Goal: Task Accomplishment & Management: Manage account settings

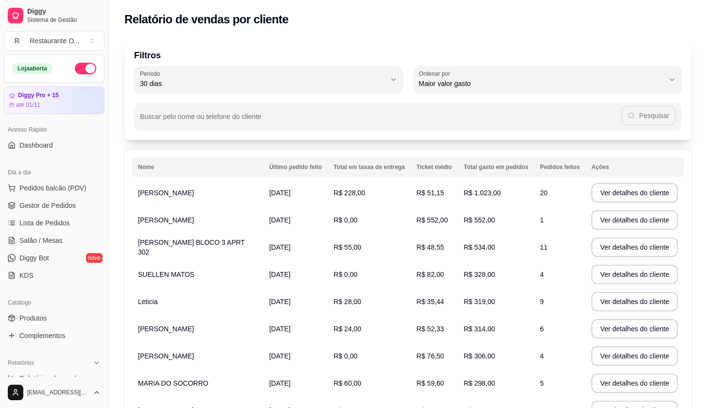
select select "30"
select select "HIGHEST_TOTAL_SPENT_WITH_ORDERS"
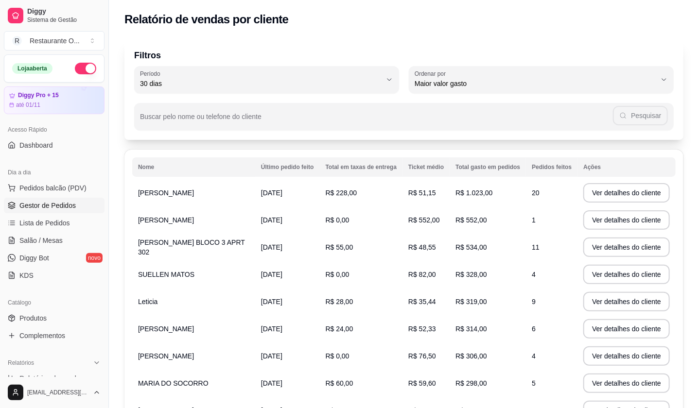
click at [46, 203] on span "Gestor de Pedidos" at bounding box center [47, 206] width 56 height 10
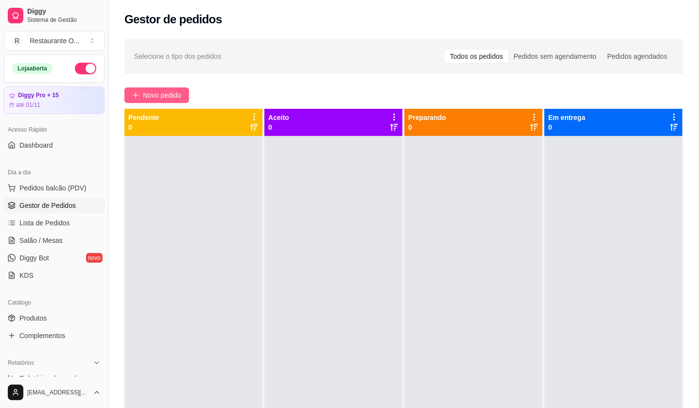
click at [177, 95] on span "Novo pedido" at bounding box center [162, 95] width 38 height 11
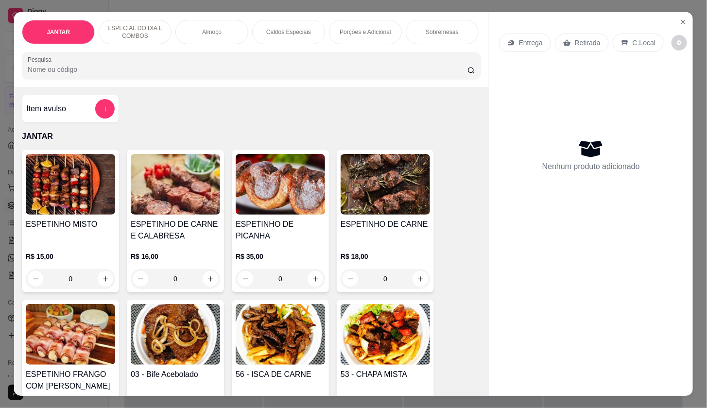
click at [500, 34] on div "Entrega" at bounding box center [525, 43] width 52 height 18
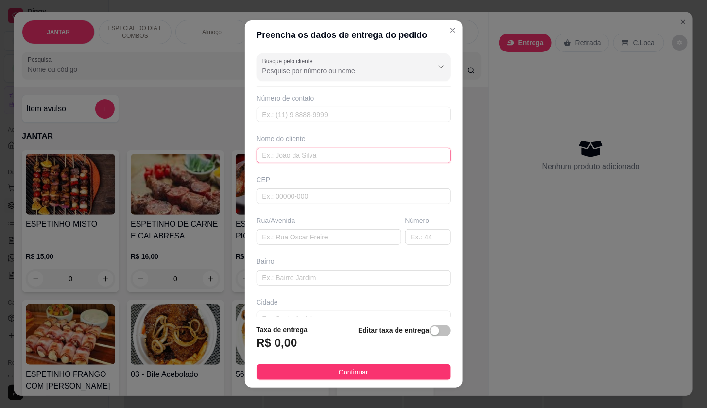
click at [300, 156] on input "text" at bounding box center [354, 156] width 194 height 16
type input "v"
type input "vale verde portugal rua 3"
click at [430, 330] on div "button" at bounding box center [434, 331] width 9 height 9
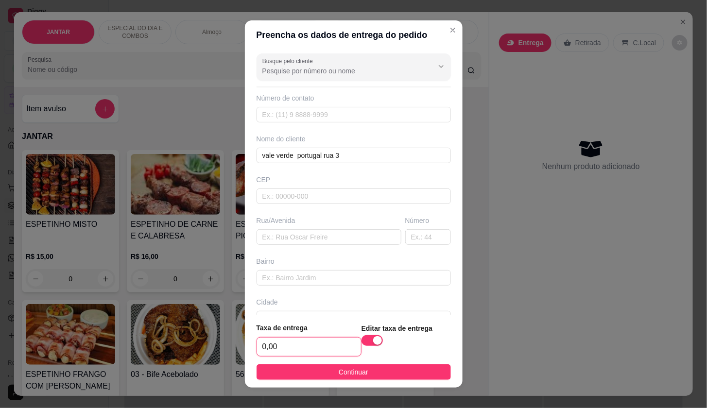
click at [326, 350] on input "0,00" at bounding box center [309, 347] width 104 height 18
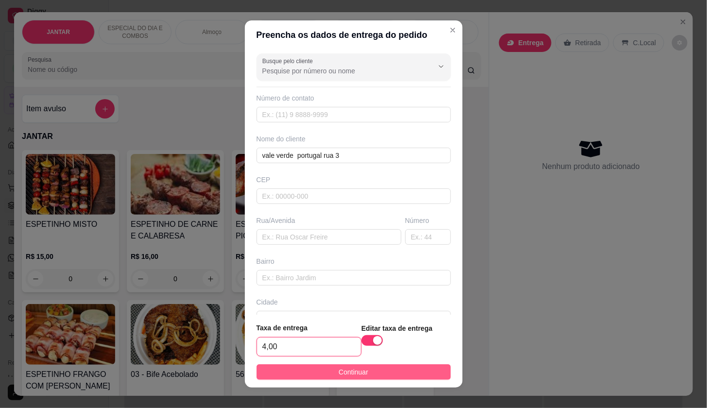
type input "4,00"
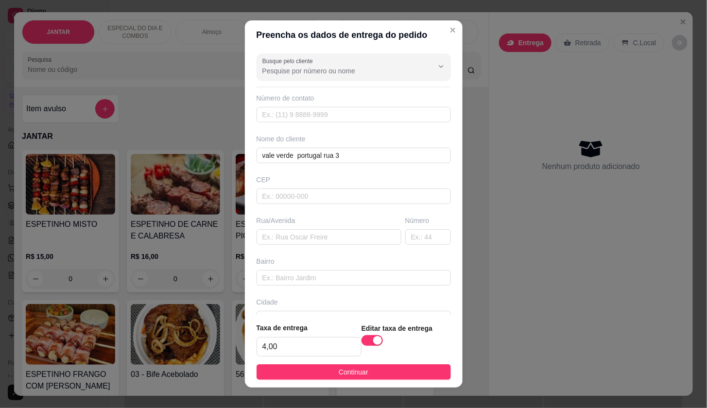
click at [345, 369] on span "Continuar" at bounding box center [354, 372] width 30 height 11
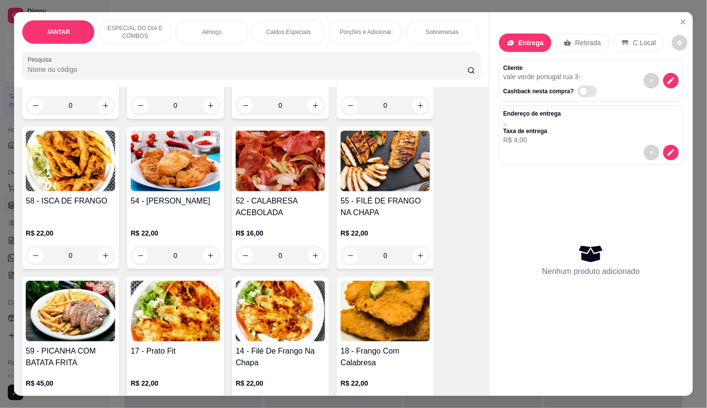
scroll to position [270, 0]
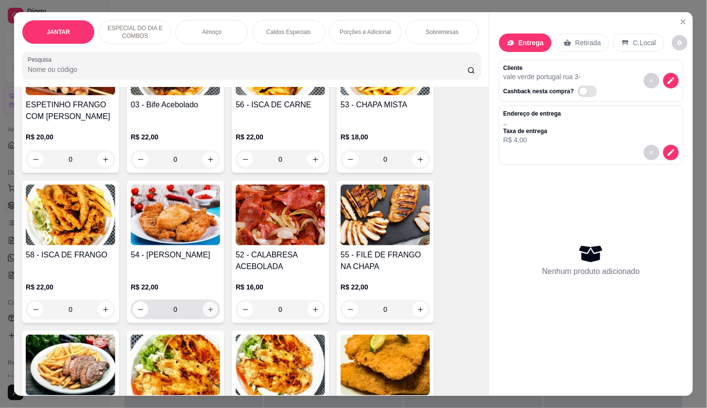
click at [205, 308] on button "increase-product-quantity" at bounding box center [210, 309] width 15 height 15
type input "1"
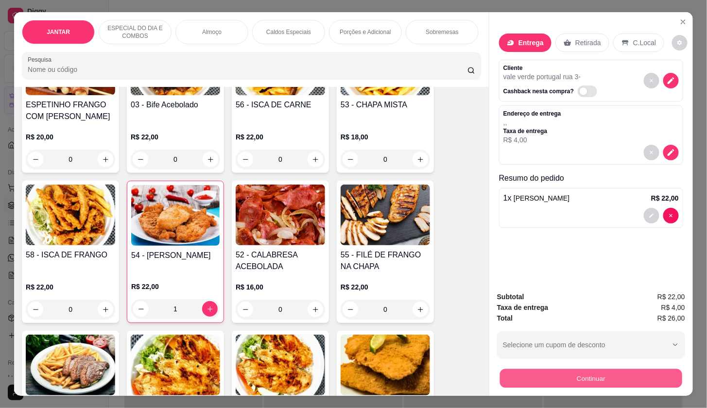
click at [531, 375] on button "Continuar" at bounding box center [591, 378] width 182 height 19
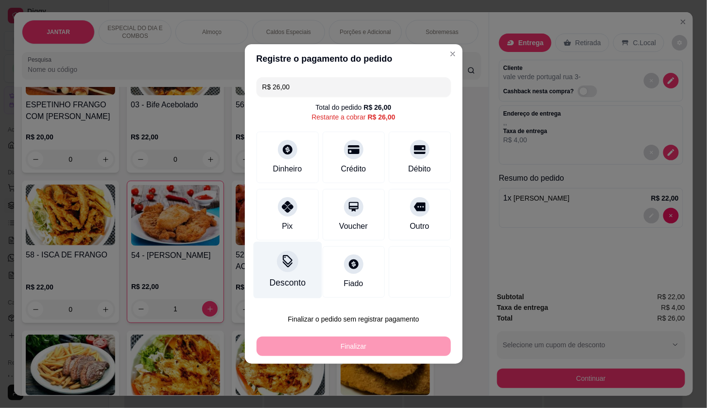
drag, startPoint x: 282, startPoint y: 205, endPoint x: 297, endPoint y: 258, distance: 55.7
click at [284, 205] on icon at bounding box center [288, 207] width 12 height 12
type input "R$ 0,00"
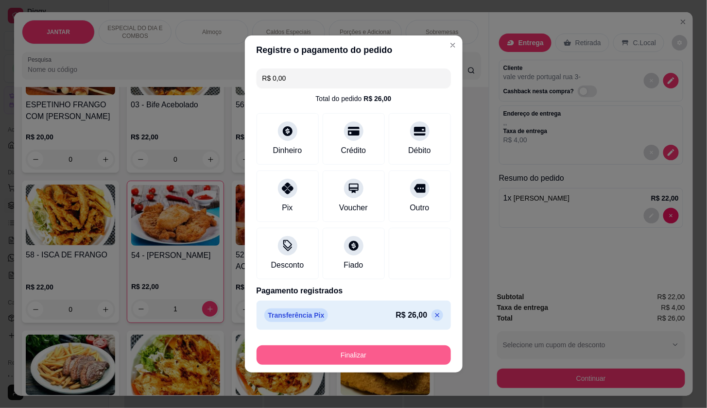
click at [283, 355] on button "Finalizar" at bounding box center [354, 354] width 194 height 19
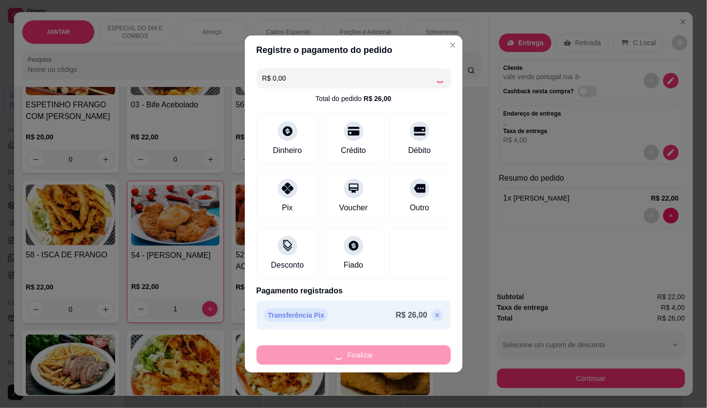
type input "0"
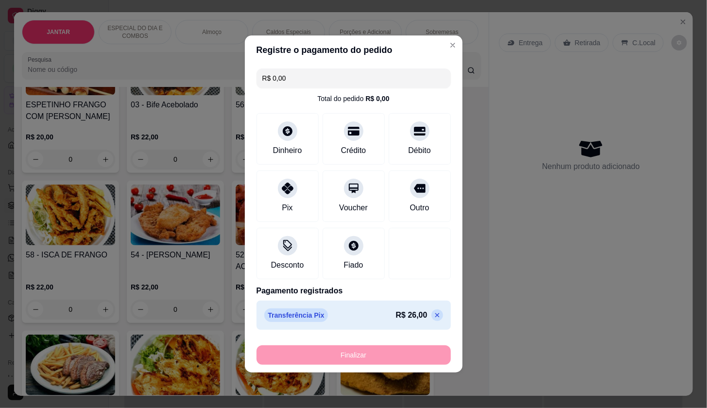
type input "-R$ 26,00"
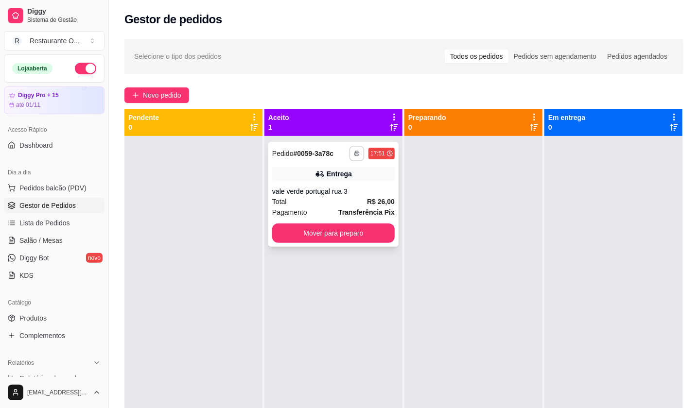
click at [349, 154] on button "button" at bounding box center [356, 153] width 15 height 15
click at [335, 191] on button "IMPRESSORA" at bounding box center [328, 188] width 70 height 16
click at [164, 90] on button "Novo pedido" at bounding box center [156, 95] width 65 height 16
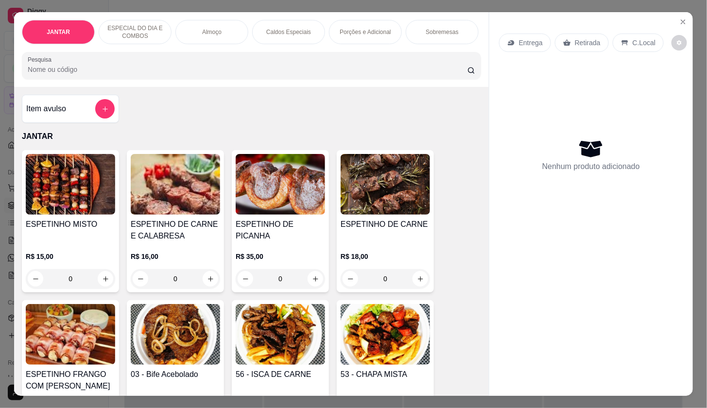
click at [523, 38] on p "Entrega" at bounding box center [531, 43] width 24 height 10
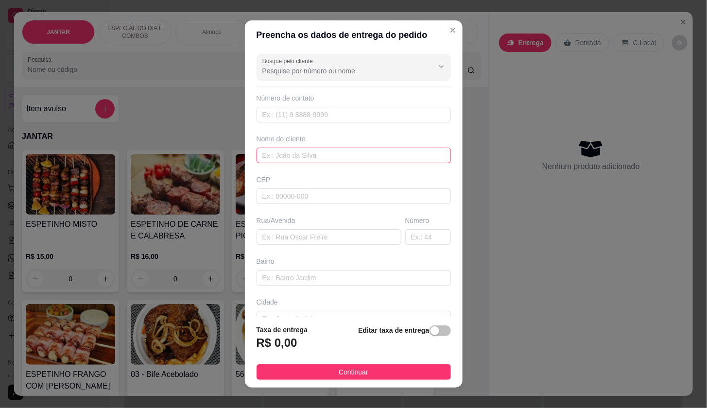
click at [266, 152] on input "text" at bounding box center [354, 156] width 194 height 16
type input "eco ville angelim 30"
click at [339, 368] on span "Continuar" at bounding box center [354, 372] width 30 height 11
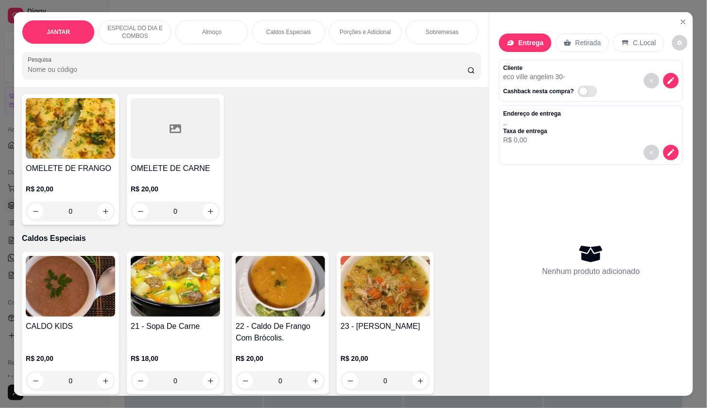
scroll to position [972, 0]
click at [204, 380] on div "0" at bounding box center [175, 381] width 89 height 19
click at [207, 383] on div "0" at bounding box center [175, 381] width 89 height 19
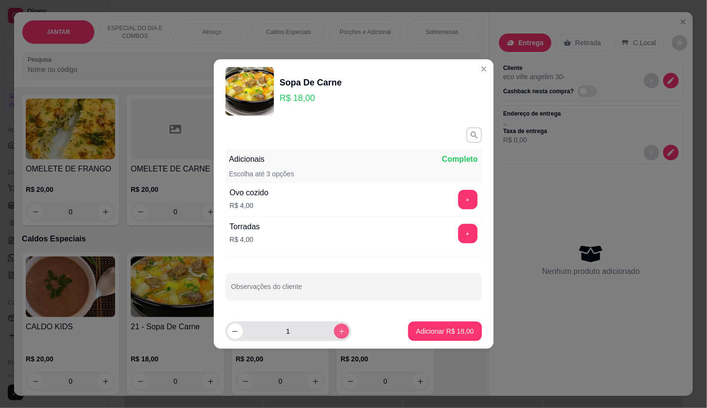
click at [338, 333] on icon "increase-product-quantity" at bounding box center [341, 331] width 7 height 7
type input "2"
click at [443, 328] on p "Adicionar R$ 36,00" at bounding box center [445, 331] width 56 height 9
type input "2"
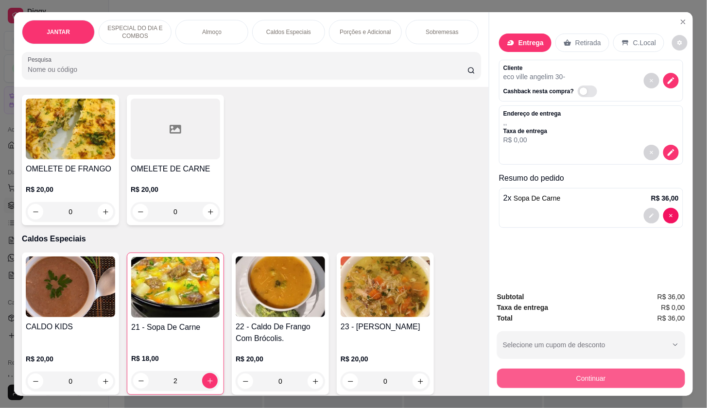
click at [575, 369] on button "Continuar" at bounding box center [591, 378] width 188 height 19
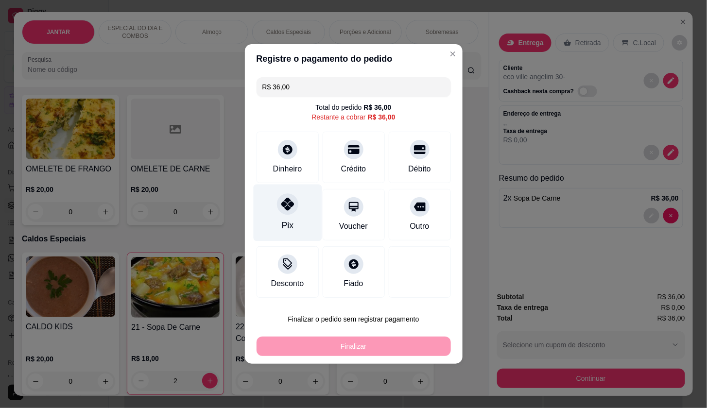
click at [283, 223] on div "Pix" at bounding box center [287, 225] width 12 height 13
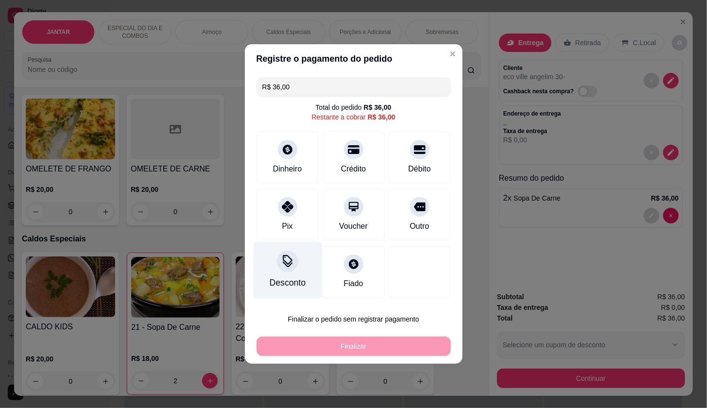
type input "R$ 0,00"
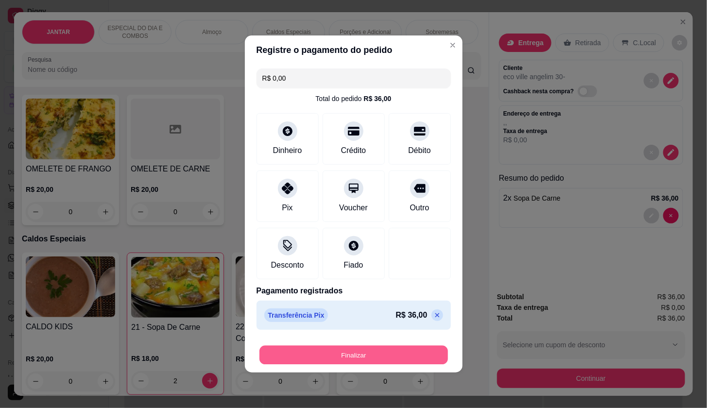
click at [318, 349] on button "Finalizar" at bounding box center [353, 355] width 189 height 19
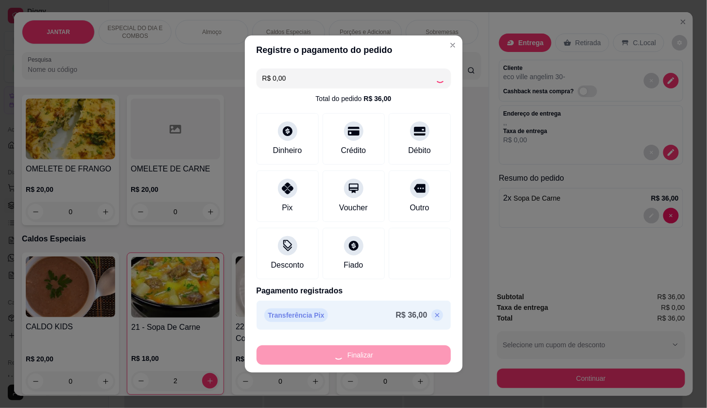
type input "0"
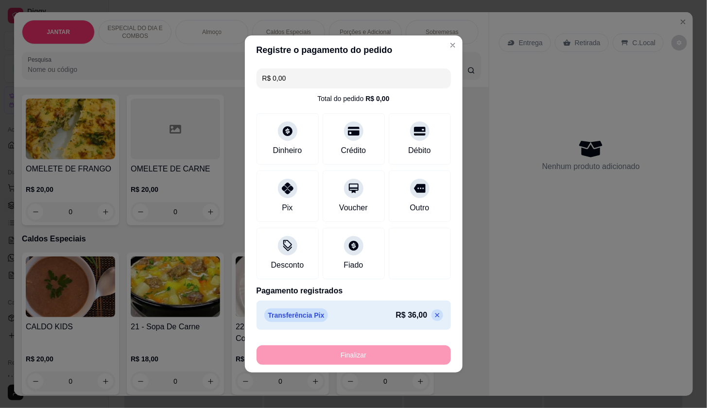
type input "-R$ 36,00"
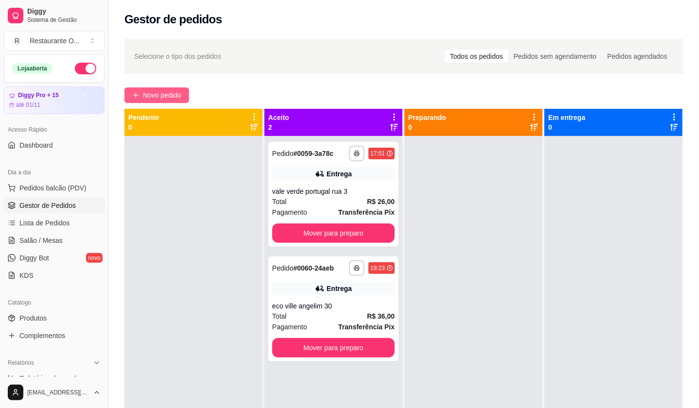
click at [174, 99] on span "Novo pedido" at bounding box center [162, 95] width 38 height 11
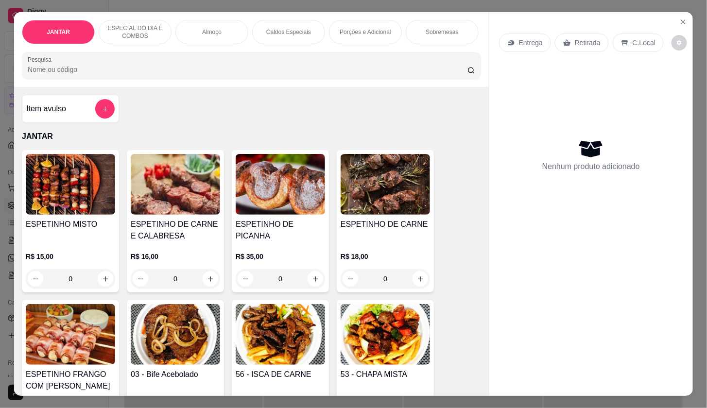
click at [513, 35] on div "Entrega" at bounding box center [525, 43] width 52 height 18
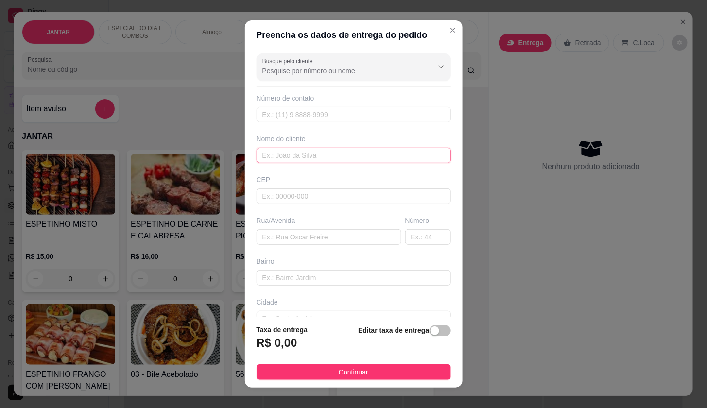
click at [292, 154] on input "text" at bounding box center [354, 156] width 194 height 16
type input "p"
type input "PARQUE INDEPENDENCIA 4 801"
click at [430, 332] on div "button" at bounding box center [434, 331] width 9 height 9
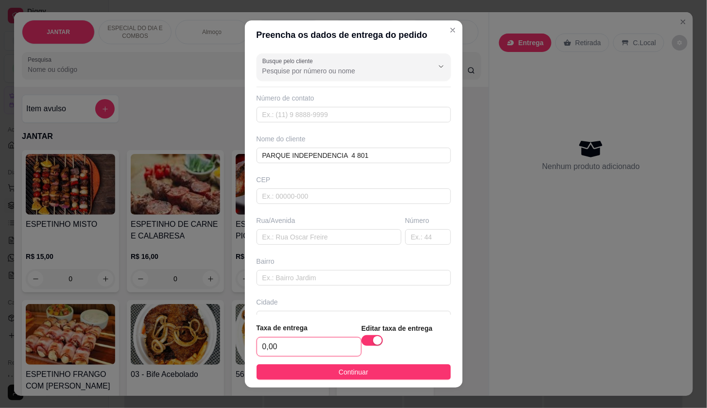
click at [317, 341] on input "0,00" at bounding box center [309, 347] width 104 height 18
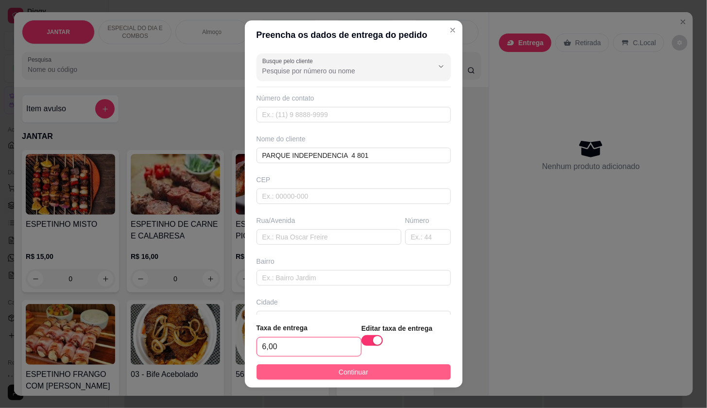
type input "6,00"
click at [374, 370] on button "Continuar" at bounding box center [354, 372] width 194 height 16
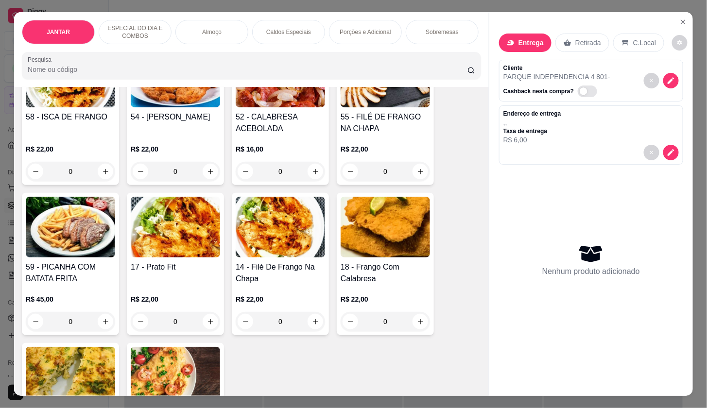
scroll to position [431, 0]
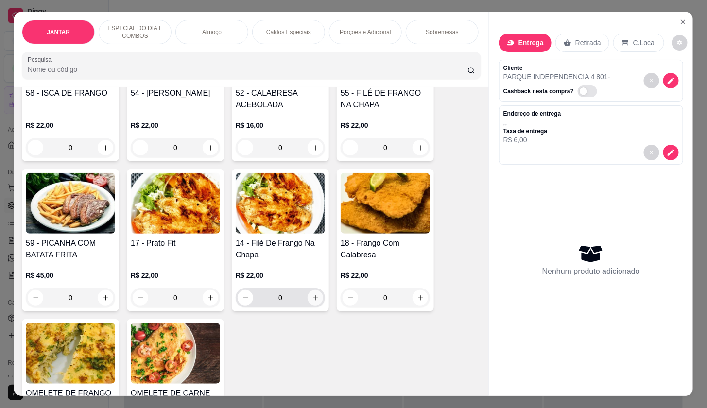
click at [312, 302] on icon "increase-product-quantity" at bounding box center [315, 297] width 7 height 7
type input "1"
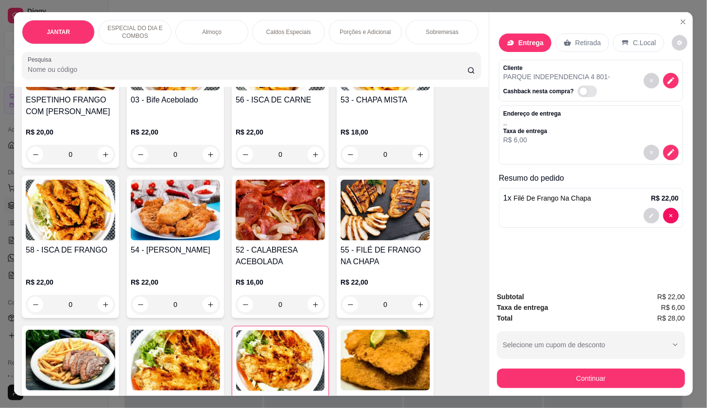
scroll to position [270, 0]
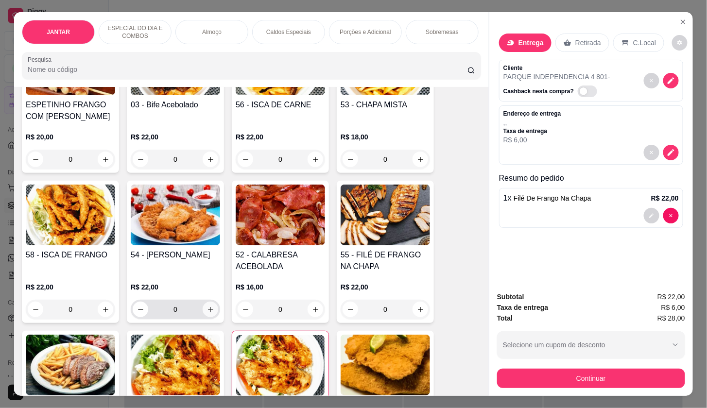
click at [207, 313] on icon "increase-product-quantity" at bounding box center [210, 309] width 7 height 7
type input "1"
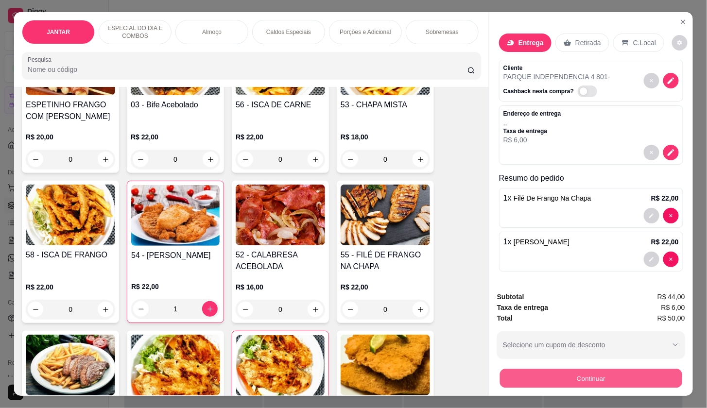
click at [541, 377] on button "Continuar" at bounding box center [591, 378] width 182 height 19
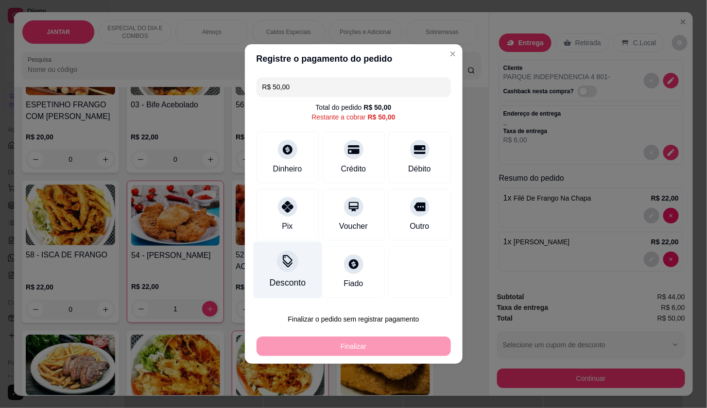
drag, startPoint x: 292, startPoint y: 214, endPoint x: 310, endPoint y: 264, distance: 53.5
click at [292, 220] on div "Pix" at bounding box center [288, 215] width 62 height 52
type input "R$ 0,00"
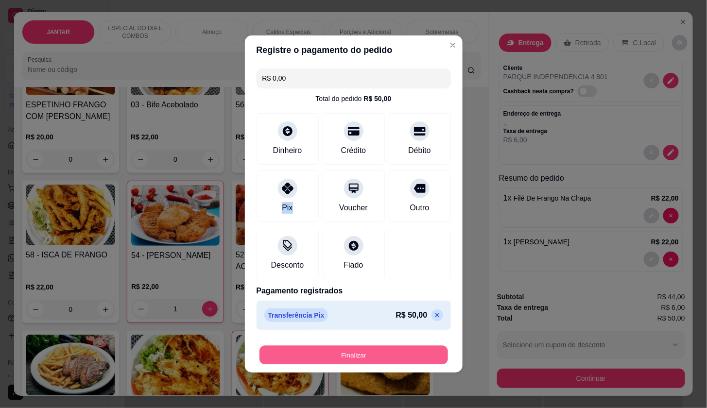
click at [306, 351] on button "Finalizar" at bounding box center [353, 355] width 189 height 19
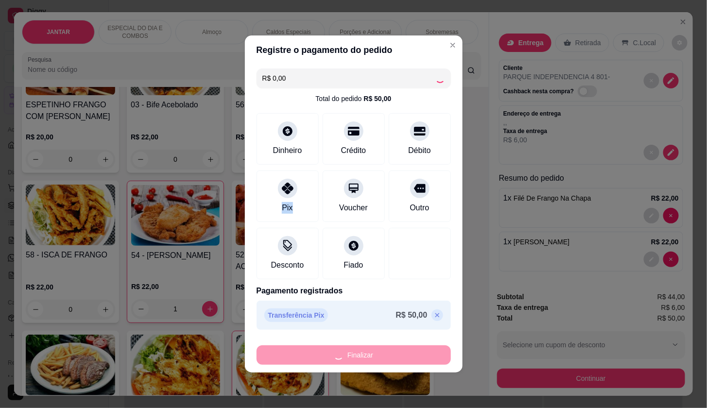
type input "0"
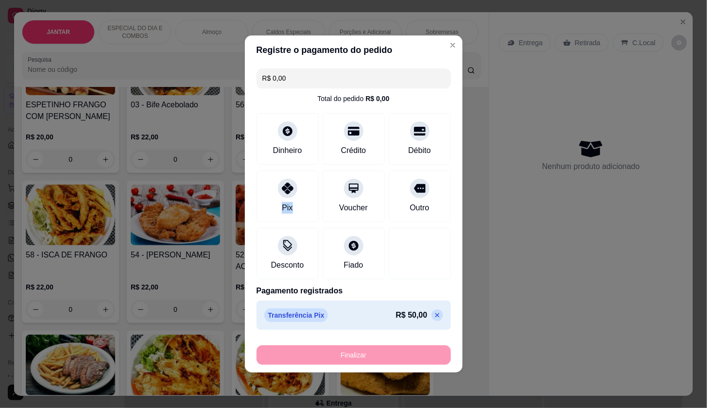
type input "-R$ 50,00"
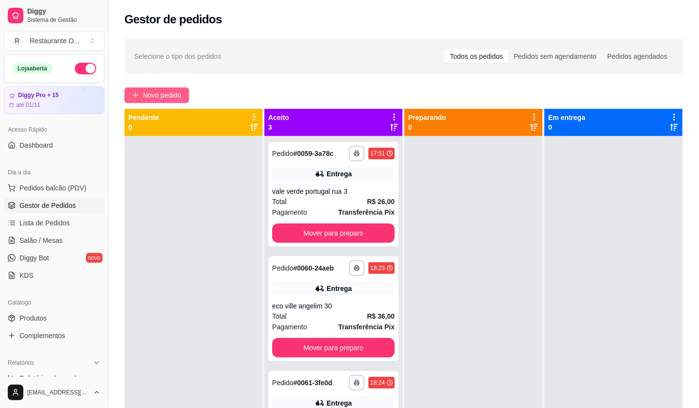
click at [164, 90] on span "Novo pedido" at bounding box center [162, 95] width 38 height 11
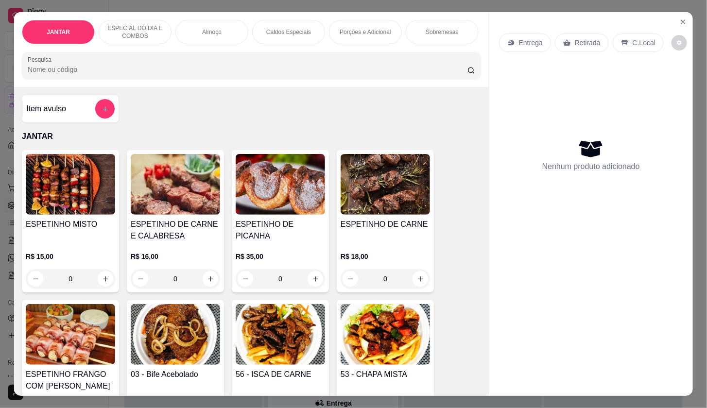
click at [589, 45] on div "Retirada" at bounding box center [582, 43] width 54 height 18
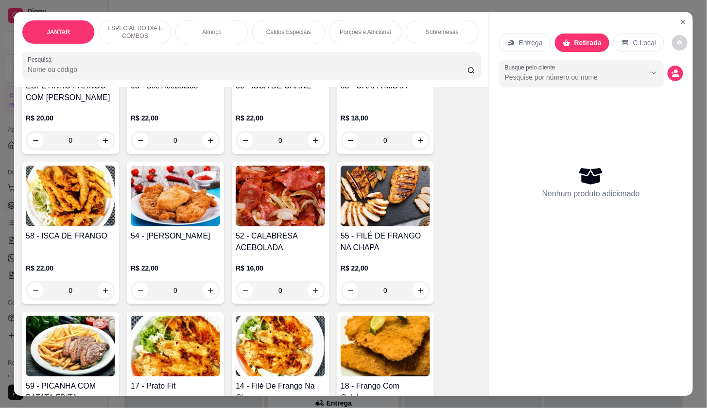
scroll to position [270, 0]
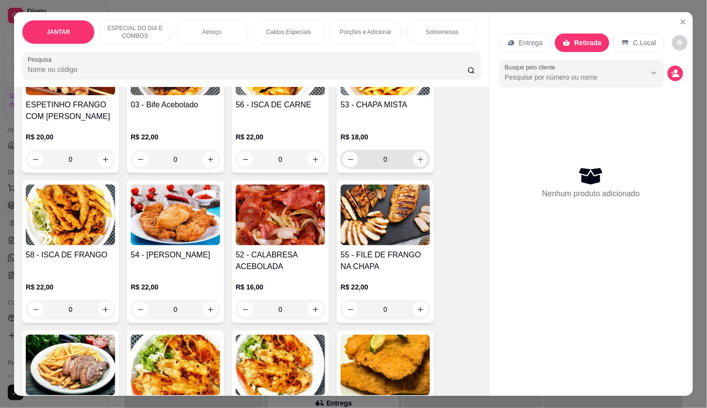
click at [417, 161] on icon "increase-product-quantity" at bounding box center [420, 159] width 7 height 7
click at [417, 159] on icon "increase-product-quantity" at bounding box center [420, 159] width 7 height 7
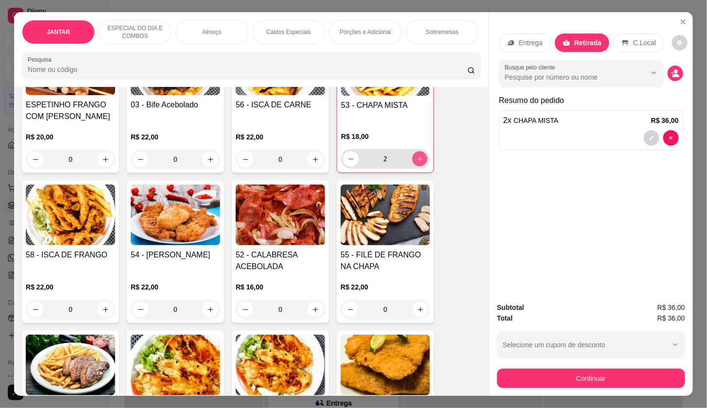
click at [416, 160] on icon "increase-product-quantity" at bounding box center [419, 158] width 7 height 7
click at [416, 161] on icon "increase-product-quantity" at bounding box center [419, 158] width 7 height 7
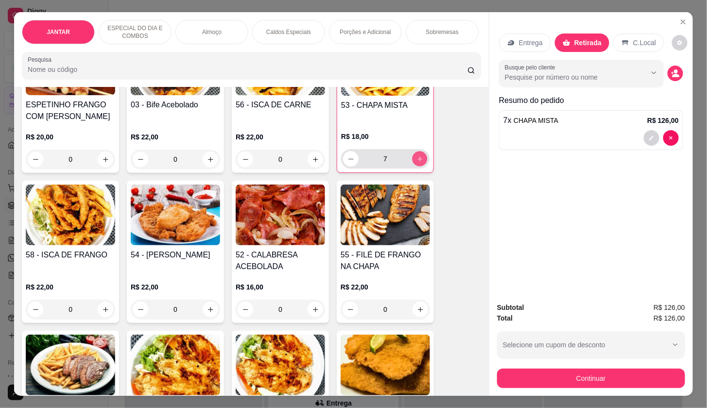
click at [416, 162] on icon "increase-product-quantity" at bounding box center [419, 158] width 7 height 7
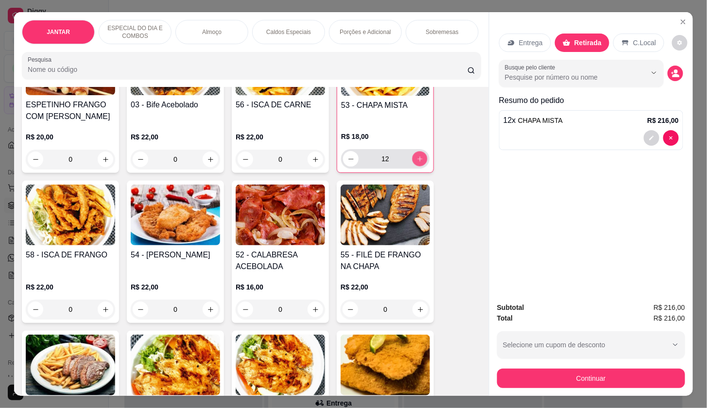
click at [416, 162] on icon "increase-product-quantity" at bounding box center [419, 158] width 7 height 7
click at [416, 163] on icon "increase-product-quantity" at bounding box center [419, 158] width 7 height 7
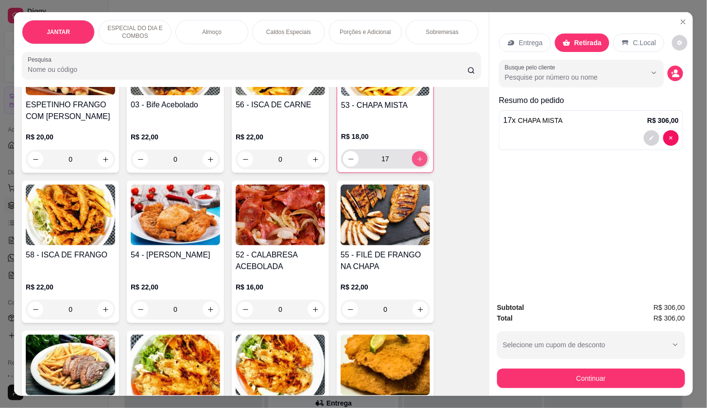
click at [416, 163] on icon "increase-product-quantity" at bounding box center [419, 158] width 7 height 7
type input "20"
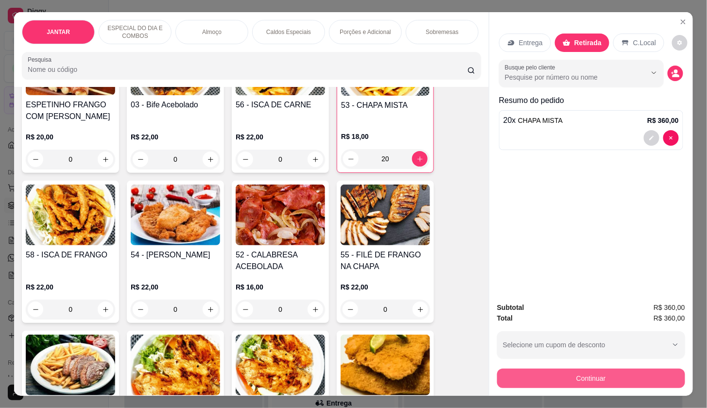
click at [545, 373] on button "Continuar" at bounding box center [591, 378] width 188 height 19
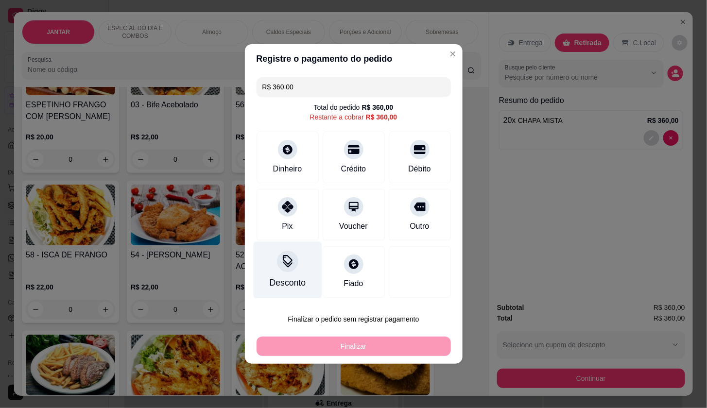
click at [297, 267] on div "Desconto" at bounding box center [287, 270] width 69 height 57
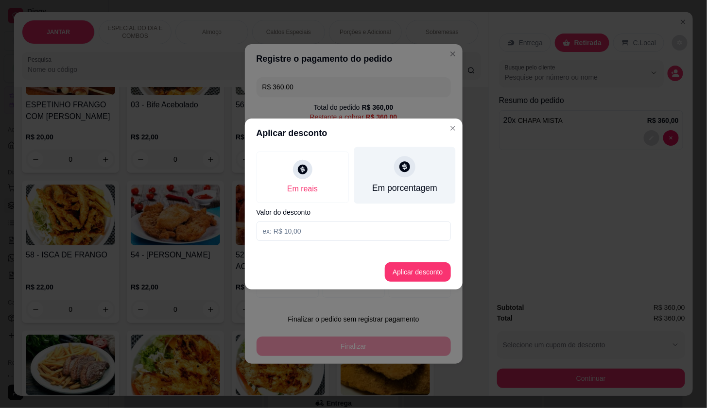
click at [407, 166] on icon at bounding box center [404, 166] width 11 height 11
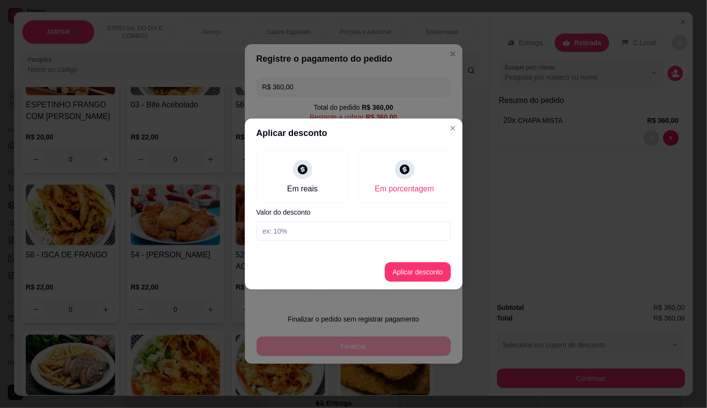
click at [292, 224] on input at bounding box center [354, 231] width 194 height 19
type input "3"
click at [430, 270] on button "Aplicar desconto" at bounding box center [418, 272] width 64 height 19
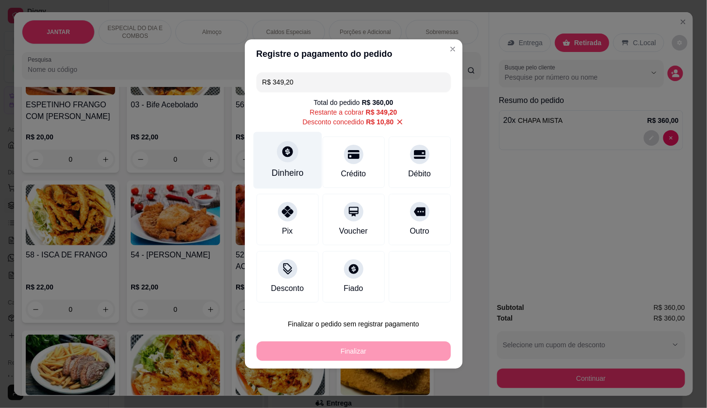
drag, startPoint x: 277, startPoint y: 180, endPoint x: 285, endPoint y: 178, distance: 7.7
click at [285, 178] on div "Dinheiro" at bounding box center [287, 160] width 69 height 57
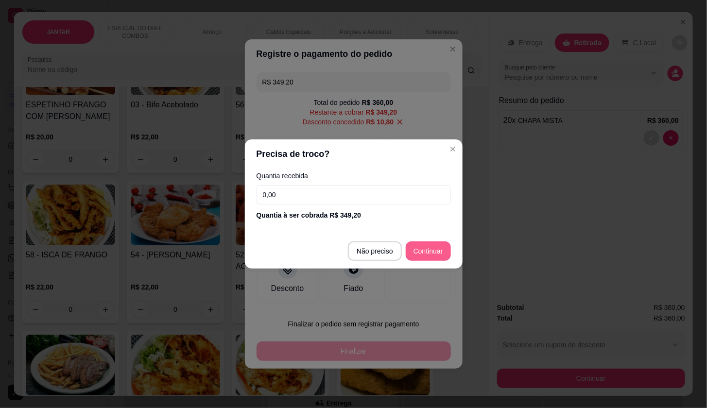
type input "R$ 0,00"
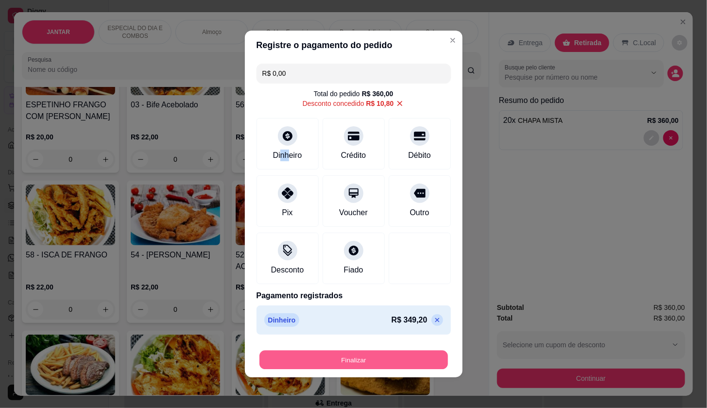
click at [334, 351] on button "Finalizar" at bounding box center [353, 360] width 189 height 19
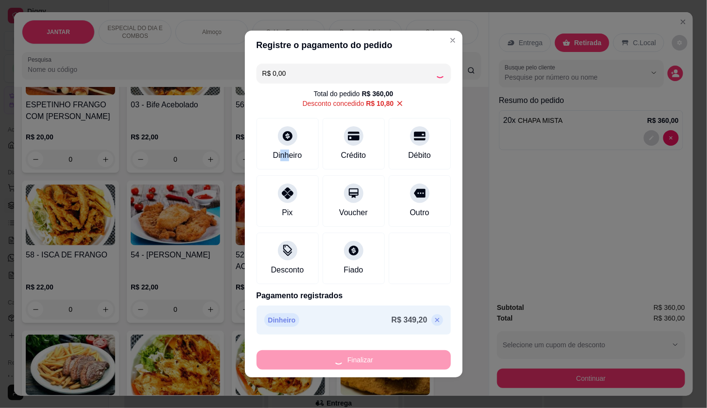
type input "0"
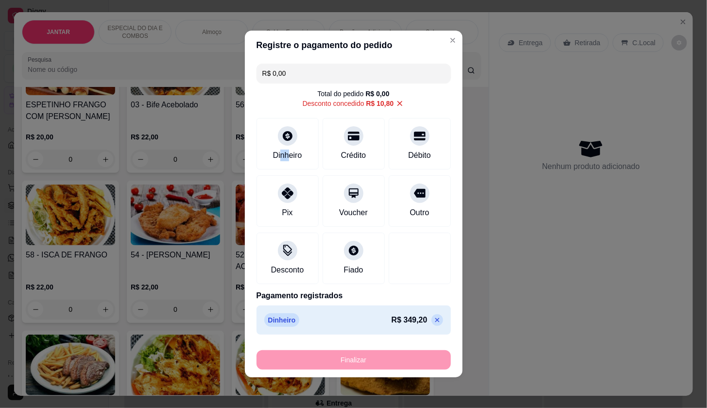
type input "-R$ 360,00"
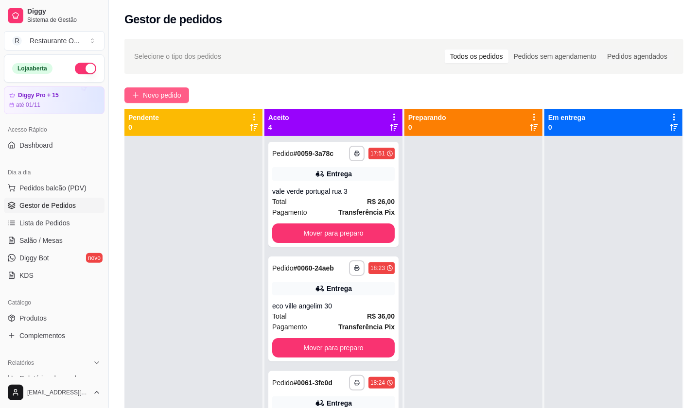
click at [174, 96] on span "Novo pedido" at bounding box center [162, 95] width 38 height 11
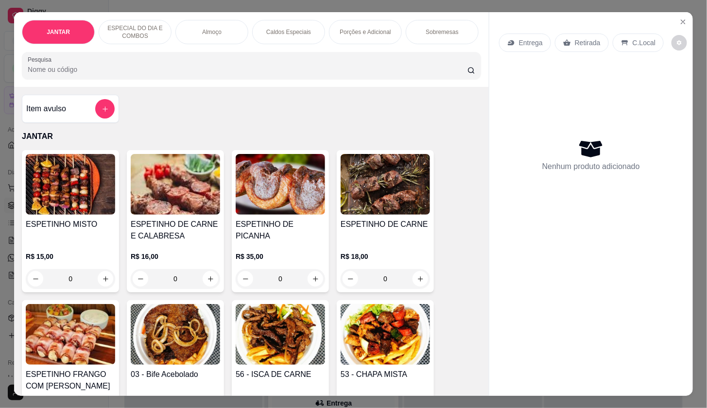
click at [508, 34] on div "Entrega" at bounding box center [525, 43] width 52 height 18
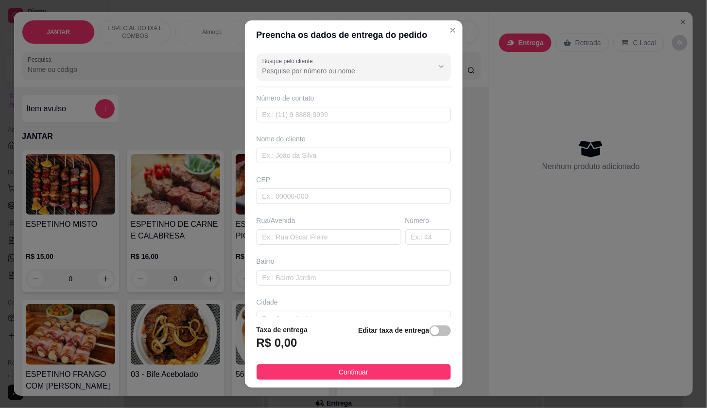
click at [275, 164] on div "Busque pelo cliente Número de contato Nome do cliente CEP Rua/[GEOGRAPHIC_DATA]" at bounding box center [354, 183] width 218 height 267
click at [278, 161] on input "text" at bounding box center [354, 156] width 194 height 16
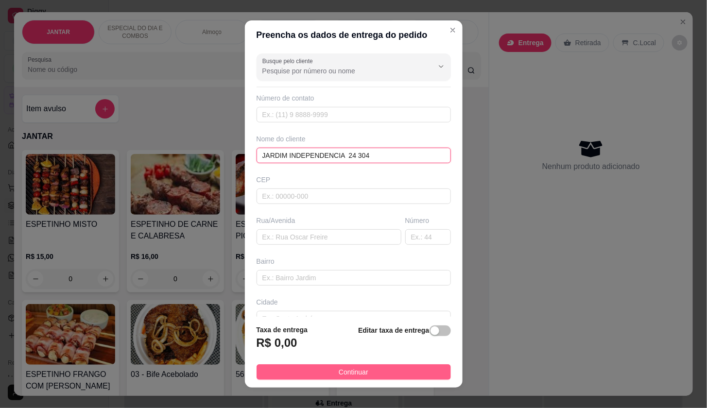
type input "JARDIM INDEPENDENCIA 24 304"
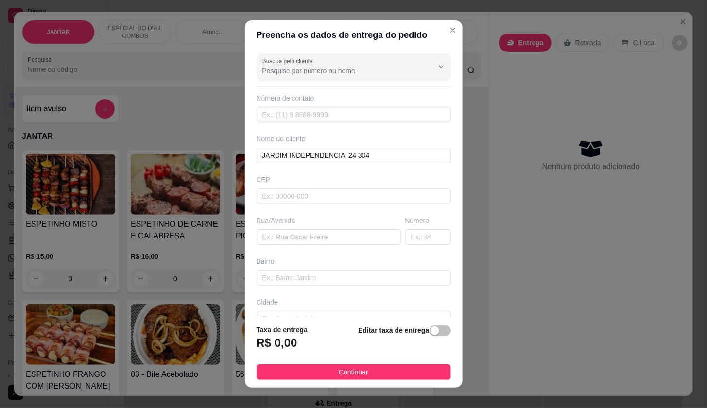
click at [346, 370] on span "Continuar" at bounding box center [354, 372] width 30 height 11
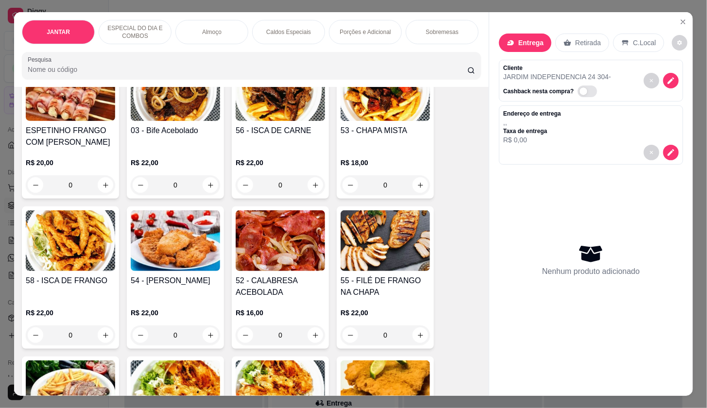
scroll to position [270, 0]
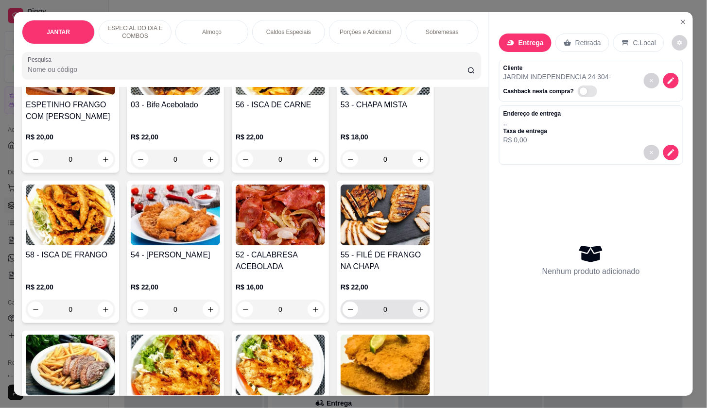
click at [418, 312] on icon "increase-product-quantity" at bounding box center [420, 309] width 5 height 5
click at [417, 311] on icon "increase-product-quantity" at bounding box center [420, 309] width 7 height 7
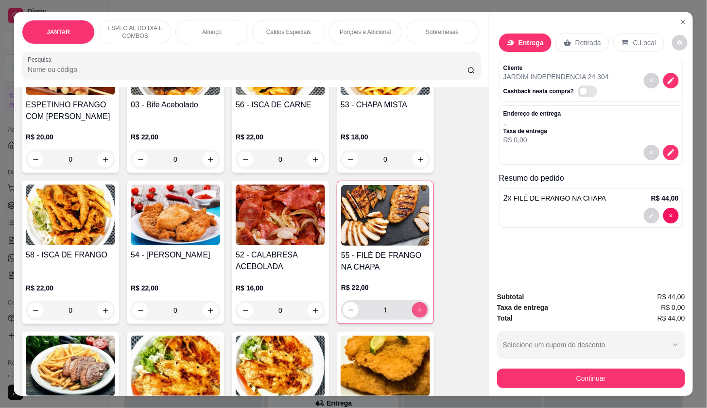
type input "2"
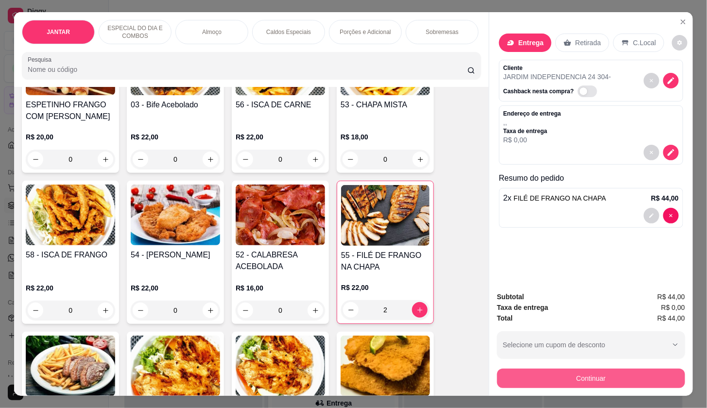
click at [587, 375] on button "Continuar" at bounding box center [591, 378] width 188 height 19
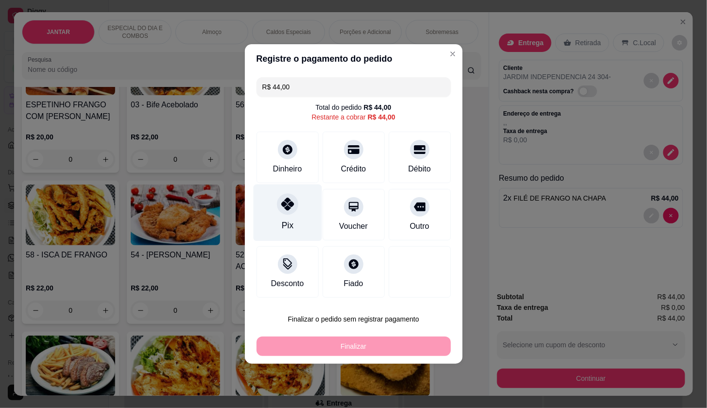
click at [295, 207] on div at bounding box center [287, 203] width 21 height 21
type input "R$ 0,00"
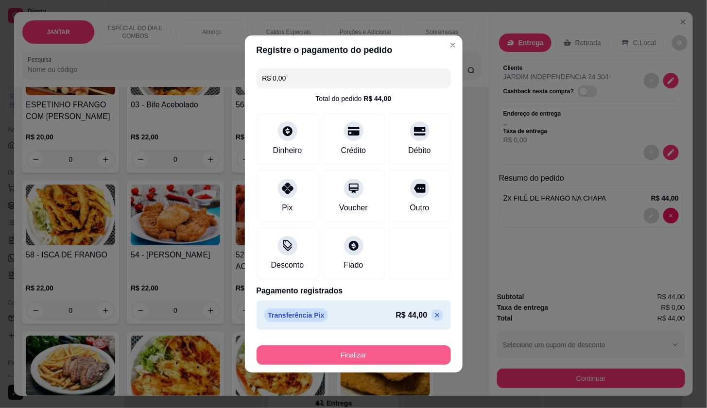
click at [274, 360] on button "Finalizar" at bounding box center [354, 354] width 194 height 19
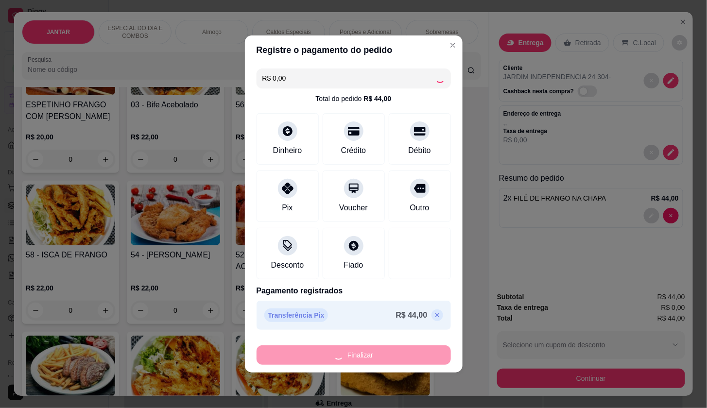
type input "0"
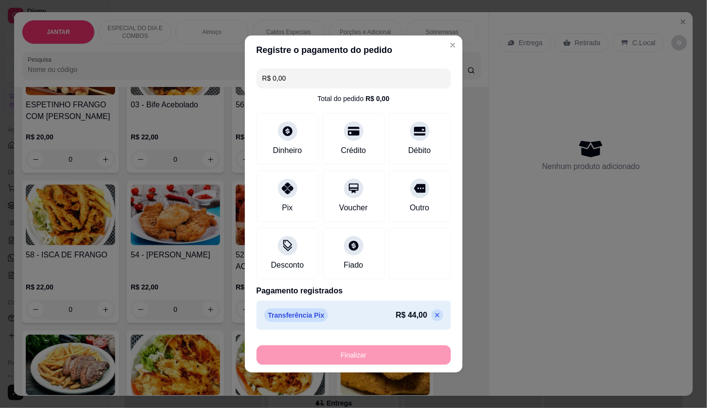
type input "-R$ 44,00"
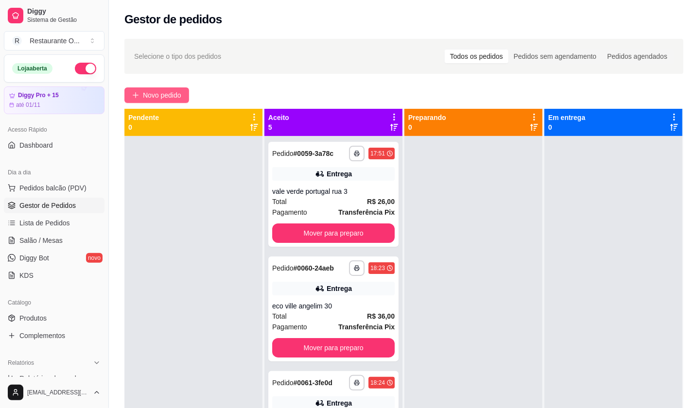
click at [170, 91] on span "Novo pedido" at bounding box center [162, 95] width 38 height 11
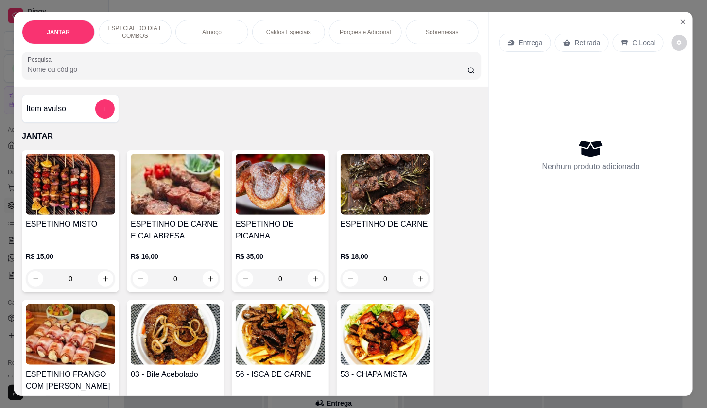
click at [507, 44] on div "Entrega" at bounding box center [525, 43] width 52 height 18
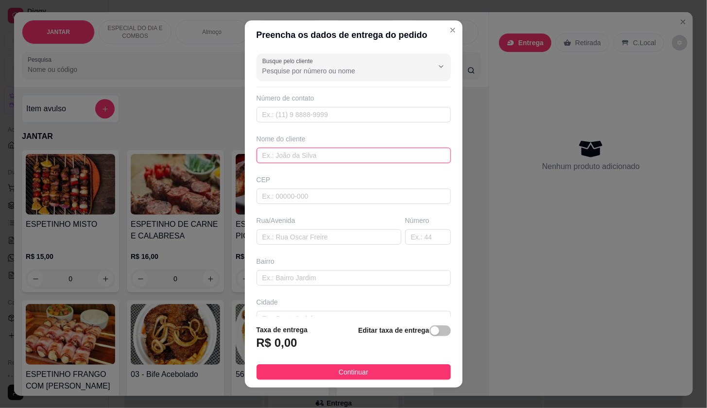
click at [292, 157] on input "text" at bounding box center [354, 156] width 194 height 16
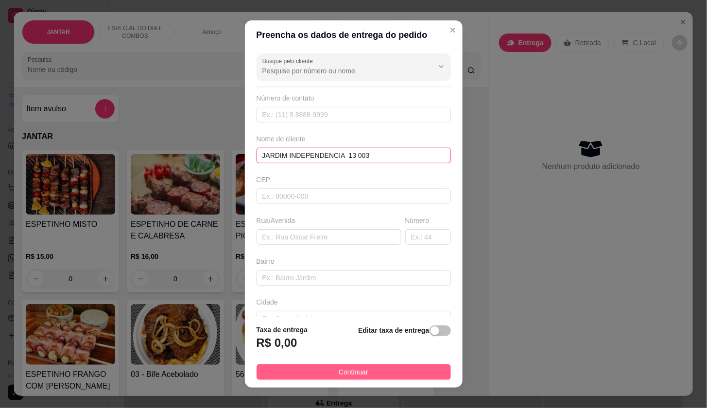
type input "JARDIM INDEPENDENCIA 13 003"
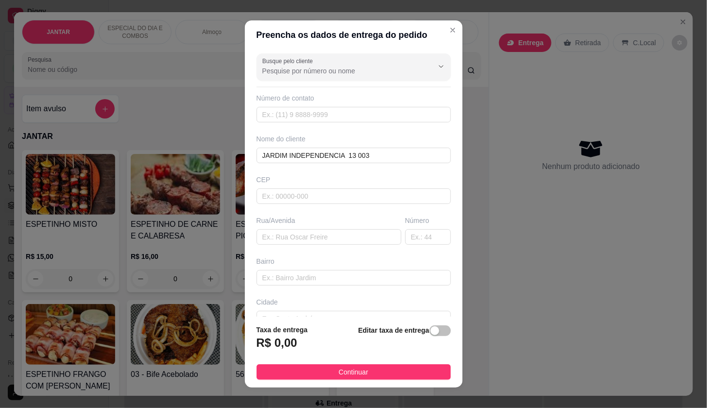
click at [288, 365] on button "Continuar" at bounding box center [354, 372] width 194 height 16
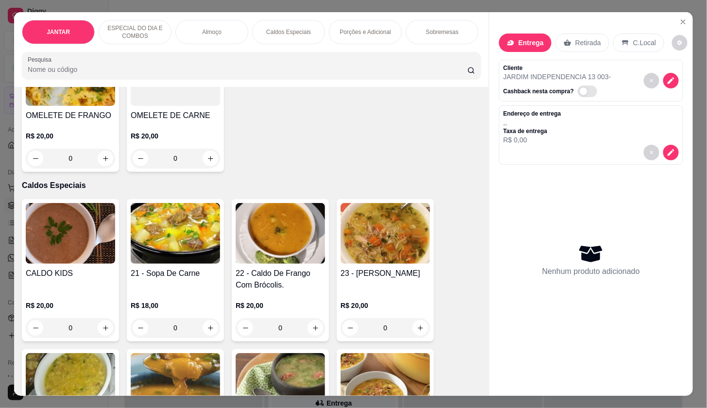
scroll to position [1026, 0]
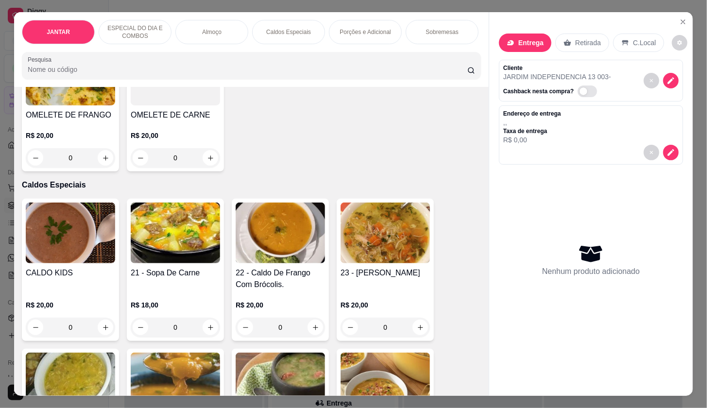
click at [202, 326] on div "0" at bounding box center [175, 327] width 89 height 19
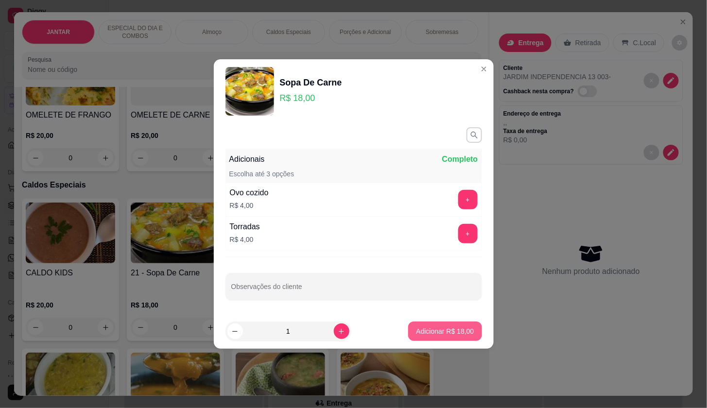
click at [420, 327] on p "Adicionar R$ 18,00" at bounding box center [445, 332] width 58 height 10
type input "1"
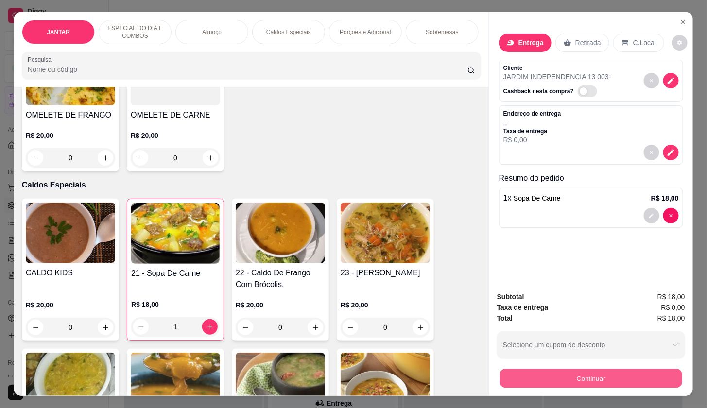
click at [546, 373] on button "Continuar" at bounding box center [591, 378] width 182 height 19
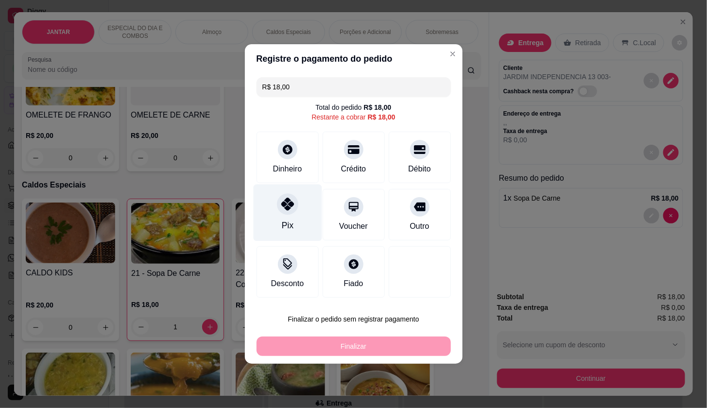
click at [272, 198] on div "Pix" at bounding box center [287, 213] width 69 height 57
type input "R$ 0,00"
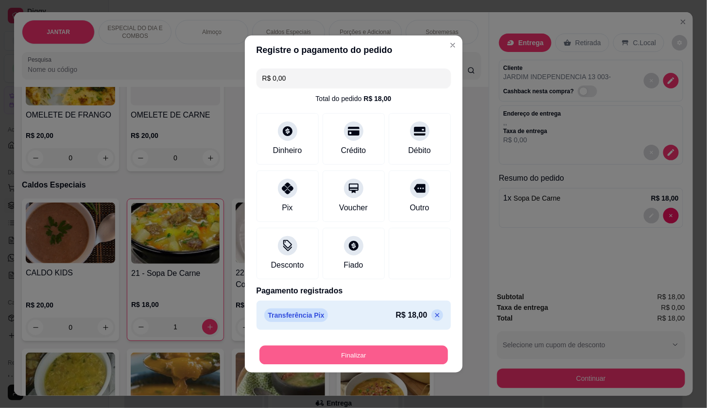
click at [292, 362] on button "Finalizar" at bounding box center [353, 355] width 189 height 19
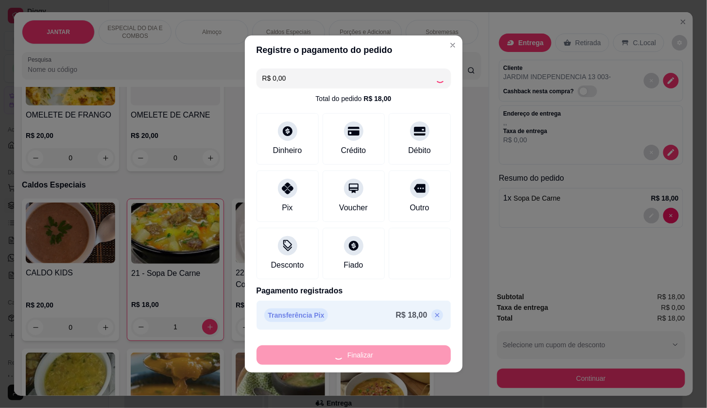
type input "0"
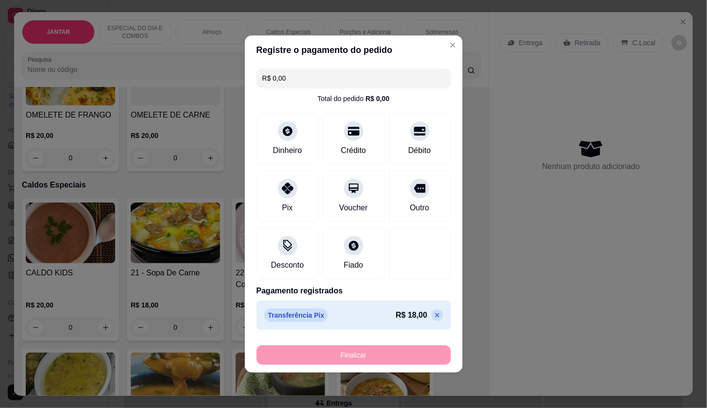
type input "-R$ 18,00"
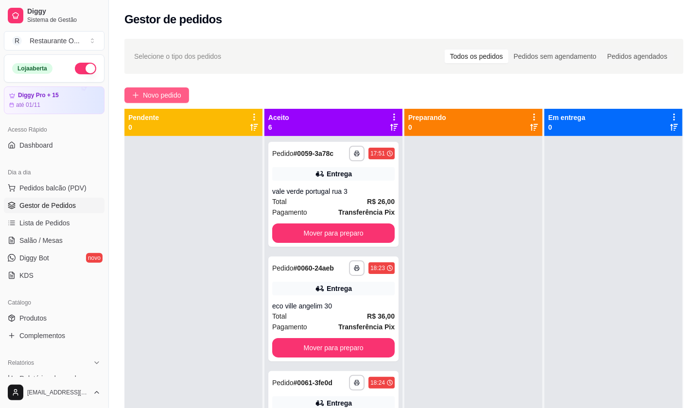
click at [168, 88] on button "Novo pedido" at bounding box center [156, 95] width 65 height 16
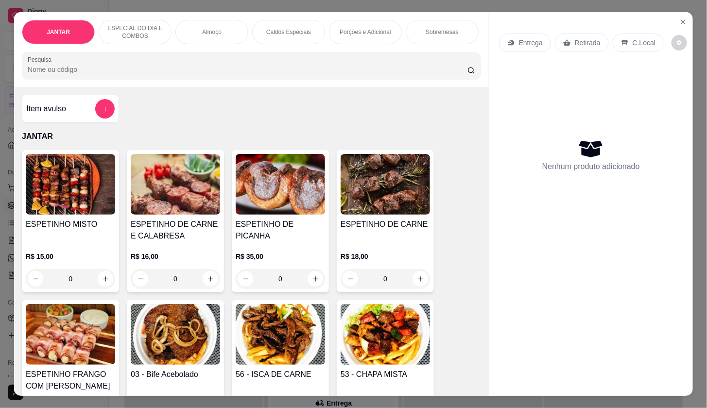
click at [528, 38] on p "Entrega" at bounding box center [531, 43] width 24 height 10
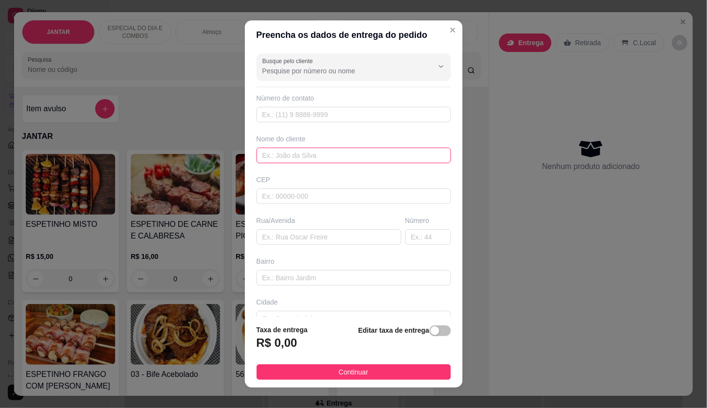
click at [294, 154] on input "text" at bounding box center [354, 156] width 194 height 16
type input "MIRANTE DO LAGO"
click at [430, 329] on span "button" at bounding box center [440, 331] width 21 height 11
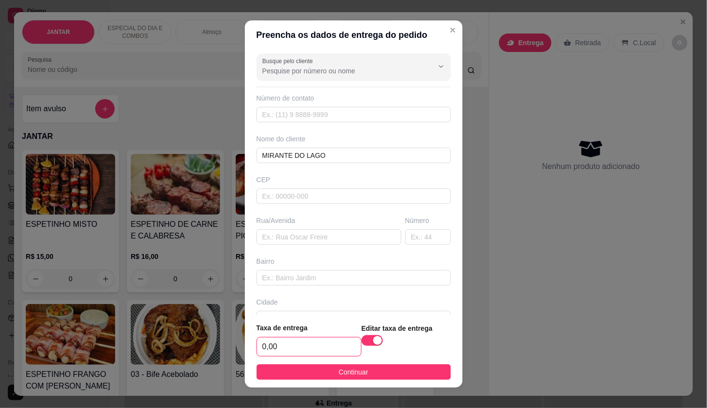
click at [333, 347] on input "0,00" at bounding box center [309, 347] width 104 height 18
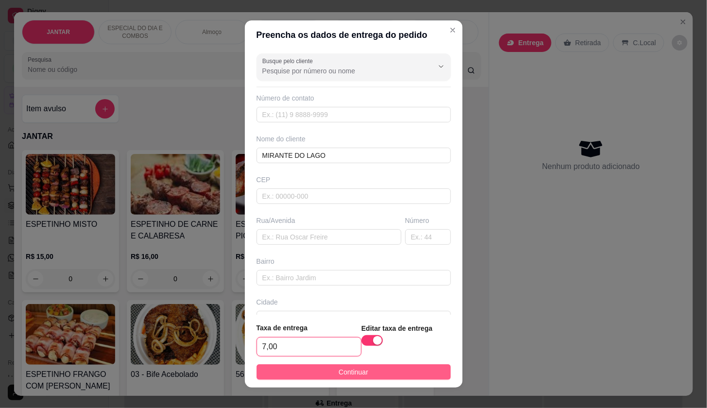
type input "7,00"
click at [328, 379] on button "Continuar" at bounding box center [354, 372] width 194 height 16
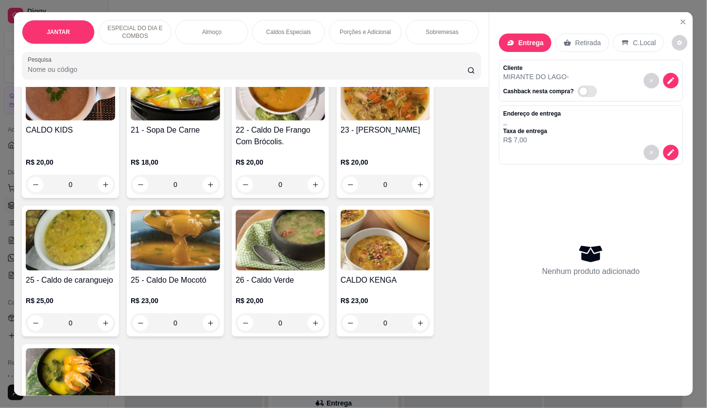
scroll to position [1188, 0]
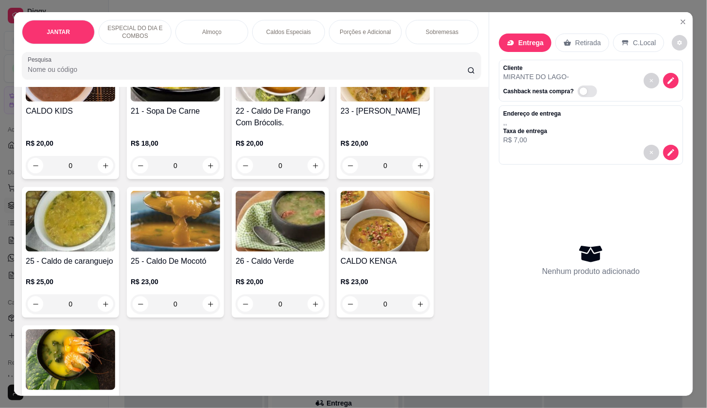
click at [207, 167] on div "0" at bounding box center [175, 165] width 89 height 19
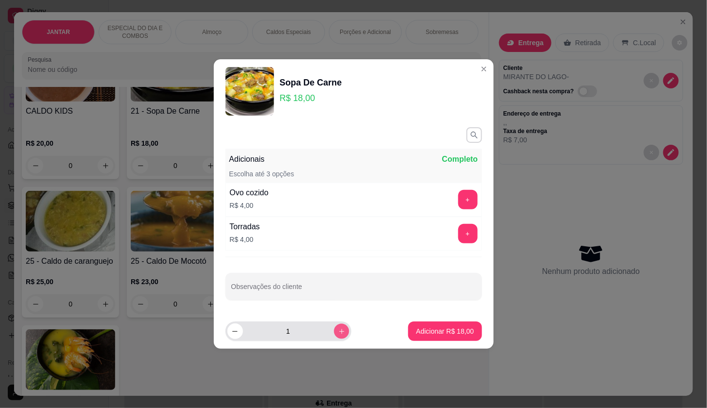
click at [339, 331] on icon "increase-product-quantity" at bounding box center [341, 331] width 5 height 5
type input "2"
click at [440, 324] on button "Adicionar R$ 36,00" at bounding box center [444, 331] width 73 height 19
type input "2"
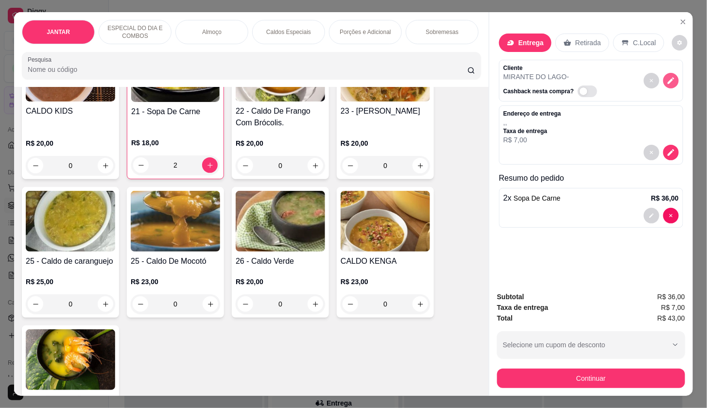
click at [673, 74] on button "decrease-product-quantity" at bounding box center [671, 81] width 16 height 16
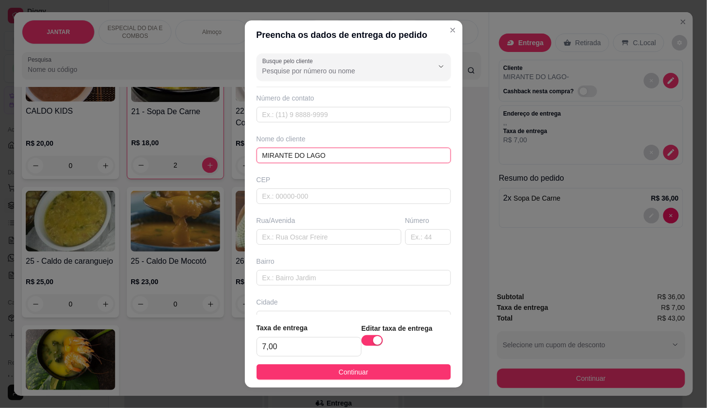
click at [339, 150] on input "MIRANTE DO LAGO" at bounding box center [354, 156] width 194 height 16
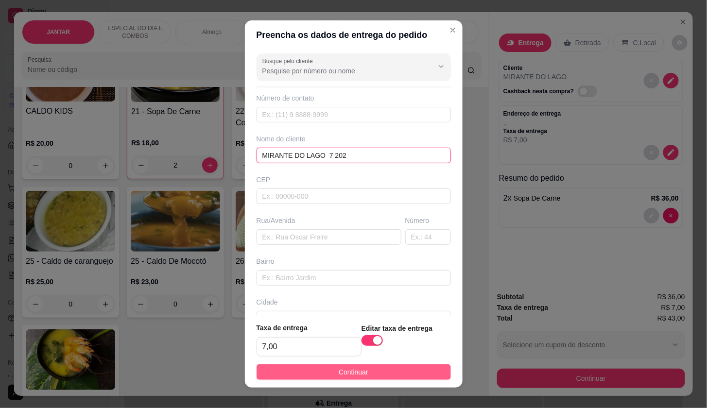
type input "MIRANTE DO LAGO 7 202"
click at [359, 368] on span "Continuar" at bounding box center [354, 372] width 30 height 11
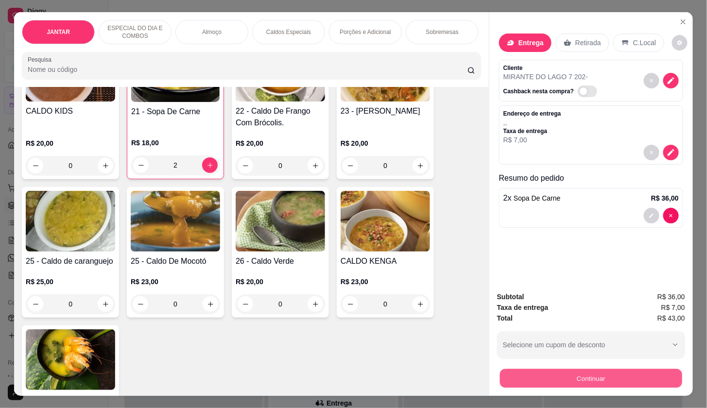
click at [566, 370] on button "Continuar" at bounding box center [591, 378] width 182 height 19
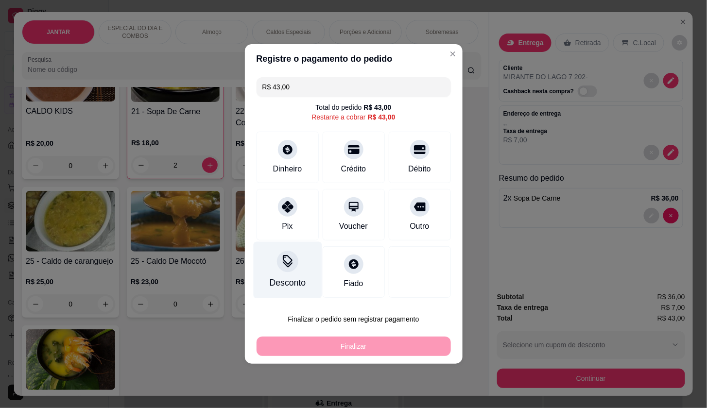
drag, startPoint x: 286, startPoint y: 210, endPoint x: 306, endPoint y: 264, distance: 57.3
click at [289, 221] on div "Pix" at bounding box center [288, 215] width 62 height 52
type input "R$ 0,00"
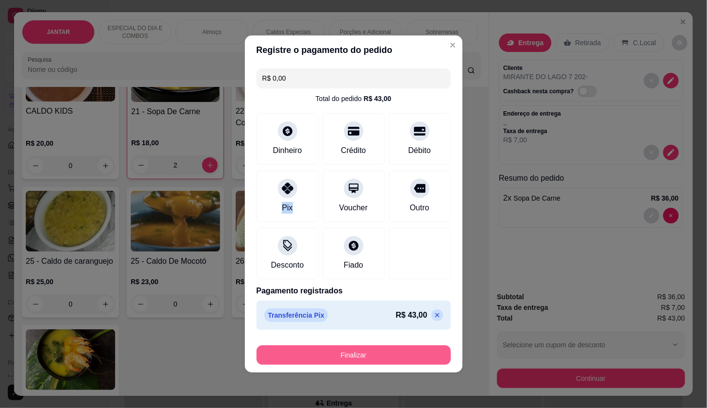
click at [308, 353] on button "Finalizar" at bounding box center [354, 354] width 194 height 19
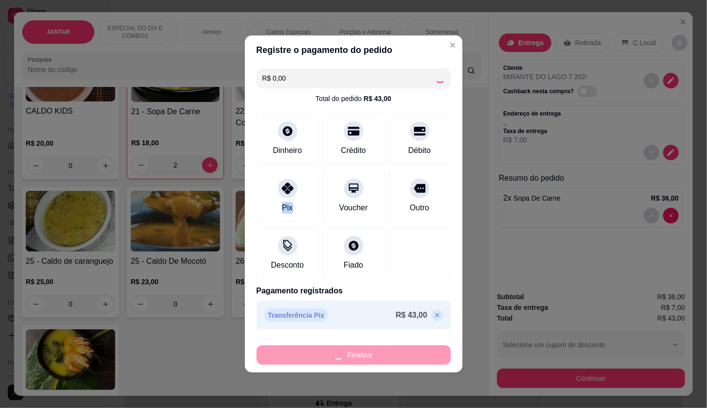
type input "0"
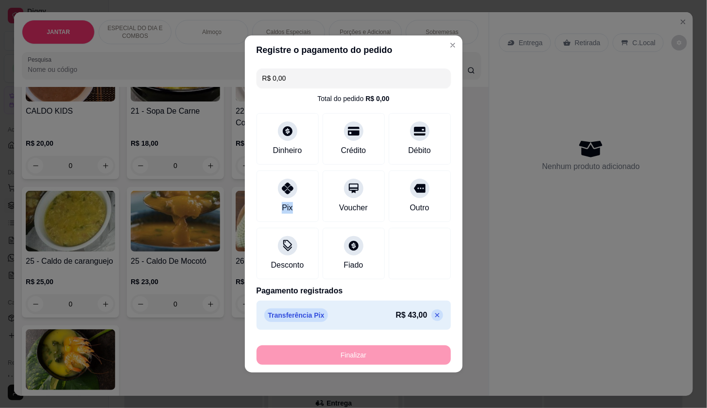
type input "-R$ 43,00"
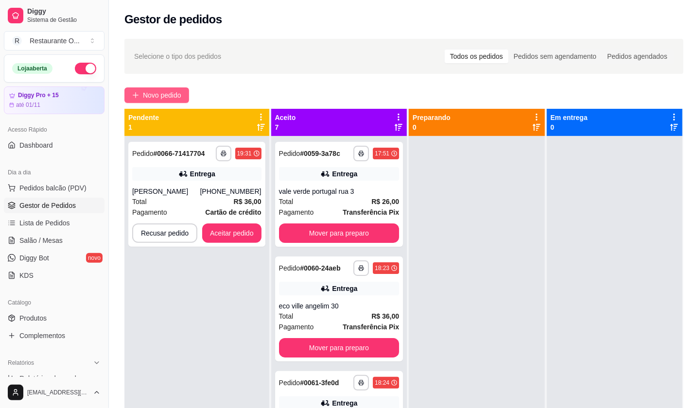
click at [181, 91] on span "Novo pedido" at bounding box center [162, 95] width 38 height 11
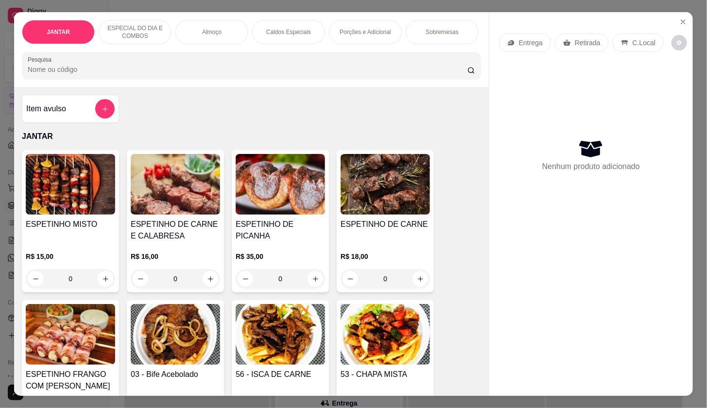
click at [508, 41] on icon at bounding box center [509, 42] width 3 height 2
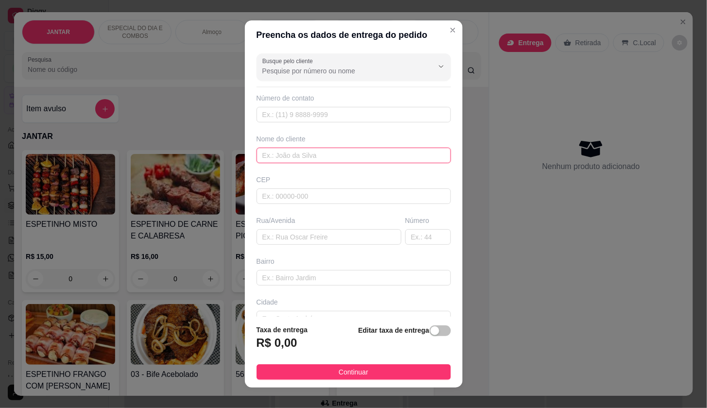
click at [258, 163] on input "text" at bounding box center [354, 156] width 194 height 16
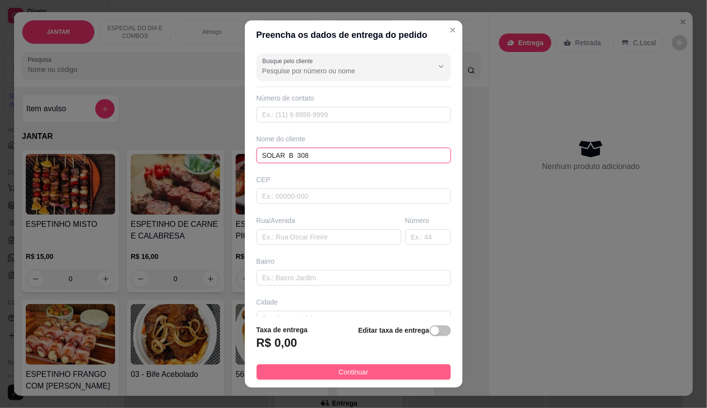
type input "SOLAR B 308"
click at [326, 372] on button "Continuar" at bounding box center [354, 372] width 194 height 16
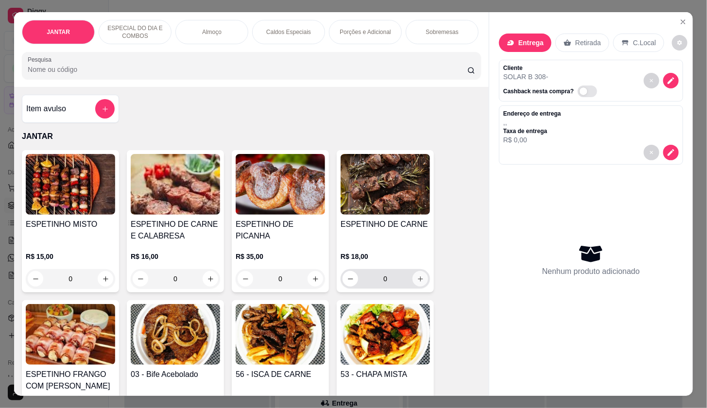
click at [413, 286] on button "increase-product-quantity" at bounding box center [421, 279] width 16 height 16
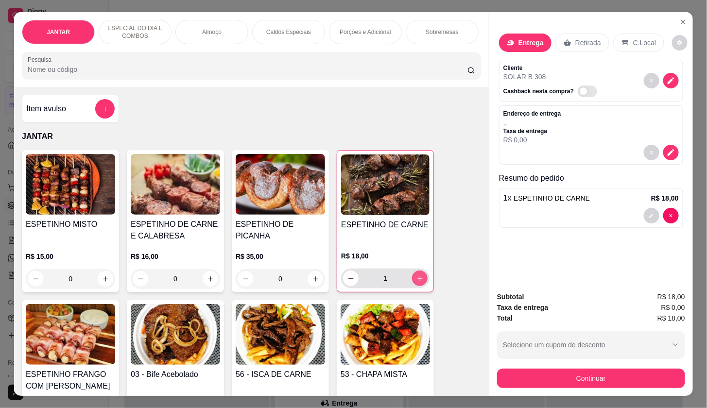
type input "1"
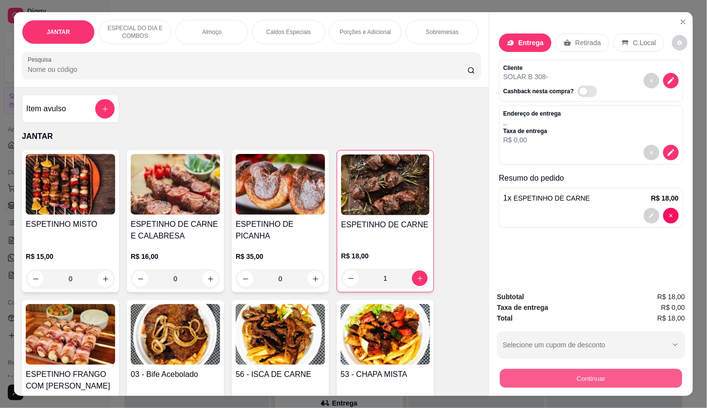
click at [554, 373] on button "Continuar" at bounding box center [591, 378] width 182 height 19
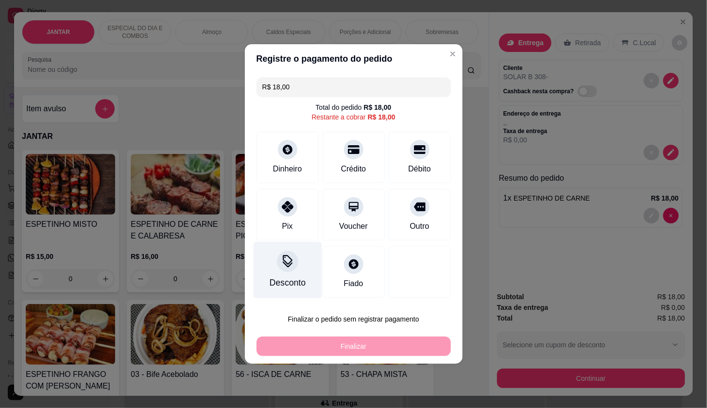
drag, startPoint x: 290, startPoint y: 209, endPoint x: 309, endPoint y: 239, distance: 35.4
click at [290, 211] on div at bounding box center [287, 206] width 19 height 19
type input "R$ 0,00"
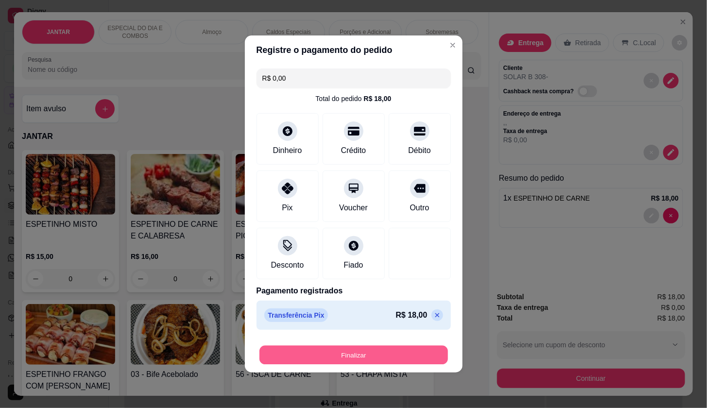
click at [344, 353] on button "Finalizar" at bounding box center [353, 355] width 189 height 19
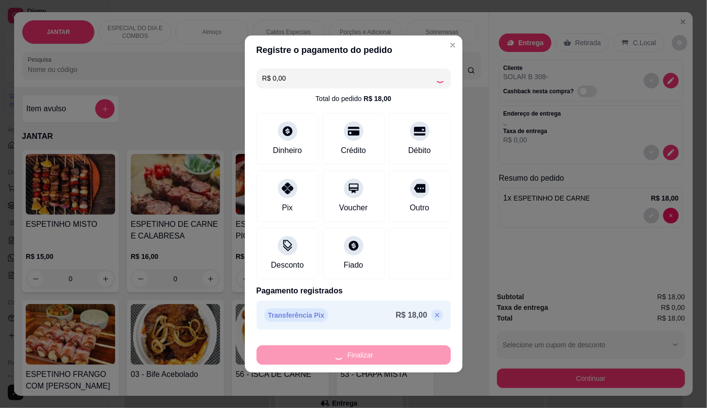
type input "0"
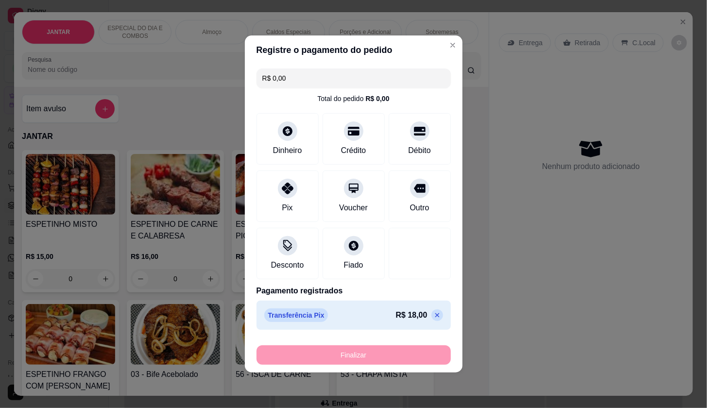
type input "-R$ 18,00"
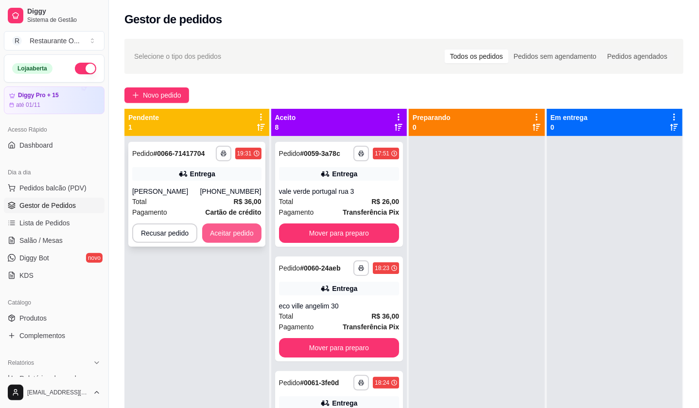
click at [218, 229] on button "Aceitar pedido" at bounding box center [231, 233] width 59 height 19
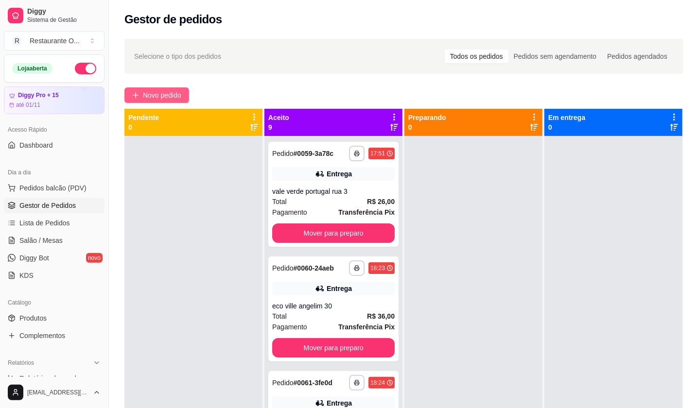
click at [142, 94] on button "Novo pedido" at bounding box center [156, 95] width 65 height 16
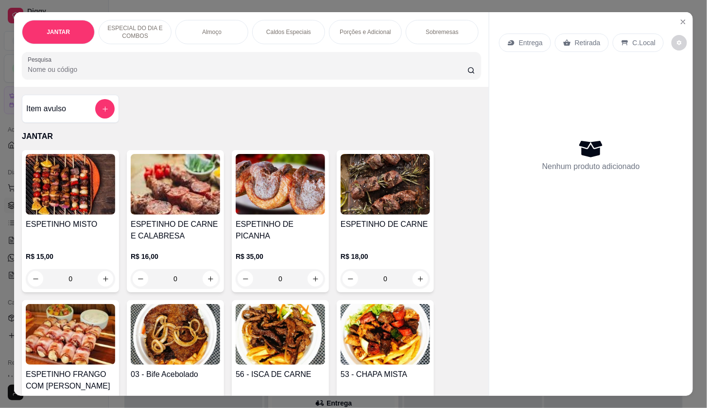
click at [515, 45] on div "Entrega" at bounding box center [525, 43] width 52 height 18
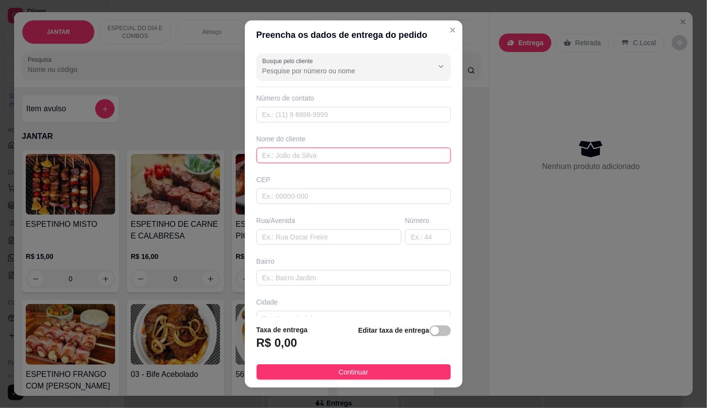
click at [279, 161] on input "text" at bounding box center [354, 156] width 194 height 16
type input "P"
type input "IZUILA- PADARIA DO JARDELANDIA"
click at [430, 329] on div "button" at bounding box center [434, 331] width 9 height 9
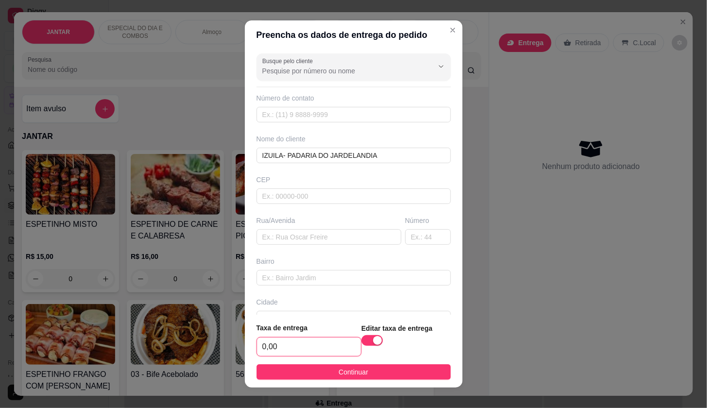
click at [321, 345] on input "0,00" at bounding box center [309, 347] width 104 height 18
type input "5,00"
click at [327, 122] on div "Número de contato" at bounding box center [354, 107] width 194 height 29
click at [369, 112] on input "text" at bounding box center [354, 115] width 194 height 16
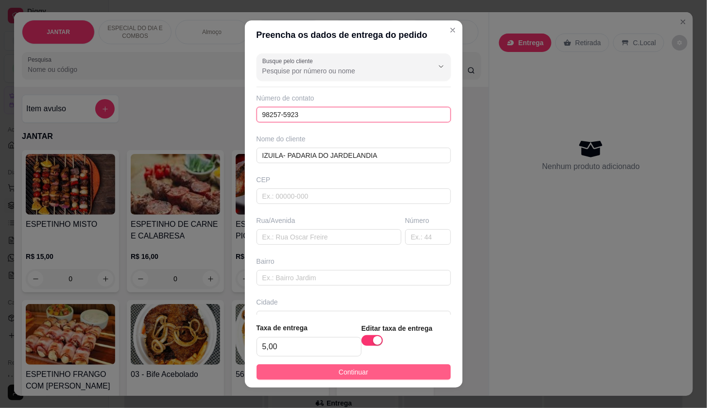
type input "98257-5923"
click at [339, 373] on span "Continuar" at bounding box center [354, 372] width 30 height 11
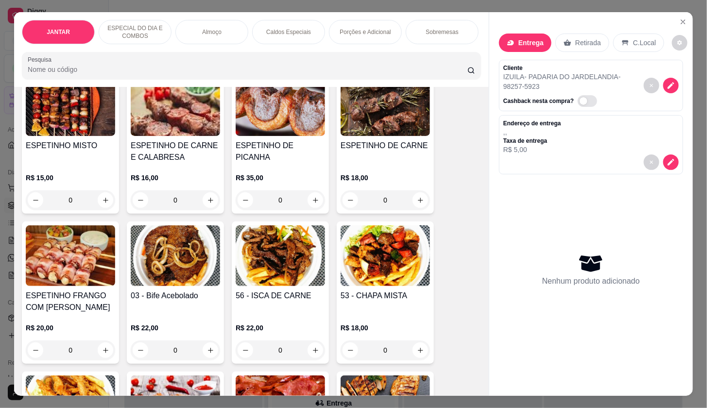
scroll to position [108, 0]
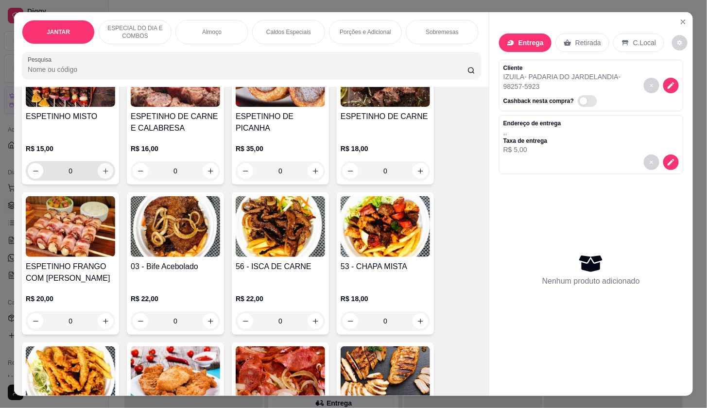
click at [98, 174] on button "increase-product-quantity" at bounding box center [106, 171] width 16 height 16
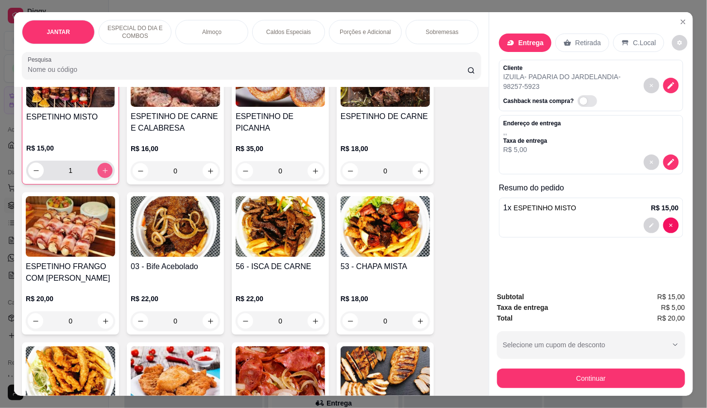
click at [98, 176] on button "increase-product-quantity" at bounding box center [105, 170] width 15 height 15
type input "2"
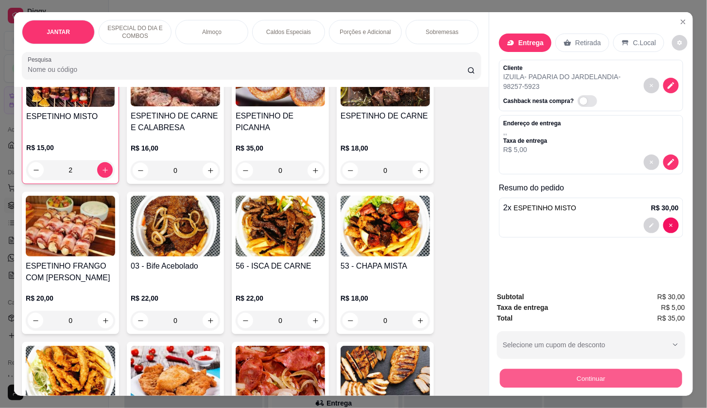
click at [528, 372] on button "Continuar" at bounding box center [591, 378] width 182 height 19
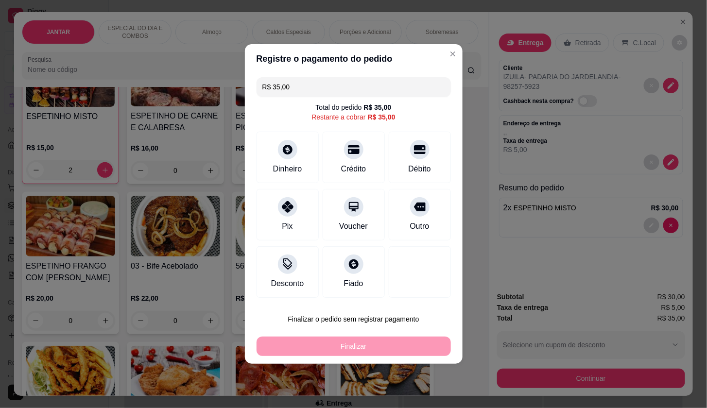
drag, startPoint x: 284, startPoint y: 184, endPoint x: 285, endPoint y: 195, distance: 11.3
click at [284, 189] on div "R$ 35,00 Total do pedido R$ 35,00 Restante a cobrar R$ 35,00 Dinheiro Crédito D…" at bounding box center [354, 187] width 218 height 228
drag, startPoint x: 286, startPoint y: 222, endPoint x: 318, endPoint y: 252, distance: 44.4
click at [289, 221] on div "Pix" at bounding box center [287, 227] width 11 height 12
type input "R$ 0,00"
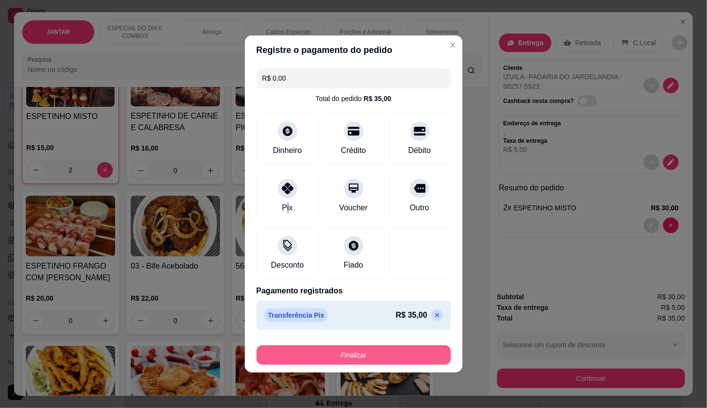
click at [307, 360] on button "Finalizar" at bounding box center [354, 354] width 194 height 19
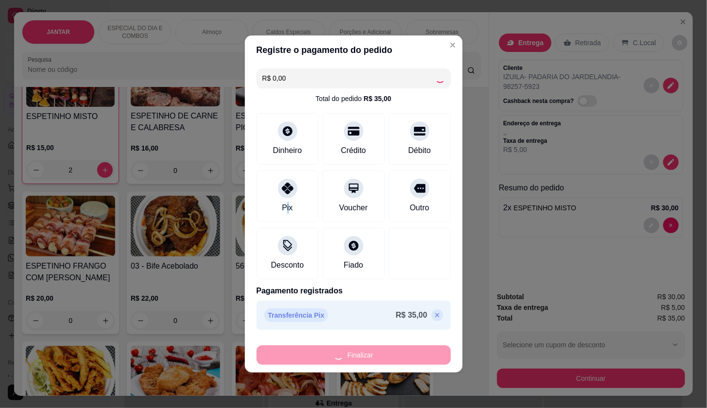
type input "0"
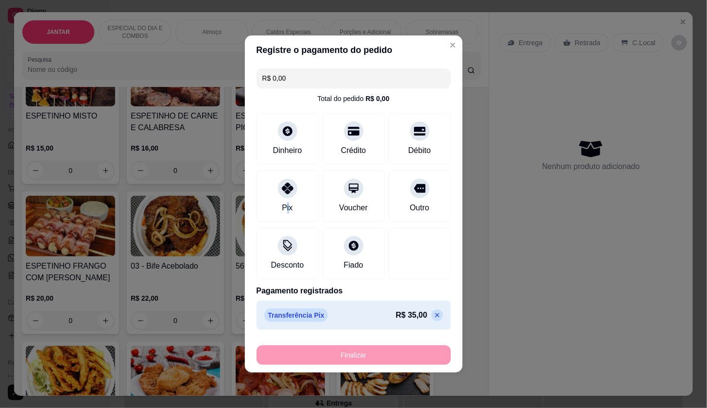
type input "-R$ 35,00"
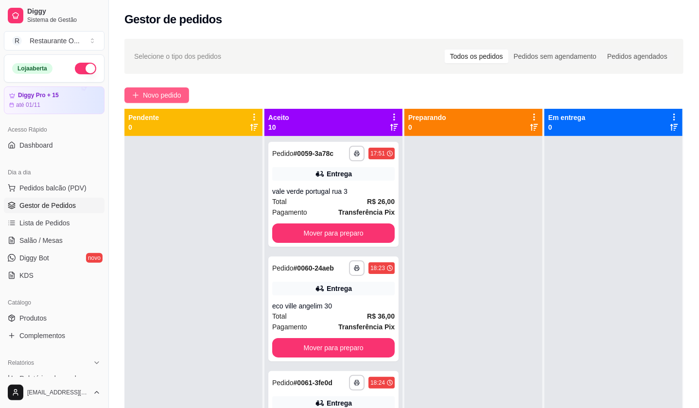
click at [181, 96] on span "Novo pedido" at bounding box center [162, 95] width 38 height 11
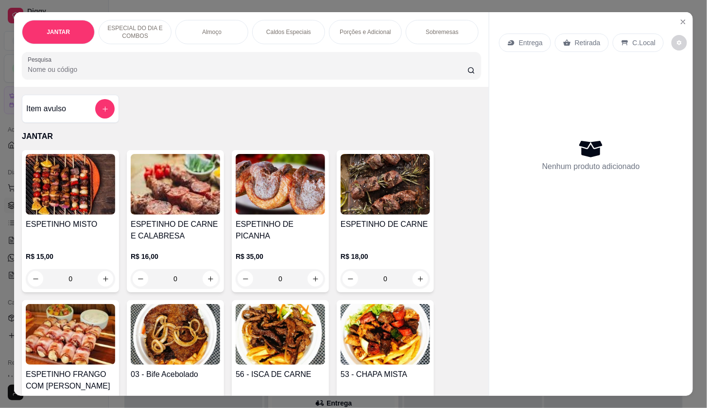
click at [519, 38] on p "Entrega" at bounding box center [531, 43] width 24 height 10
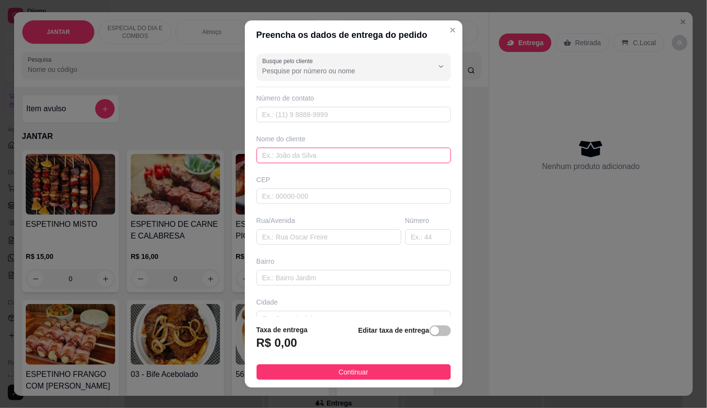
click at [259, 155] on input "text" at bounding box center [354, 156] width 194 height 16
type input "IDEAL 8 403"
click at [419, 323] on footer "Taxa de entrega R$ 0,00 Editar taxa de entrega Continuar" at bounding box center [354, 352] width 218 height 71
click at [430, 331] on div "button" at bounding box center [434, 331] width 9 height 9
click at [292, 345] on input "0,00" at bounding box center [309, 347] width 104 height 18
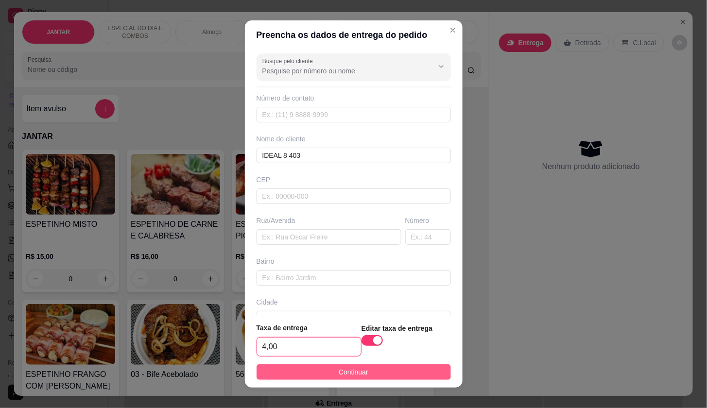
type input "4,00"
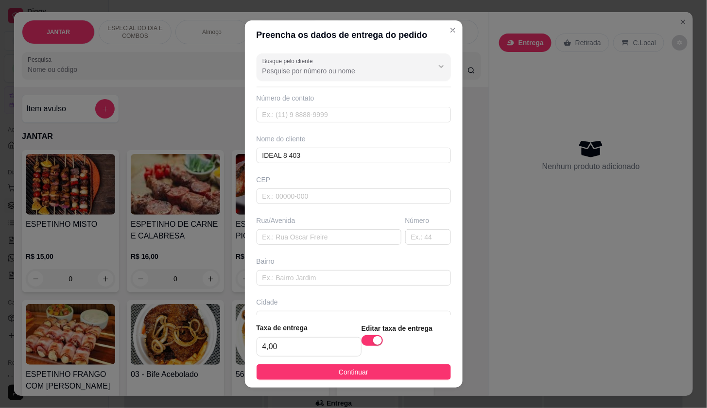
click at [292, 375] on button "Continuar" at bounding box center [354, 372] width 194 height 16
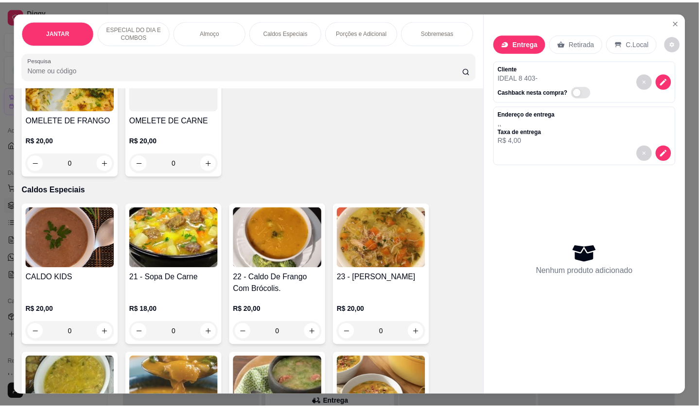
scroll to position [1026, 0]
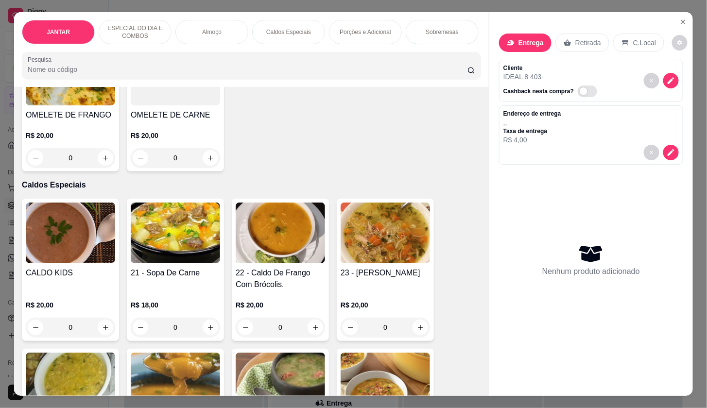
click at [309, 331] on div "0" at bounding box center [280, 327] width 89 height 19
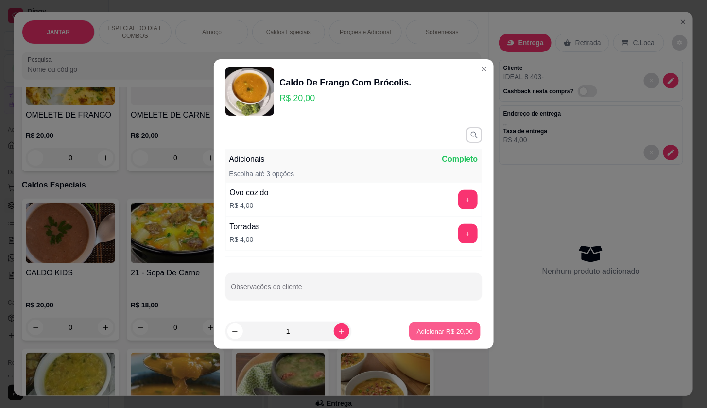
click at [410, 329] on button "Adicionar R$ 20,00" at bounding box center [445, 331] width 71 height 19
type input "1"
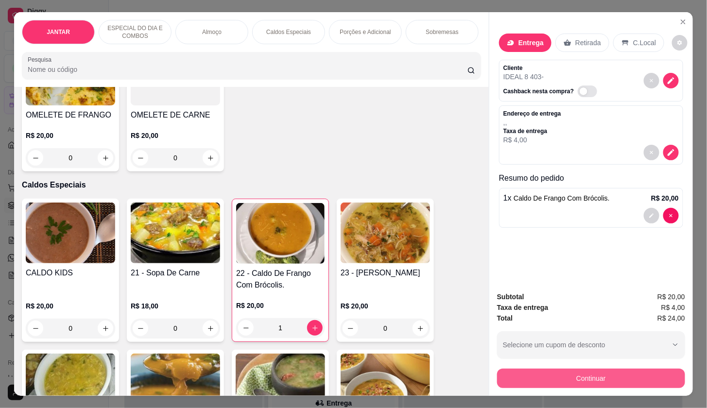
click at [519, 374] on button "Continuar" at bounding box center [591, 378] width 188 height 19
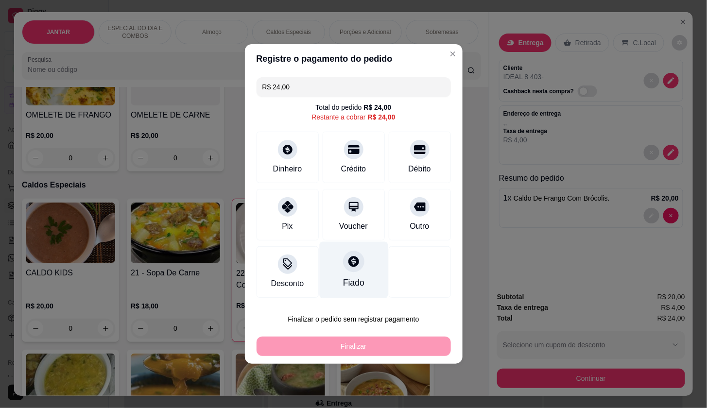
drag, startPoint x: 286, startPoint y: 202, endPoint x: 334, endPoint y: 276, distance: 88.8
click at [287, 204] on icon at bounding box center [288, 207] width 12 height 12
type input "R$ 0,00"
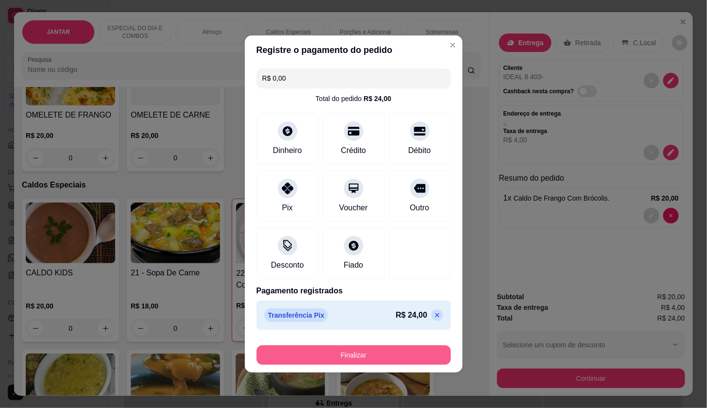
click at [309, 357] on button "Finalizar" at bounding box center [354, 354] width 194 height 19
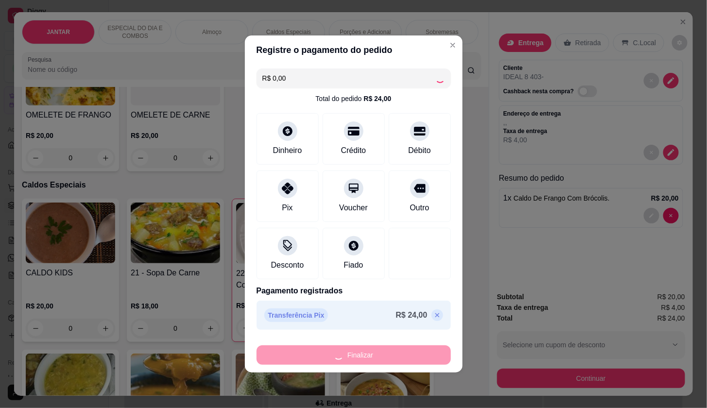
type input "0"
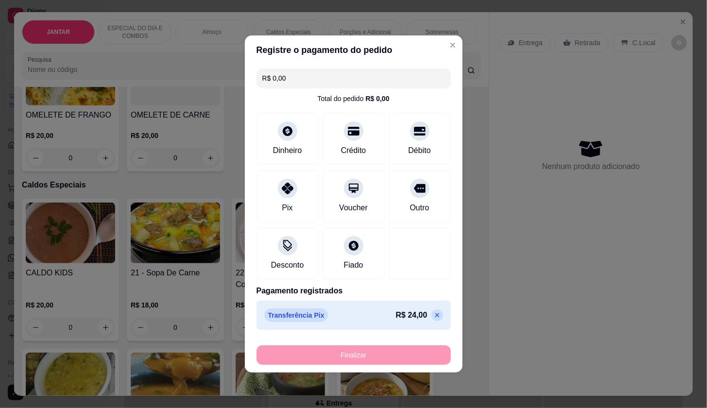
type input "-R$ 24,00"
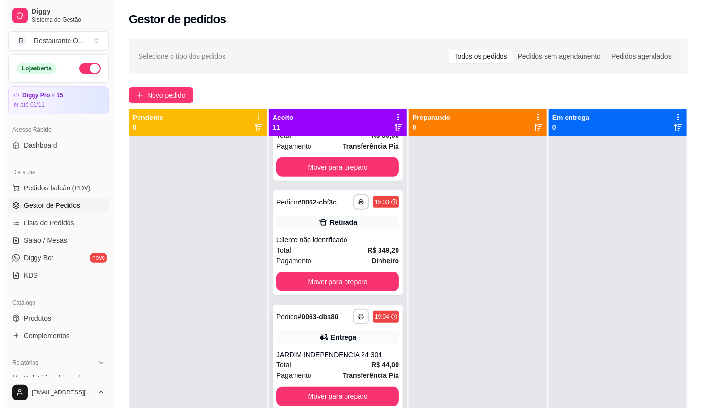
scroll to position [270, 0]
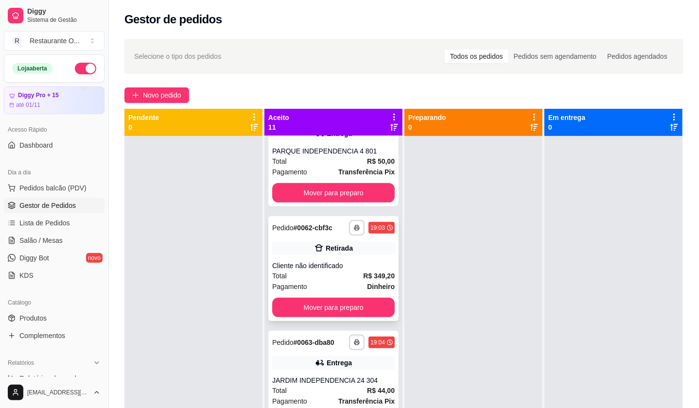
click at [337, 271] on div "Total R$ 349,20" at bounding box center [333, 276] width 122 height 11
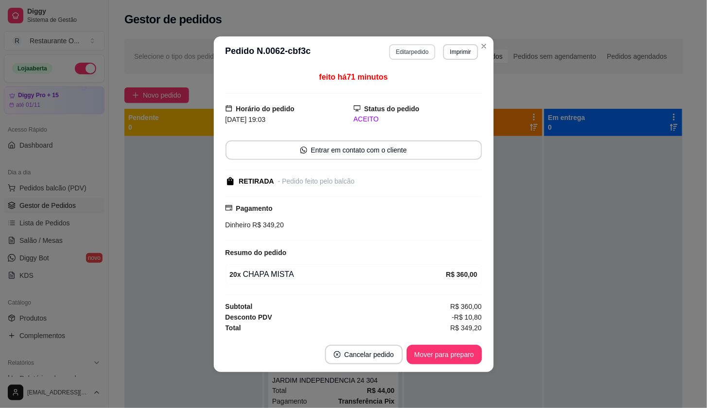
click at [421, 54] on button "Editar pedido" at bounding box center [412, 52] width 46 height 16
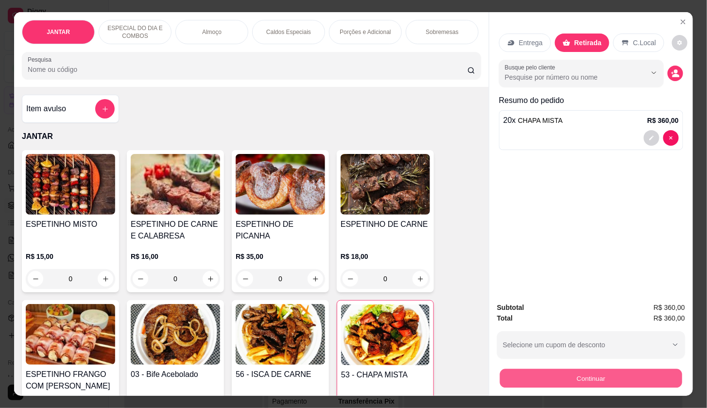
click at [538, 373] on button "Continuar" at bounding box center [591, 378] width 182 height 19
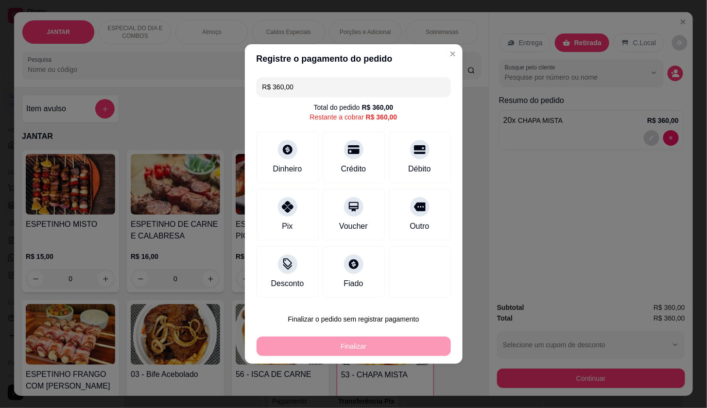
click at [360, 172] on div "Crédito" at bounding box center [353, 169] width 25 height 12
type input "R$ 0,00"
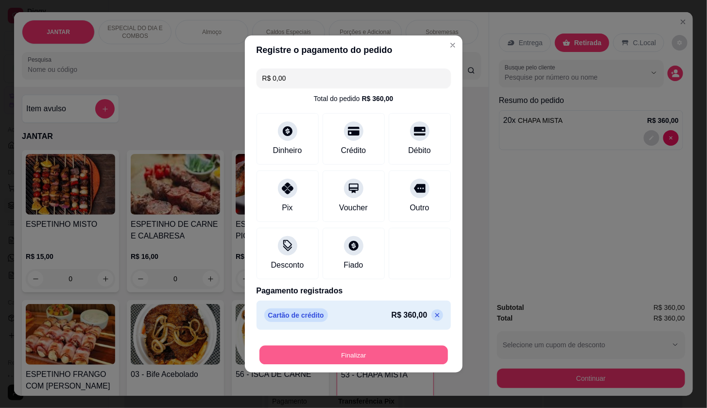
click at [338, 360] on button "Finalizar" at bounding box center [353, 355] width 189 height 19
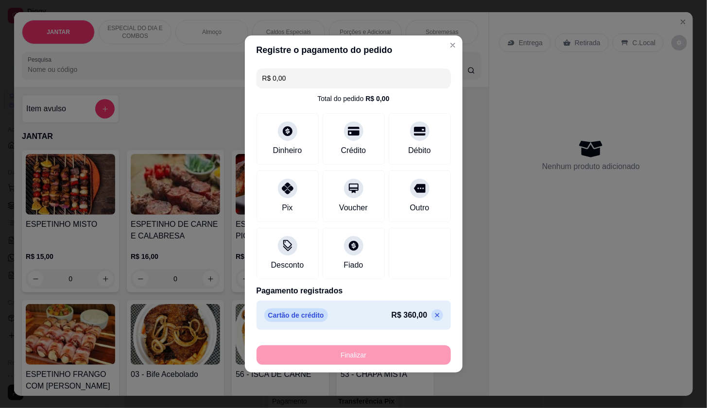
type input "0"
type input "-R$ 360,00"
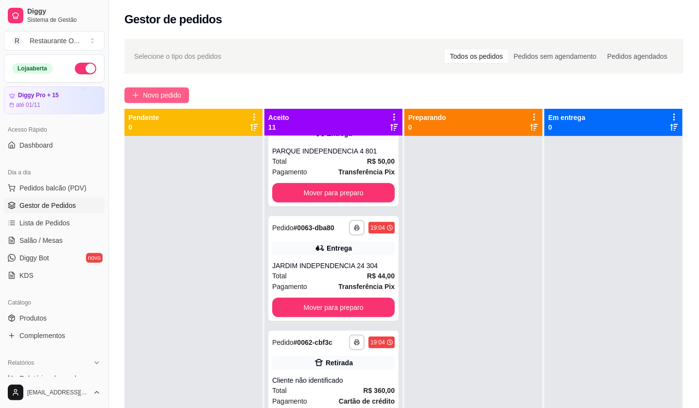
click at [173, 101] on button "Novo pedido" at bounding box center [156, 95] width 65 height 16
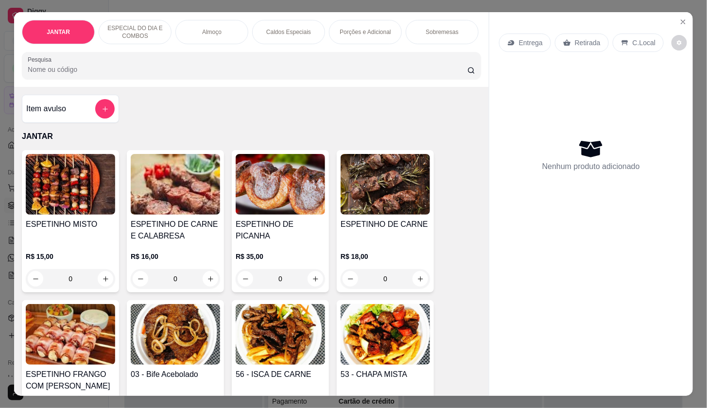
click at [523, 41] on p "Entrega" at bounding box center [531, 43] width 24 height 10
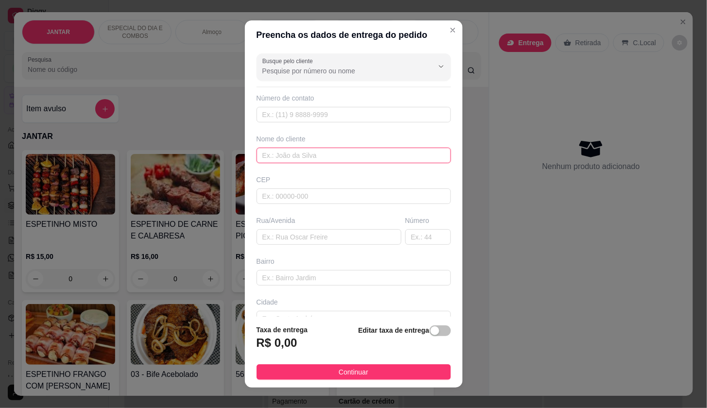
click at [349, 148] on input "text" at bounding box center [354, 156] width 194 height 16
click at [308, 155] on input "NORTEX MARCELNHO" at bounding box center [354, 156] width 194 height 16
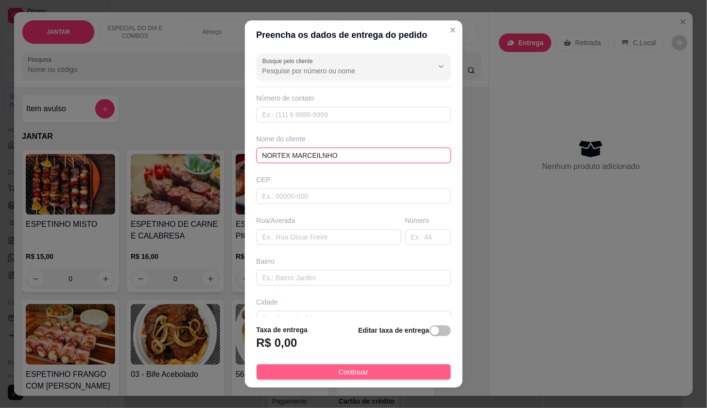
type input "NORTEX MARCEILNHO"
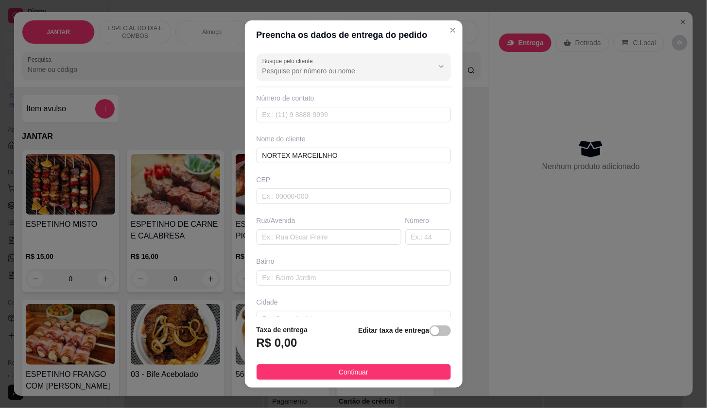
click at [339, 375] on span "Continuar" at bounding box center [354, 372] width 30 height 11
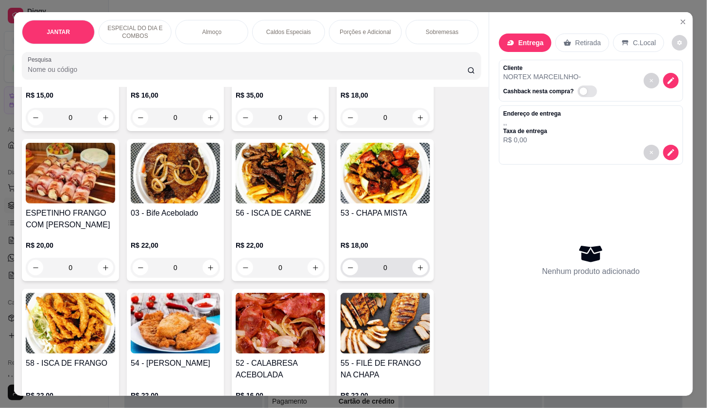
scroll to position [162, 0]
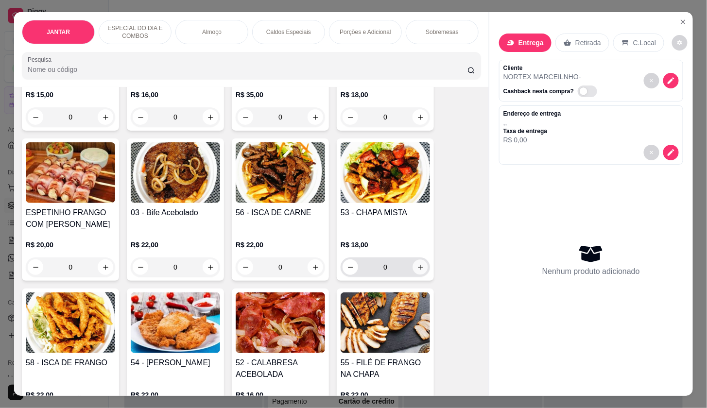
click at [416, 265] on button "increase-product-quantity" at bounding box center [420, 267] width 15 height 15
type input "1"
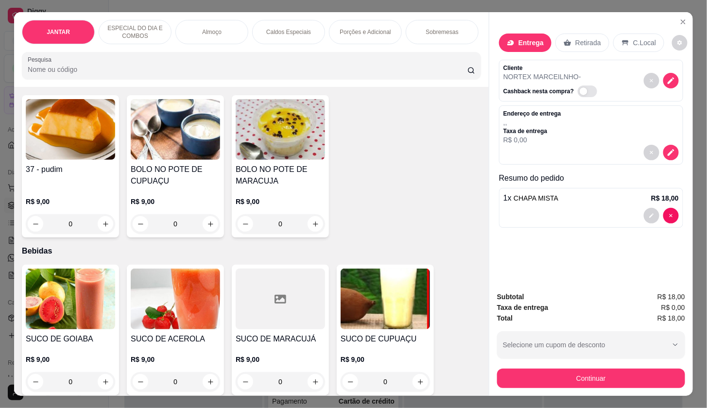
scroll to position [1889, 0]
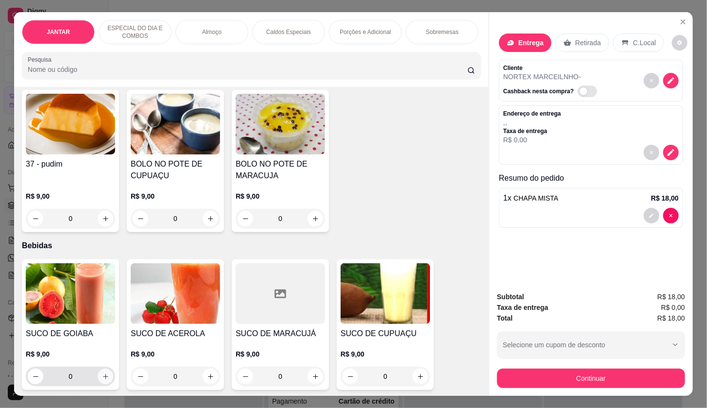
click at [98, 373] on button "increase-product-quantity" at bounding box center [106, 377] width 16 height 16
type input "1"
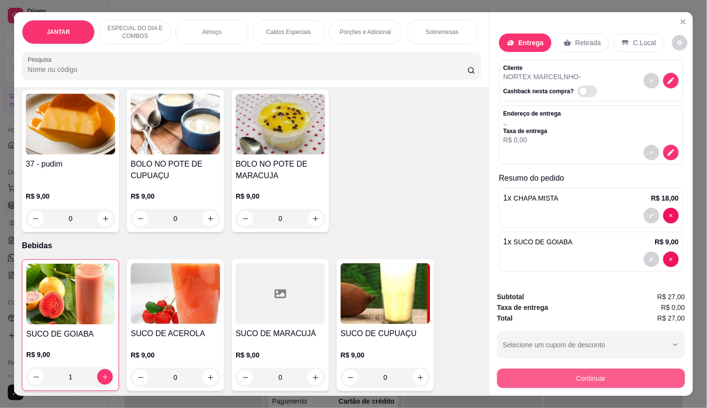
click at [548, 381] on button "Continuar" at bounding box center [591, 378] width 188 height 19
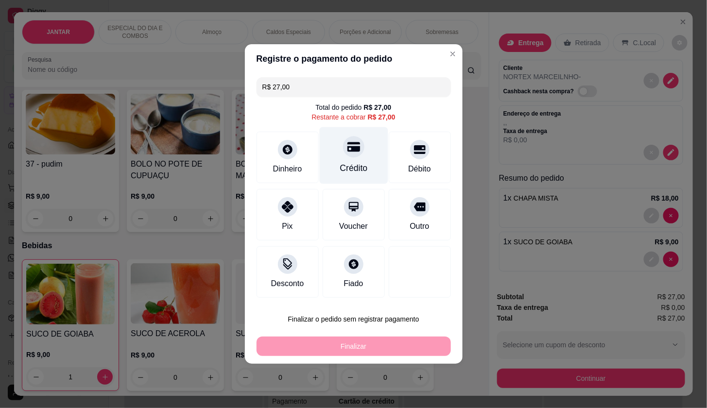
click at [353, 149] on icon at bounding box center [353, 147] width 13 height 10
type input "R$ 0,00"
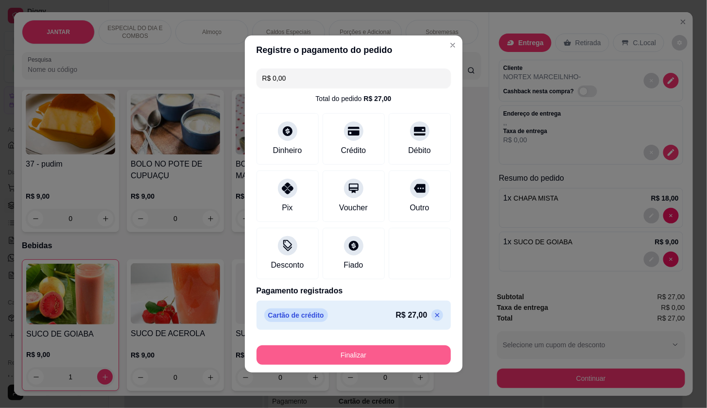
click at [326, 356] on button "Finalizar" at bounding box center [354, 354] width 194 height 19
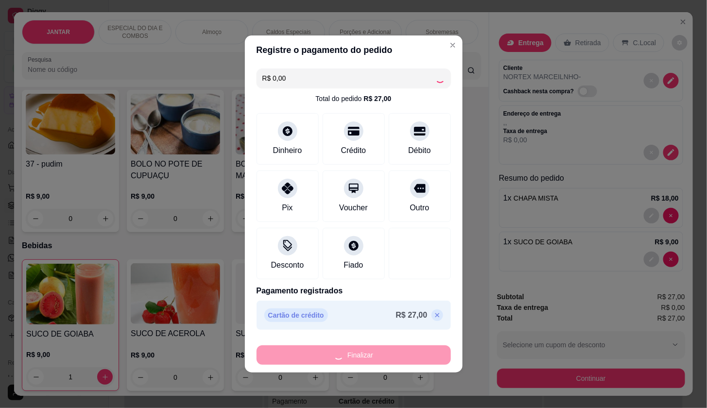
type input "0"
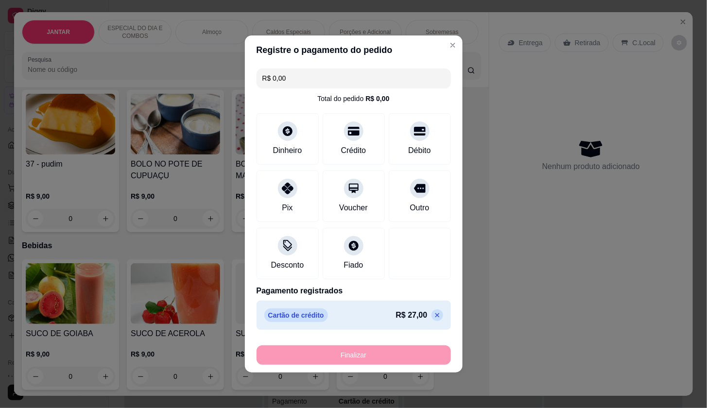
type input "-R$ 27,00"
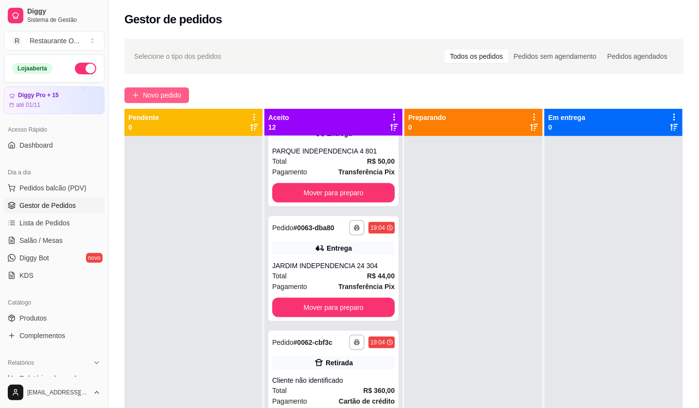
click at [168, 103] on button "Novo pedido" at bounding box center [156, 95] width 65 height 16
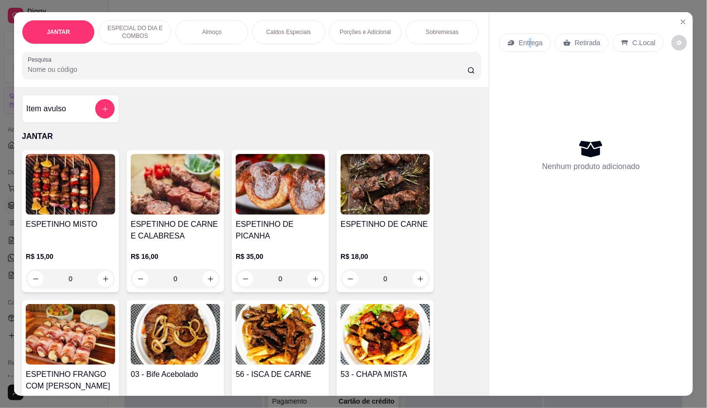
click at [526, 44] on div "Entrega" at bounding box center [525, 43] width 52 height 18
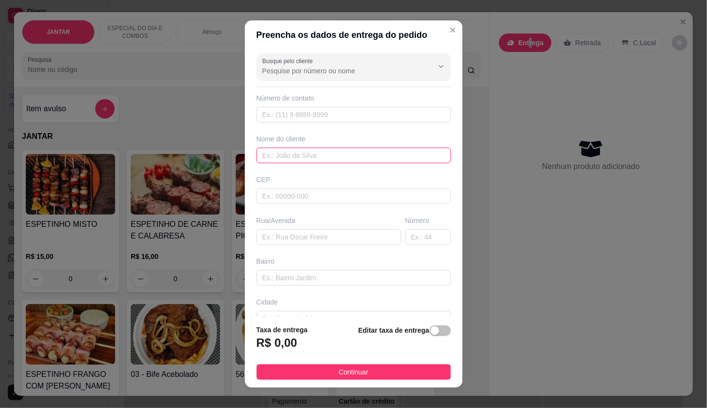
click at [295, 156] on input "text" at bounding box center [354, 156] width 194 height 16
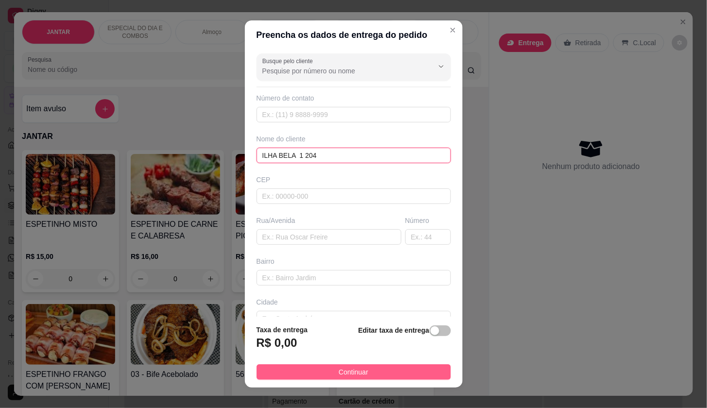
type input "ILHA BELA 1 204"
click at [327, 370] on button "Continuar" at bounding box center [354, 372] width 194 height 16
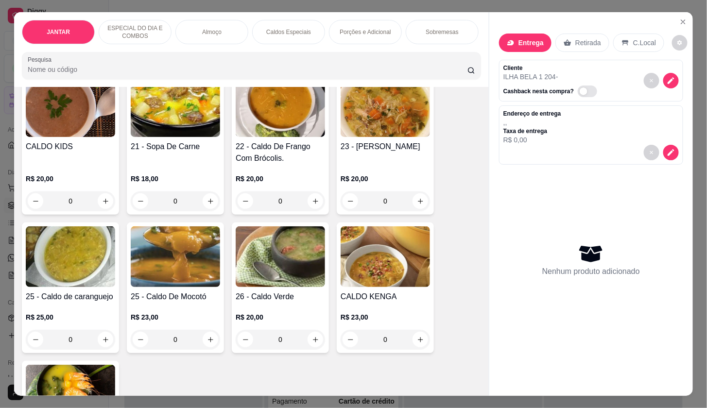
scroll to position [1188, 0]
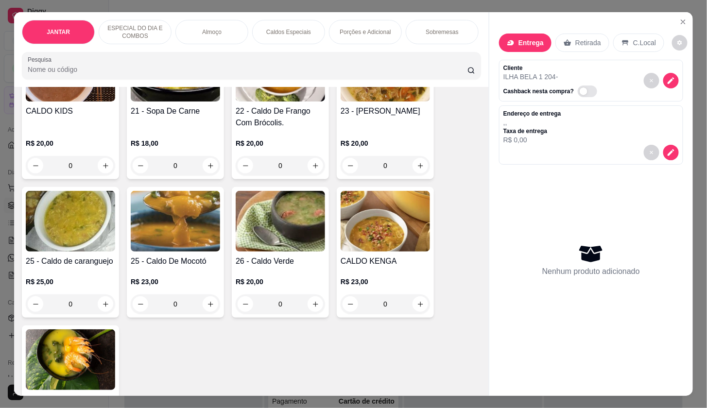
click at [206, 310] on div "0" at bounding box center [175, 303] width 89 height 19
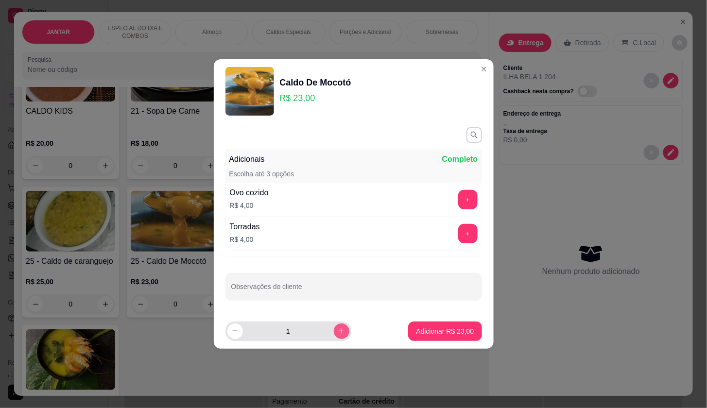
click at [338, 330] on icon "increase-product-quantity" at bounding box center [341, 330] width 7 height 7
type input "2"
click at [431, 331] on p "Adicionar R$ 46,00" at bounding box center [445, 331] width 56 height 9
type input "2"
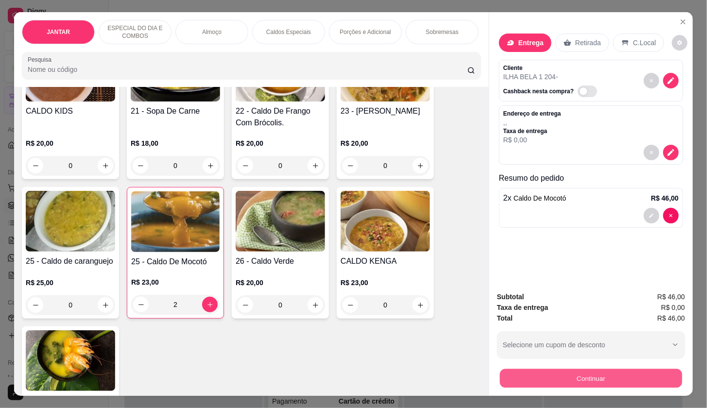
click at [536, 369] on button "Continuar" at bounding box center [591, 378] width 182 height 19
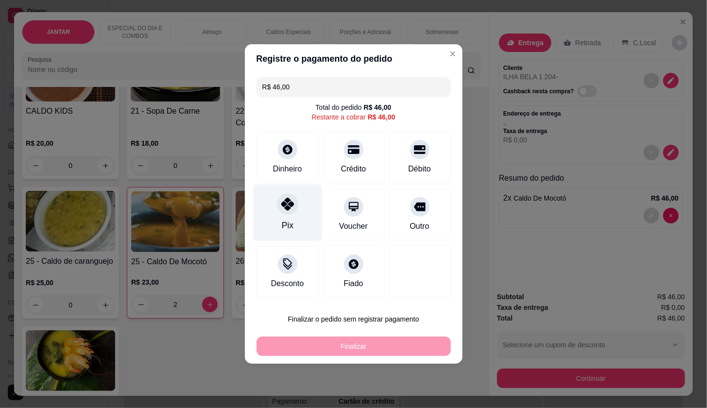
click at [301, 208] on div "Pix" at bounding box center [287, 213] width 69 height 57
type input "R$ 0,00"
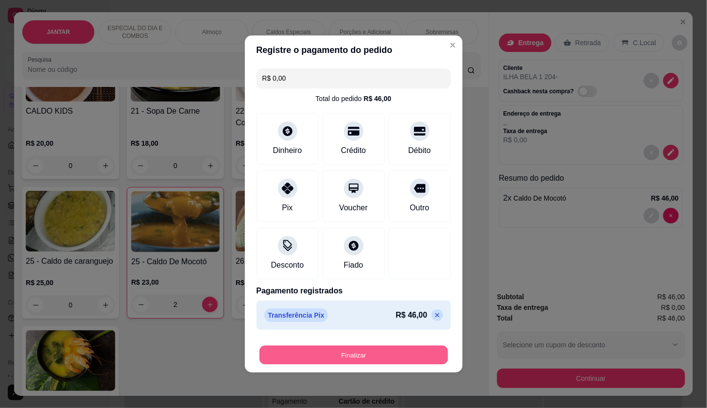
click at [325, 359] on button "Finalizar" at bounding box center [353, 355] width 189 height 19
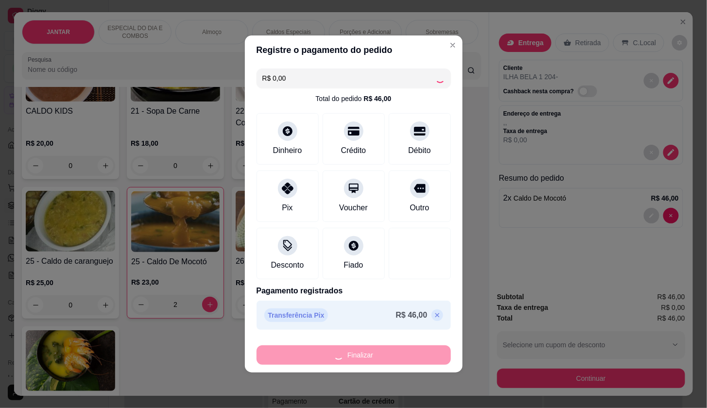
type input "0"
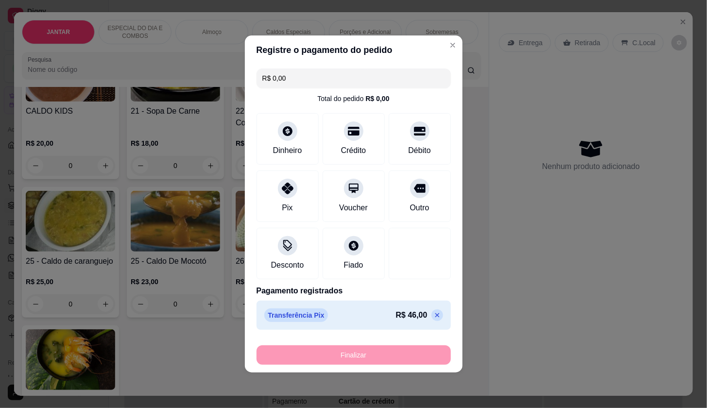
type input "-R$ 46,00"
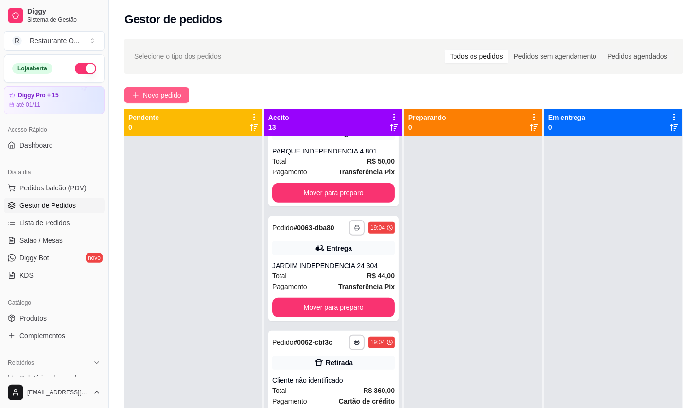
click at [177, 90] on span "Novo pedido" at bounding box center [162, 95] width 38 height 11
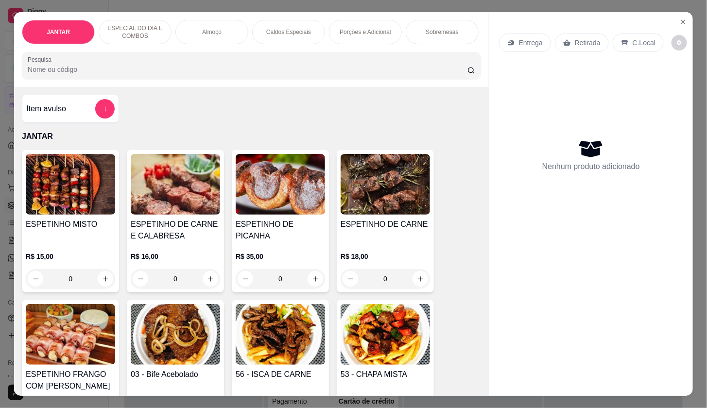
click at [513, 34] on div "Entrega" at bounding box center [525, 43] width 52 height 18
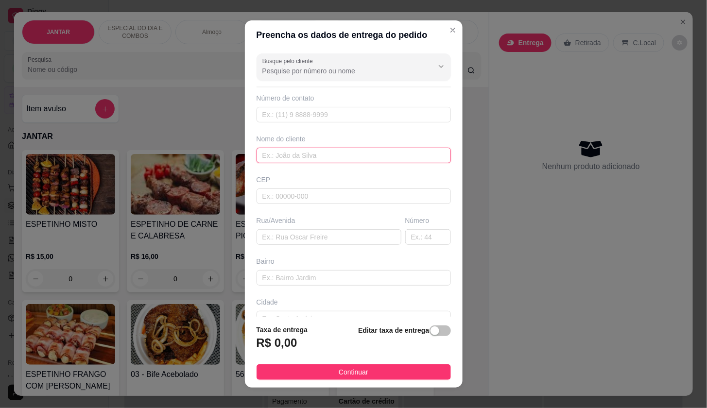
click at [283, 157] on input "text" at bounding box center [354, 156] width 194 height 16
type input "J"
type input "[GEOGRAPHIC_DATA] [GEOGRAPHIC_DATA] 20D"
click at [339, 371] on span "Continuar" at bounding box center [354, 372] width 30 height 11
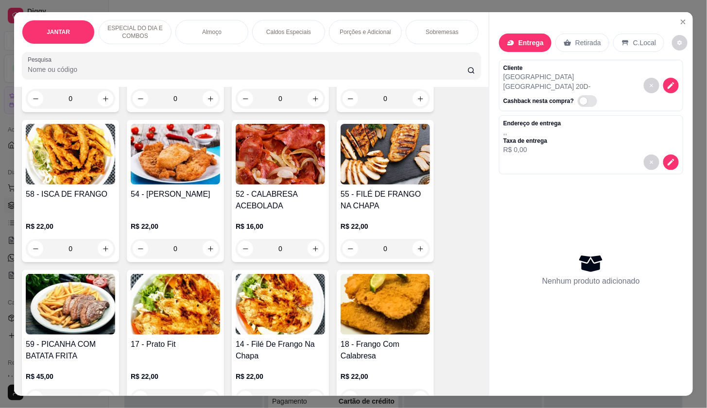
scroll to position [270, 0]
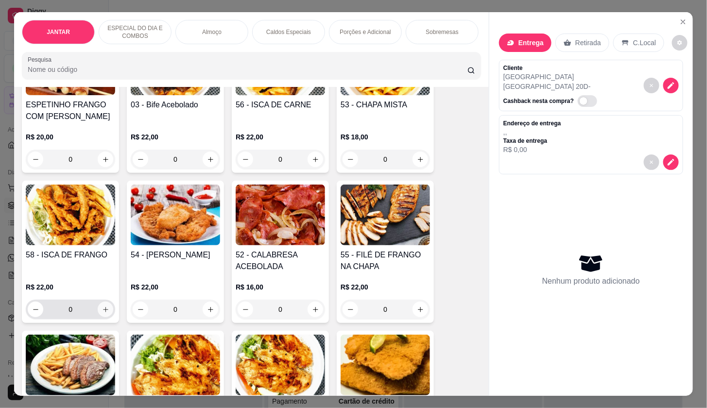
click at [103, 313] on icon "increase-product-quantity" at bounding box center [105, 309] width 7 height 7
type input "1"
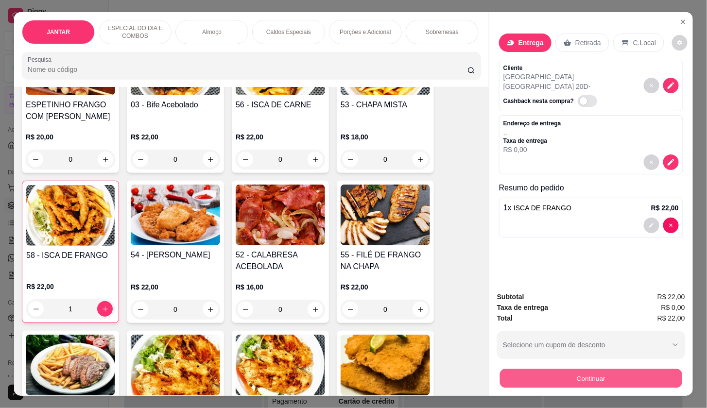
click at [581, 373] on button "Continuar" at bounding box center [591, 378] width 182 height 19
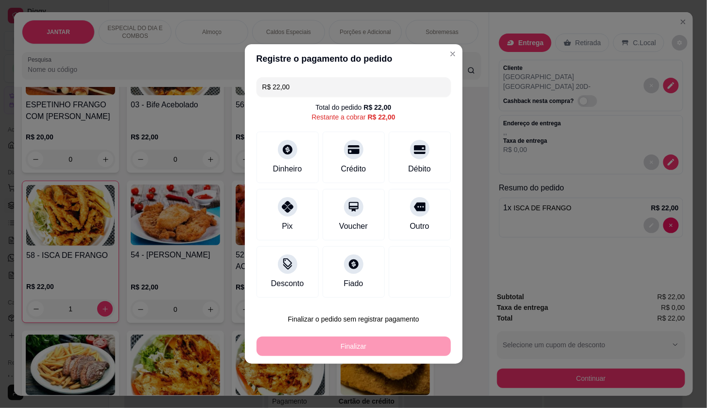
drag, startPoint x: 296, startPoint y: 209, endPoint x: 313, endPoint y: 341, distance: 132.8
click at [296, 212] on div "Pix" at bounding box center [288, 215] width 62 height 52
type input "R$ 0,00"
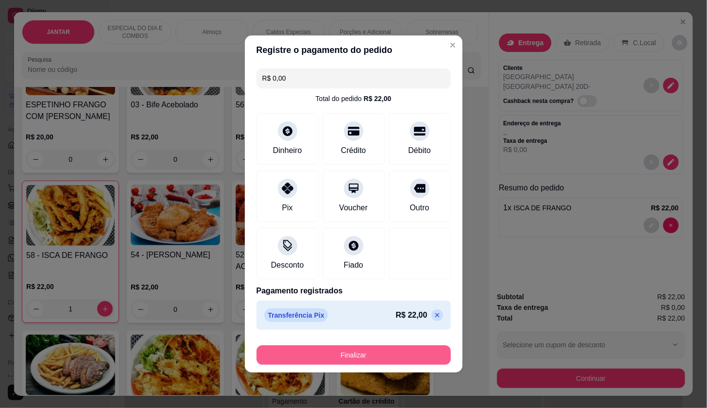
click at [304, 358] on button "Finalizar" at bounding box center [354, 354] width 194 height 19
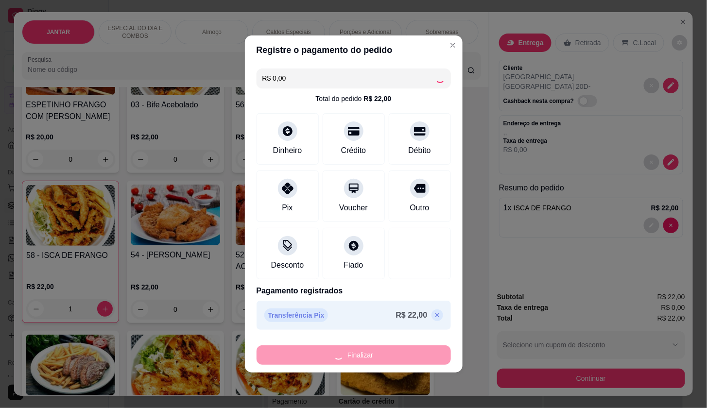
type input "0"
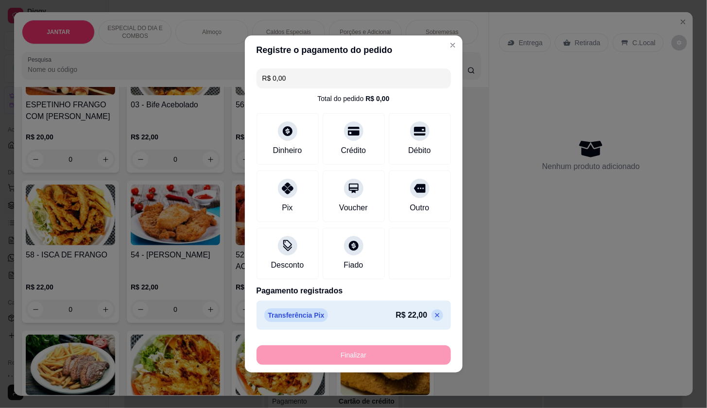
type input "-R$ 22,00"
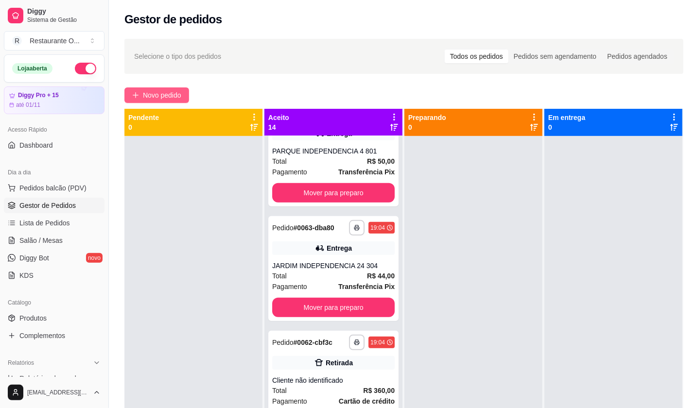
click at [138, 93] on icon "plus" at bounding box center [135, 95] width 7 height 7
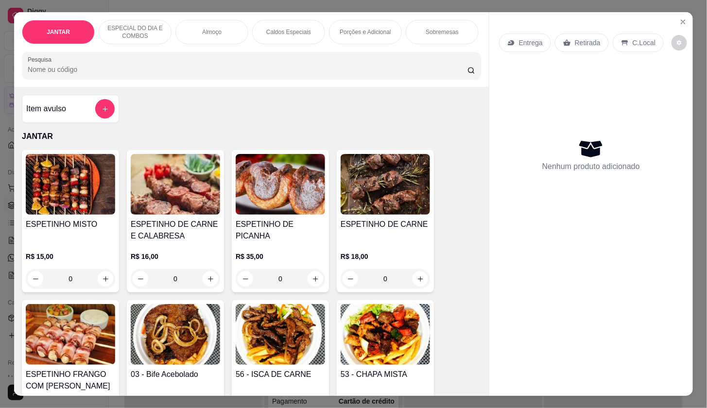
drag, startPoint x: 633, startPoint y: 34, endPoint x: 520, endPoint y: 198, distance: 198.1
click at [633, 38] on p "C.Local" at bounding box center [644, 43] width 23 height 10
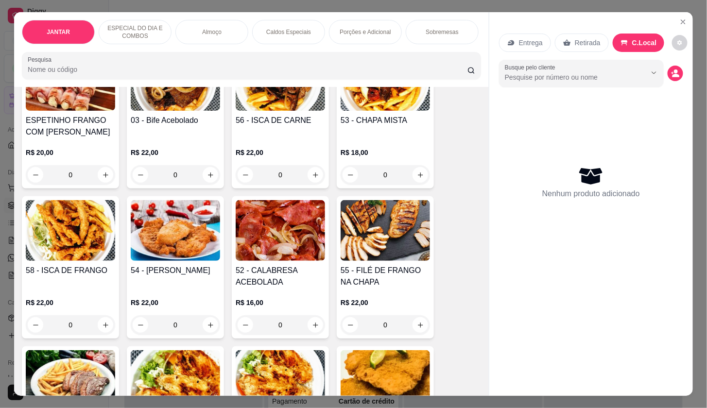
scroll to position [270, 0]
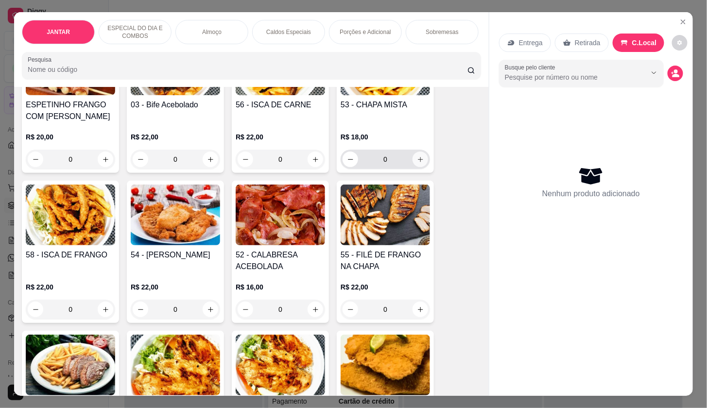
click at [413, 159] on button "increase-product-quantity" at bounding box center [421, 160] width 16 height 16
type input "1"
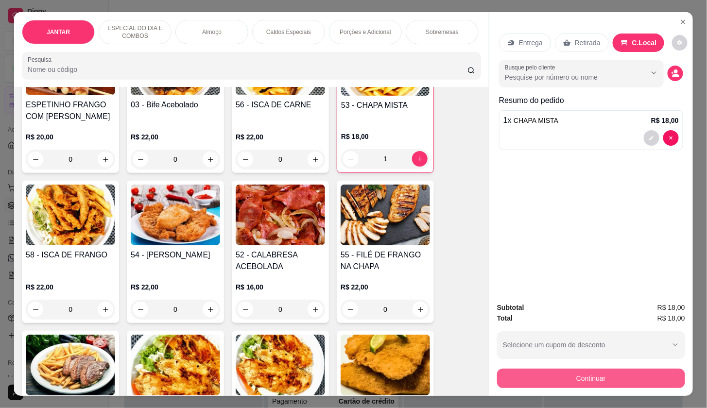
click at [551, 373] on button "Continuar" at bounding box center [591, 378] width 188 height 19
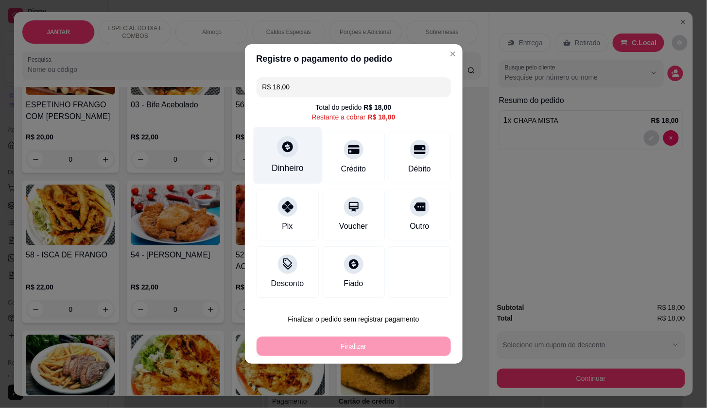
drag, startPoint x: 294, startPoint y: 165, endPoint x: 307, endPoint y: 182, distance: 21.2
click at [307, 182] on div "Dinheiro" at bounding box center [287, 155] width 69 height 57
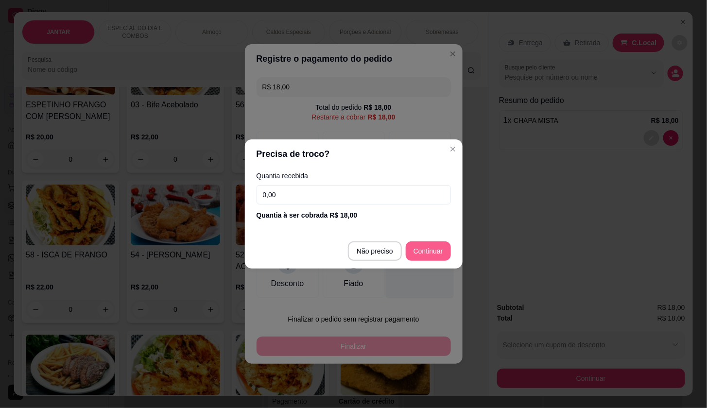
type input "R$ 0,00"
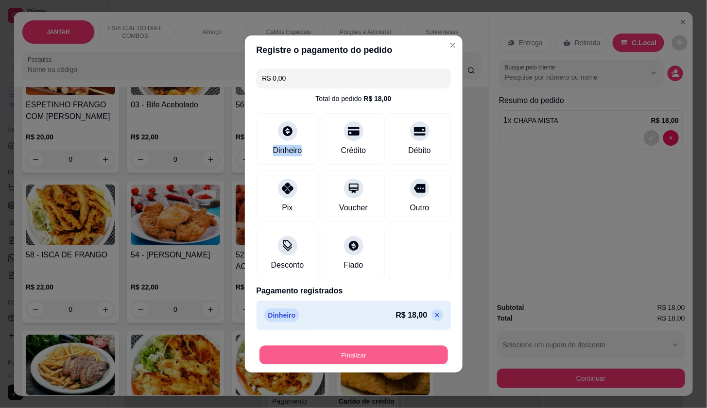
click at [374, 351] on button "Finalizar" at bounding box center [353, 355] width 189 height 19
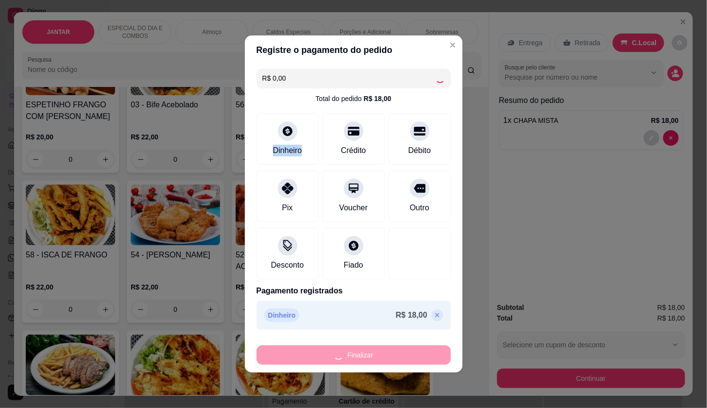
type input "0"
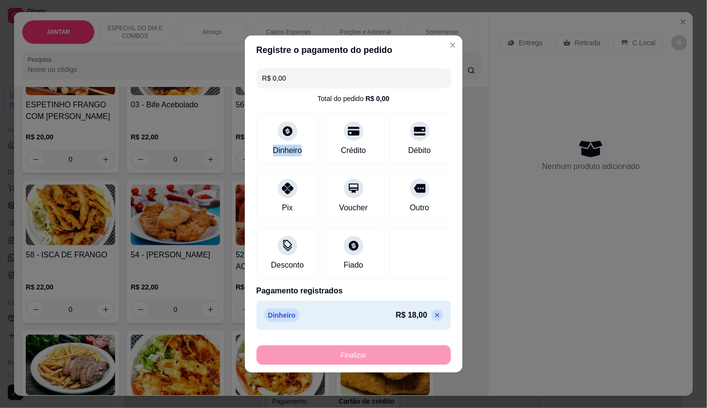
type input "-R$ 18,00"
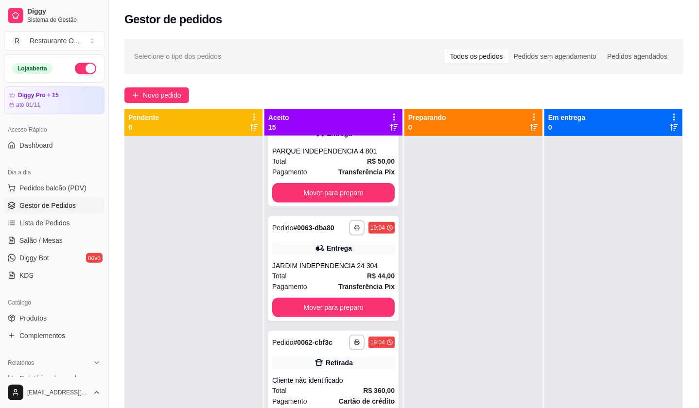
drag, startPoint x: 688, startPoint y: 301, endPoint x: 692, endPoint y: 302, distance: 5.0
click at [692, 302] on div "**********" at bounding box center [404, 281] width 590 height 496
click at [126, 89] on button "Novo pedido" at bounding box center [156, 95] width 65 height 16
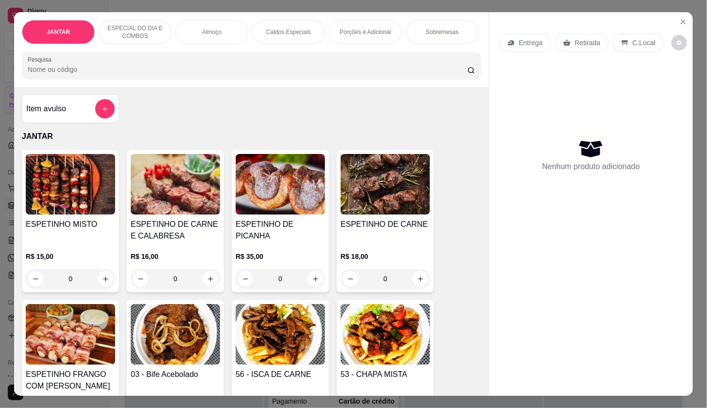
click at [531, 38] on p "Entrega" at bounding box center [531, 43] width 24 height 10
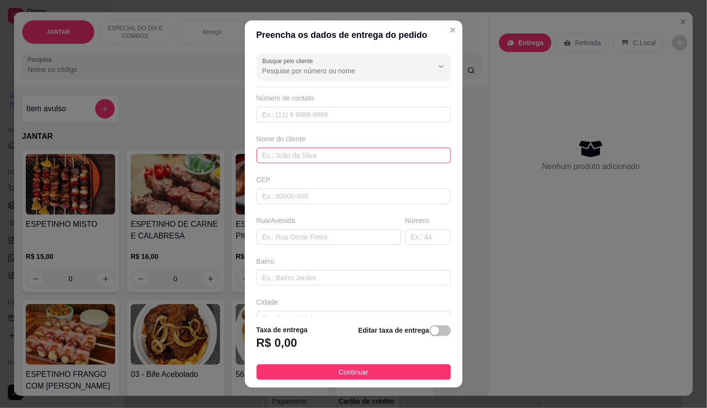
click at [349, 158] on input "text" at bounding box center [354, 156] width 194 height 16
type input "SOLAR H 305"
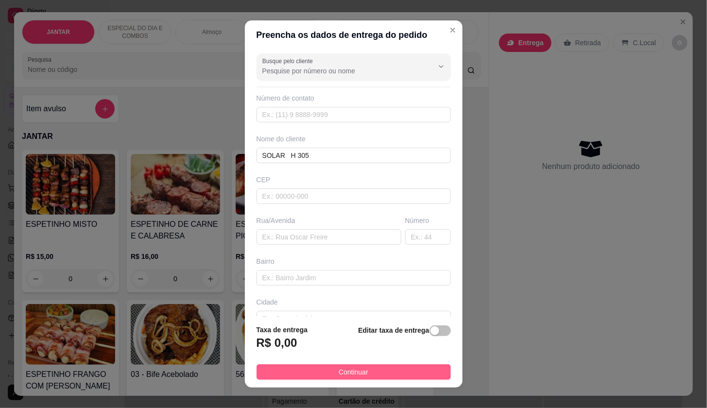
click at [303, 367] on button "Continuar" at bounding box center [354, 372] width 194 height 16
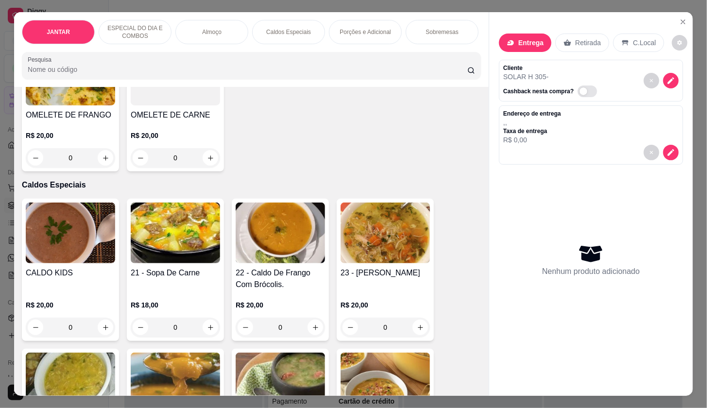
scroll to position [1134, 0]
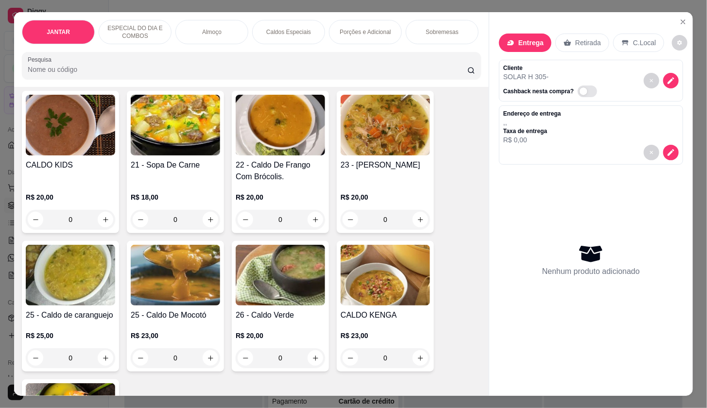
click at [205, 221] on div "0" at bounding box center [175, 219] width 89 height 19
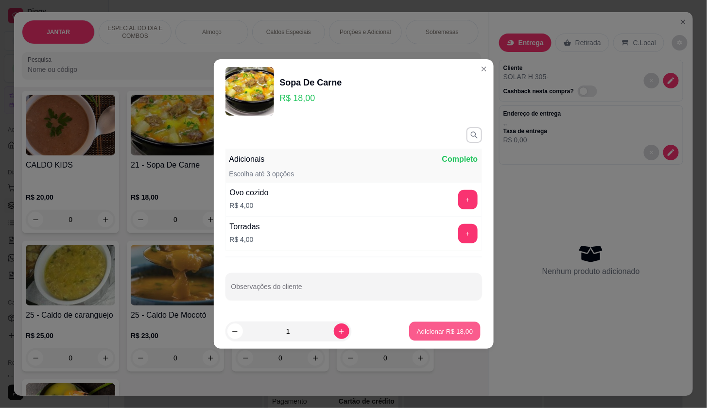
click at [428, 327] on p "Adicionar R$ 18,00" at bounding box center [445, 331] width 56 height 9
type input "1"
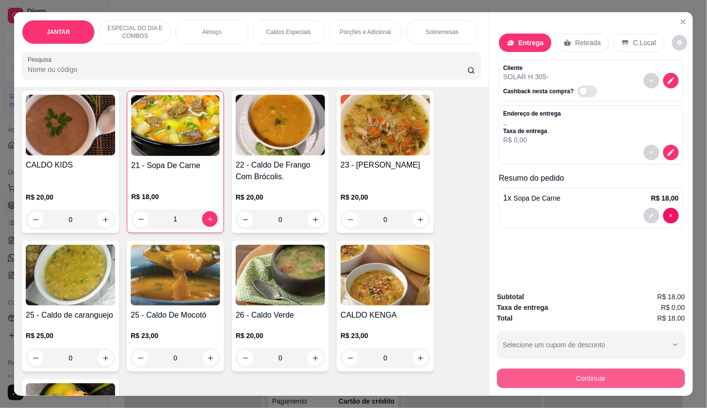
click at [559, 375] on button "Continuar" at bounding box center [591, 378] width 188 height 19
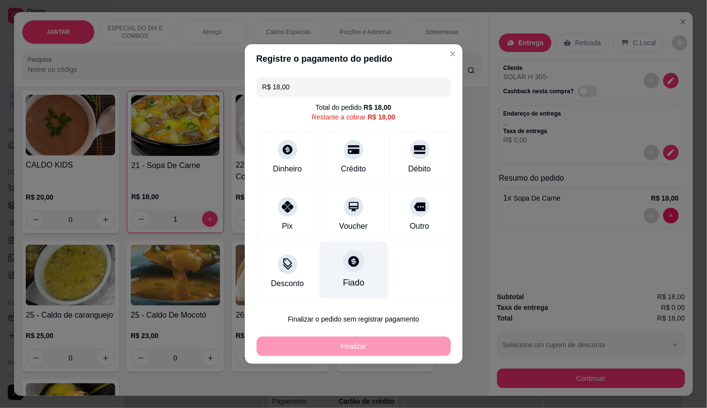
drag, startPoint x: 277, startPoint y: 223, endPoint x: 324, endPoint y: 249, distance: 53.5
click at [284, 221] on div "Pix" at bounding box center [288, 215] width 62 height 52
type input "R$ 0,00"
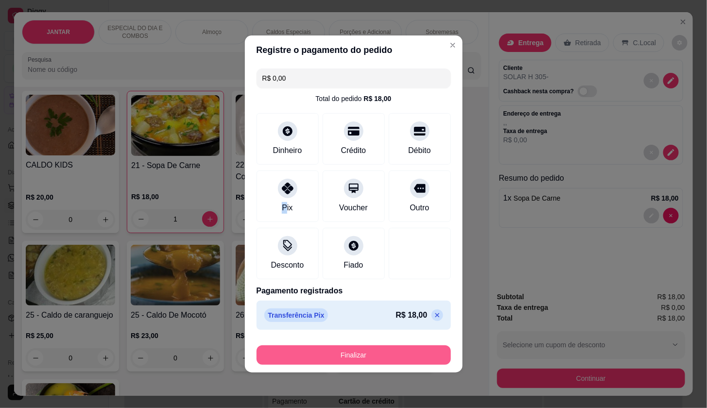
click at [358, 358] on button "Finalizar" at bounding box center [354, 354] width 194 height 19
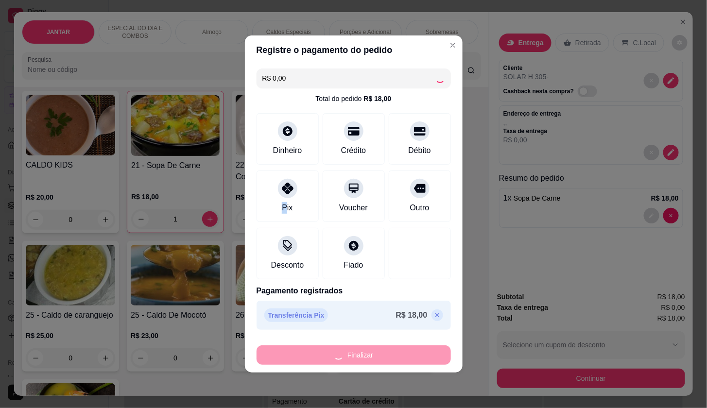
type input "0"
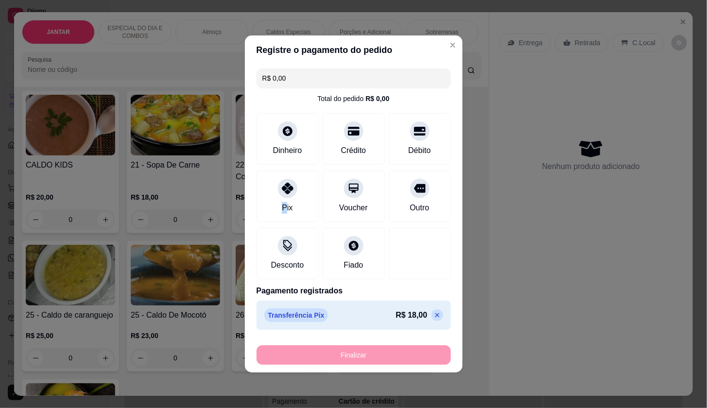
type input "-R$ 18,00"
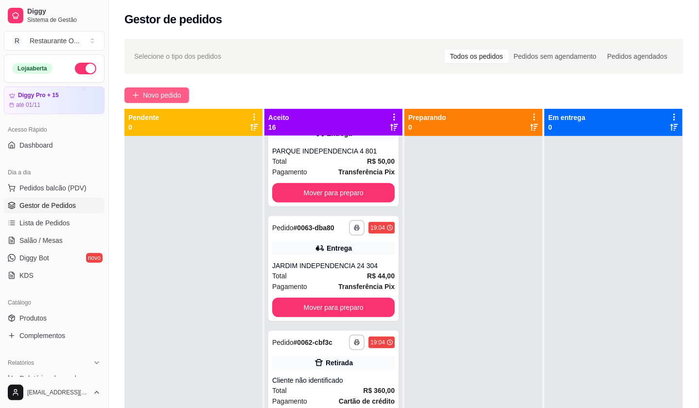
click at [149, 102] on button "Novo pedido" at bounding box center [156, 95] width 65 height 16
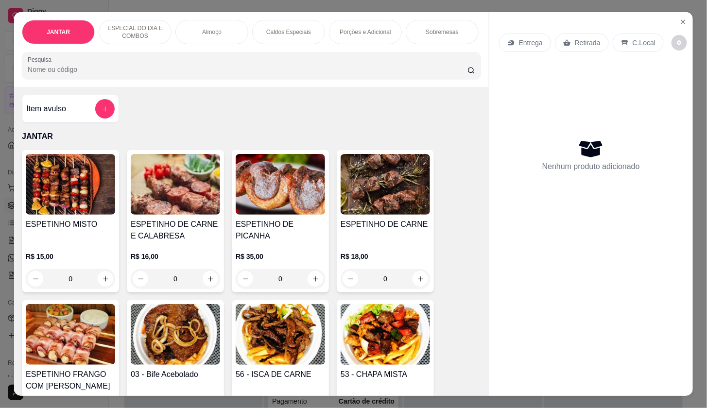
click at [621, 40] on icon at bounding box center [624, 42] width 6 height 5
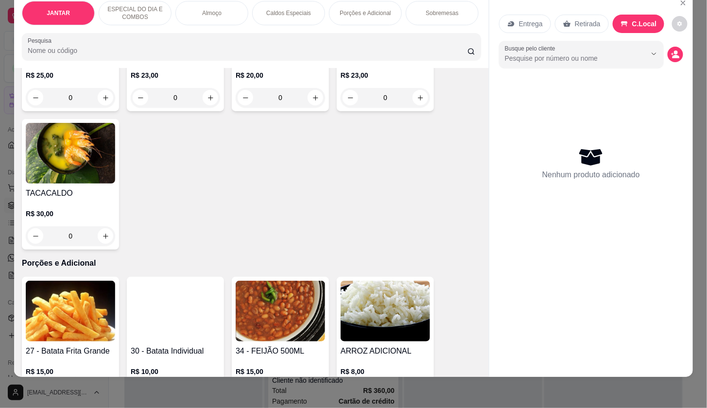
scroll to position [1145, 0]
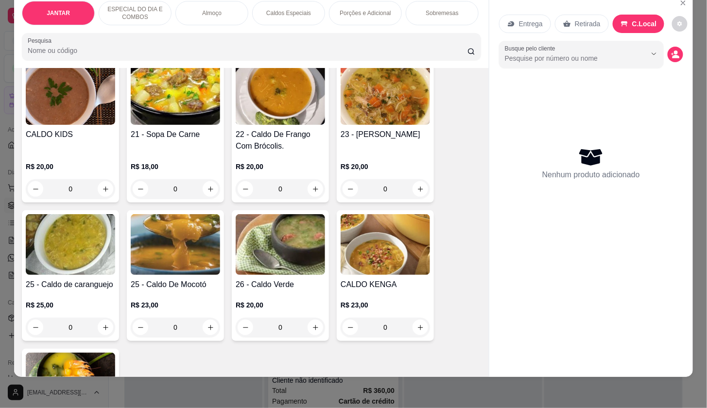
click at [106, 323] on div "0" at bounding box center [70, 327] width 89 height 19
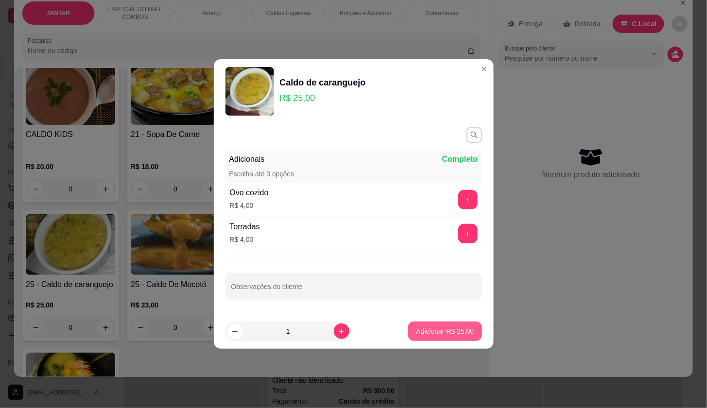
click at [444, 325] on button "Adicionar R$ 25,00" at bounding box center [444, 331] width 73 height 19
type input "1"
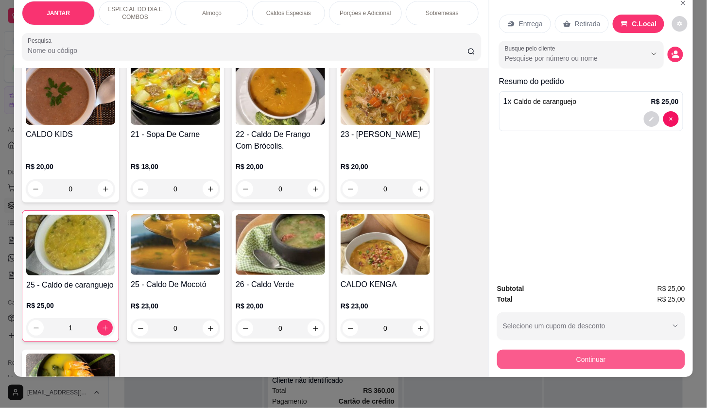
click at [549, 350] on button "Continuar" at bounding box center [591, 359] width 188 height 19
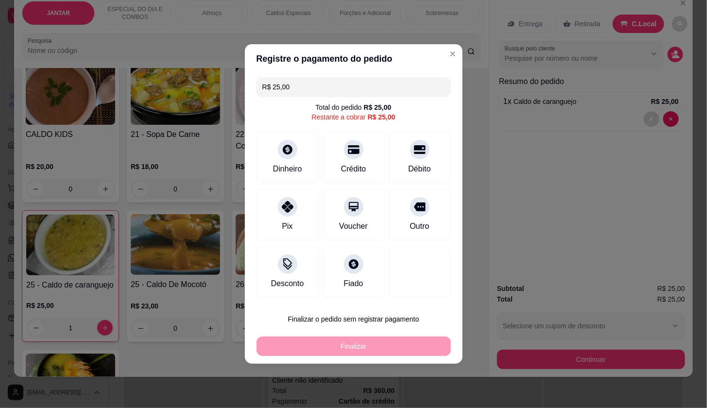
drag, startPoint x: 289, startPoint y: 222, endPoint x: 328, endPoint y: 280, distance: 69.7
click at [292, 231] on div "Pix" at bounding box center [288, 215] width 62 height 52
type input "R$ 0,00"
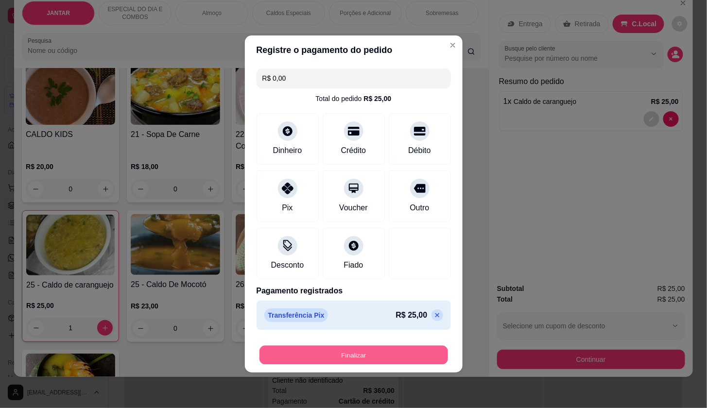
click at [327, 345] on div "Finalizar" at bounding box center [354, 354] width 194 height 19
click at [323, 354] on button "Finalizar" at bounding box center [353, 355] width 189 height 19
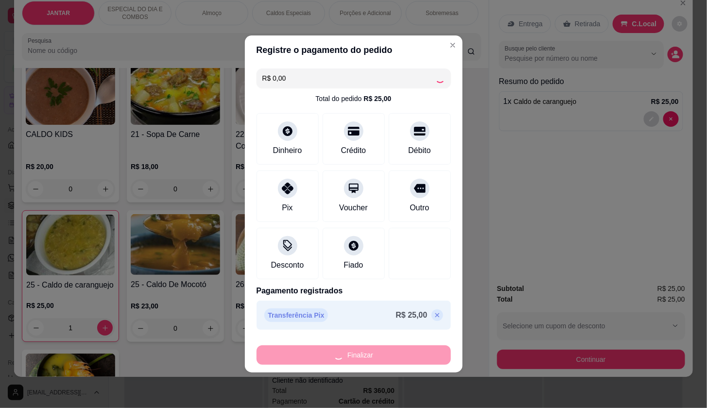
type input "0"
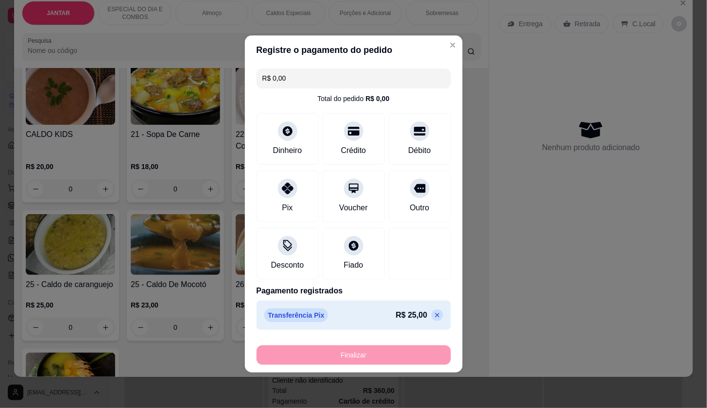
type input "-R$ 25,00"
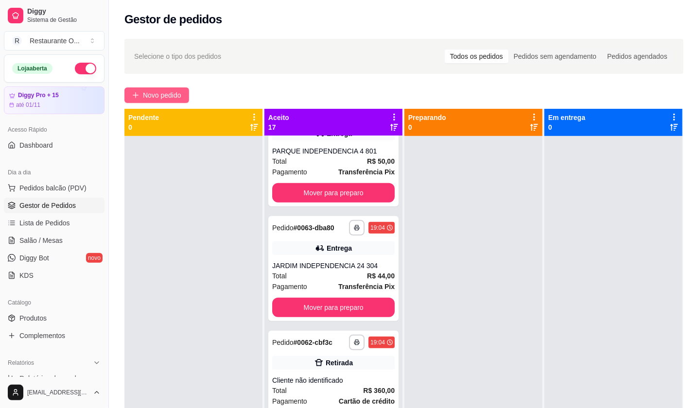
click at [170, 95] on span "Novo pedido" at bounding box center [162, 95] width 38 height 11
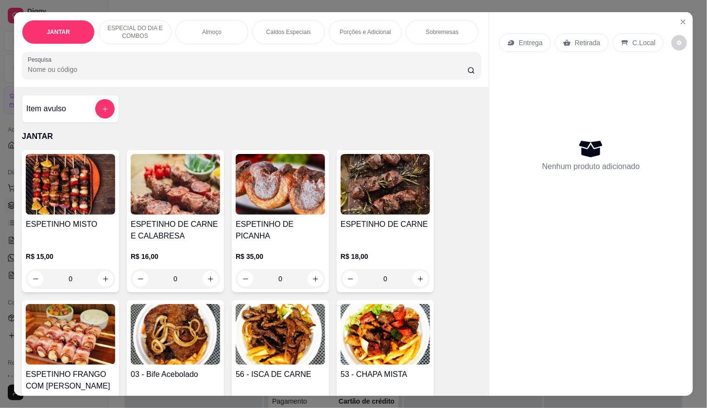
click at [529, 38] on p "Entrega" at bounding box center [531, 43] width 24 height 10
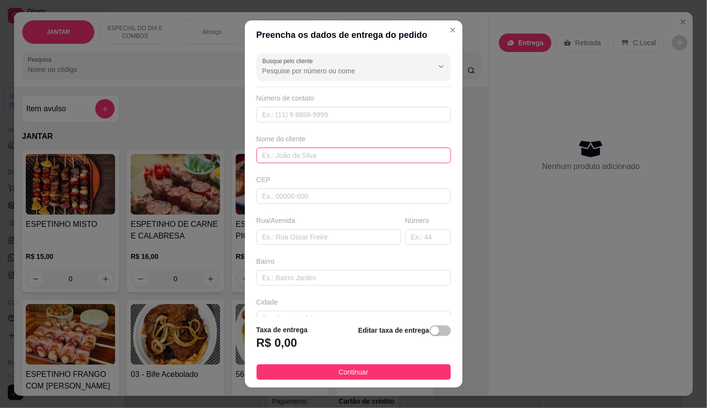
click at [328, 157] on input "text" at bounding box center [354, 156] width 194 height 16
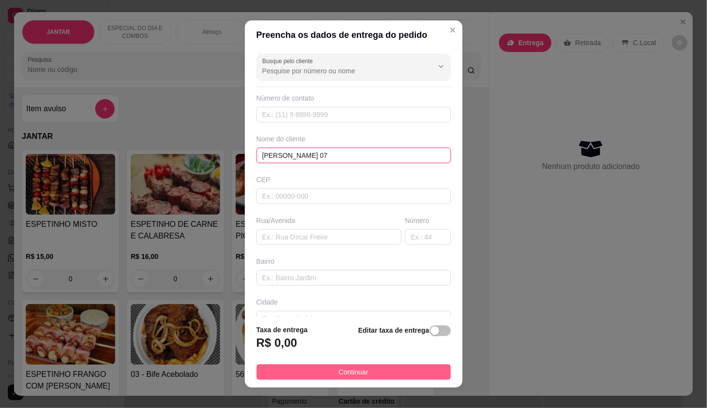
type input "[PERSON_NAME] 07"
click at [339, 370] on span "Continuar" at bounding box center [354, 372] width 30 height 11
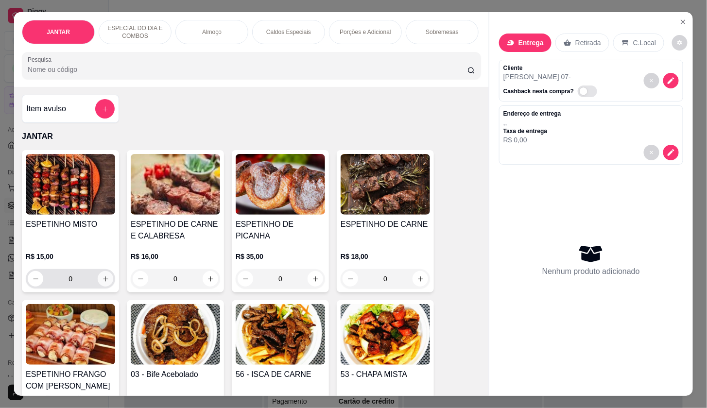
click at [102, 281] on icon "increase-product-quantity" at bounding box center [105, 278] width 7 height 7
type input "1"
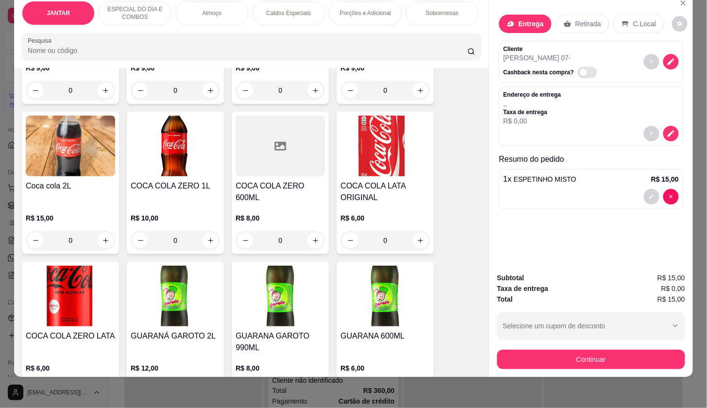
scroll to position [2169, 0]
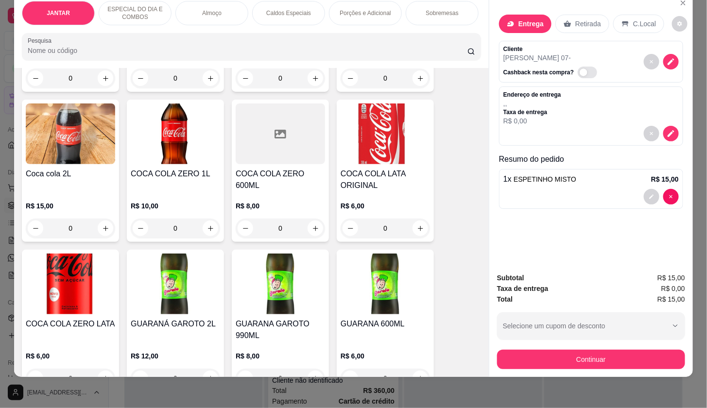
click at [100, 330] on div "COCA COLA ZERO LATA" at bounding box center [70, 329] width 89 height 23
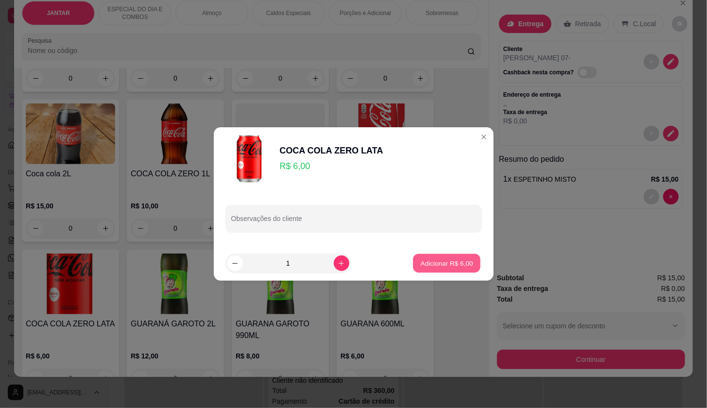
click at [421, 258] on p "Adicionar R$ 6,00" at bounding box center [447, 262] width 52 height 9
type input "1"
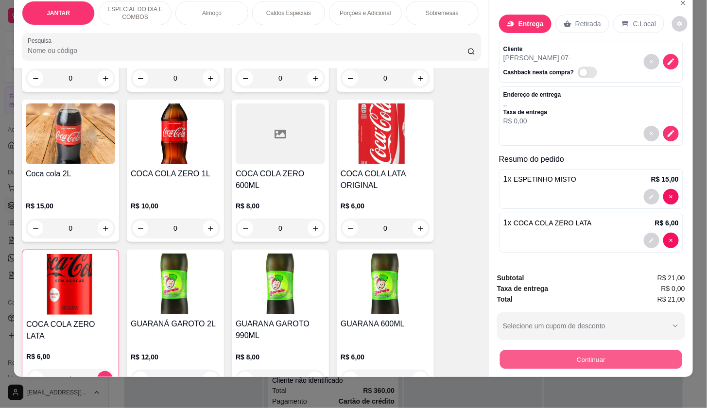
click at [555, 350] on button "Continuar" at bounding box center [591, 359] width 182 height 19
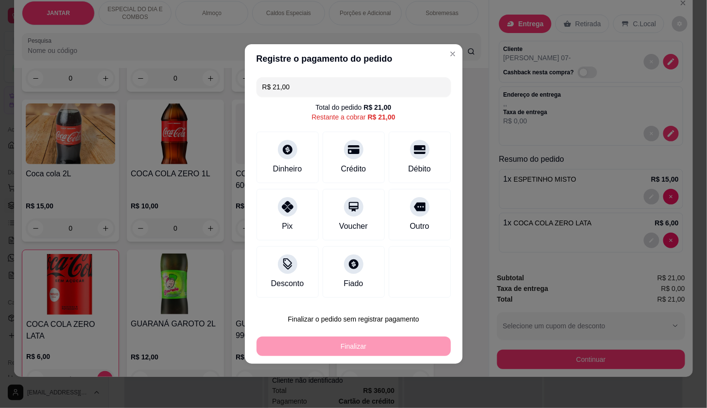
drag, startPoint x: 276, startPoint y: 216, endPoint x: 321, endPoint y: 281, distance: 79.4
click at [284, 234] on div "Pix" at bounding box center [288, 215] width 62 height 52
type input "R$ 0,00"
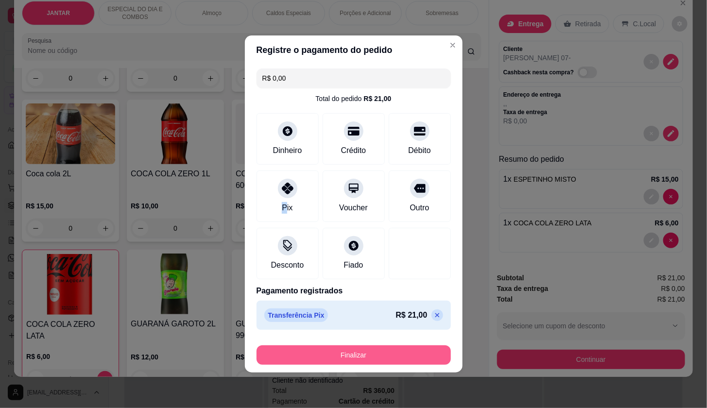
click at [377, 359] on button "Finalizar" at bounding box center [354, 354] width 194 height 19
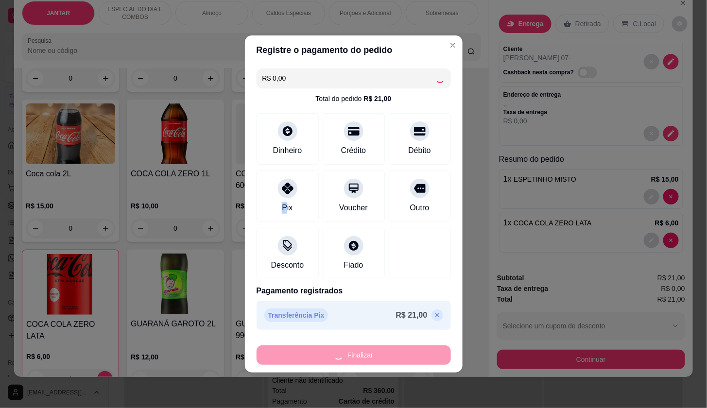
type input "0"
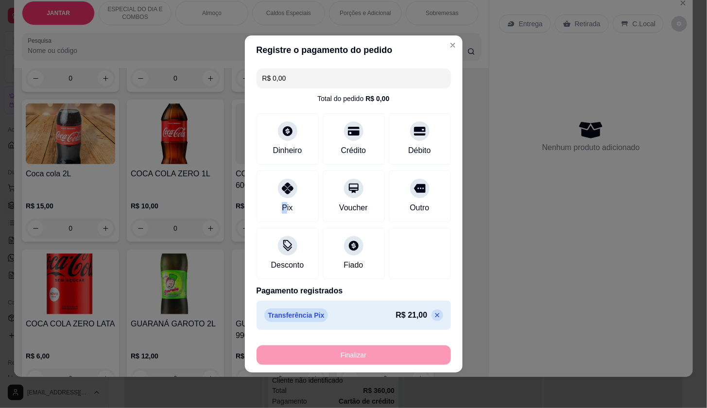
type input "-R$ 21,00"
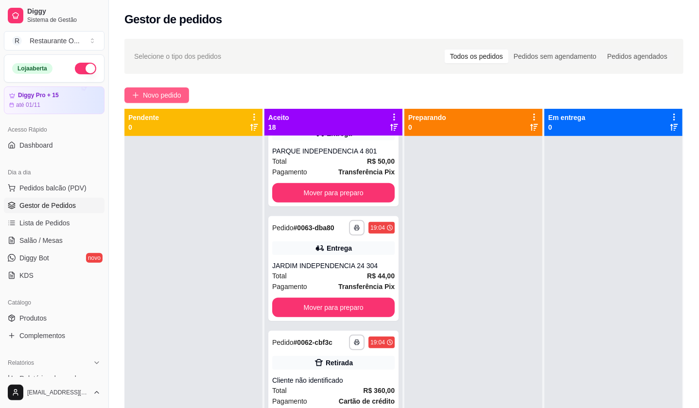
click at [168, 98] on span "Novo pedido" at bounding box center [162, 95] width 38 height 11
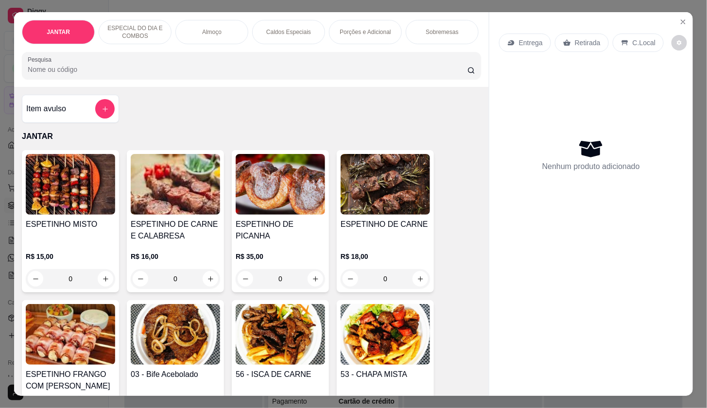
click at [521, 38] on p "Entrega" at bounding box center [531, 43] width 24 height 10
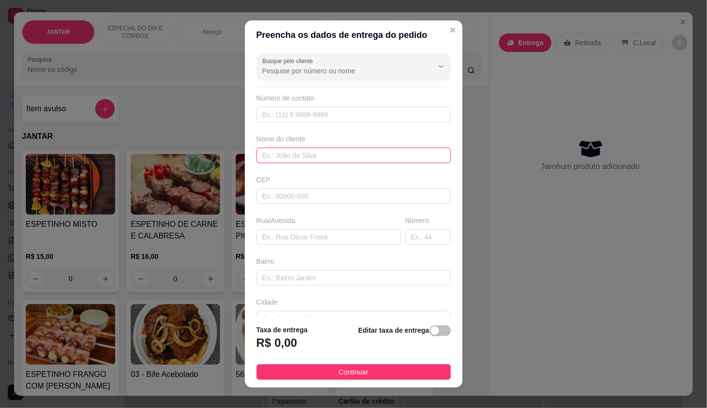
click at [296, 157] on input "text" at bounding box center [354, 156] width 194 height 16
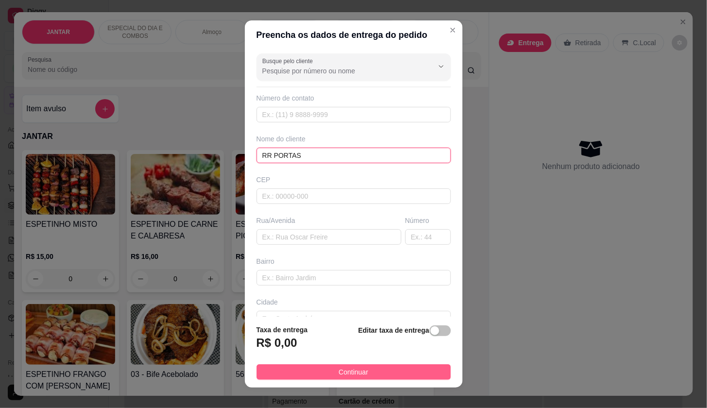
type input "RR PORTAS"
click at [342, 374] on span "Continuar" at bounding box center [354, 372] width 30 height 11
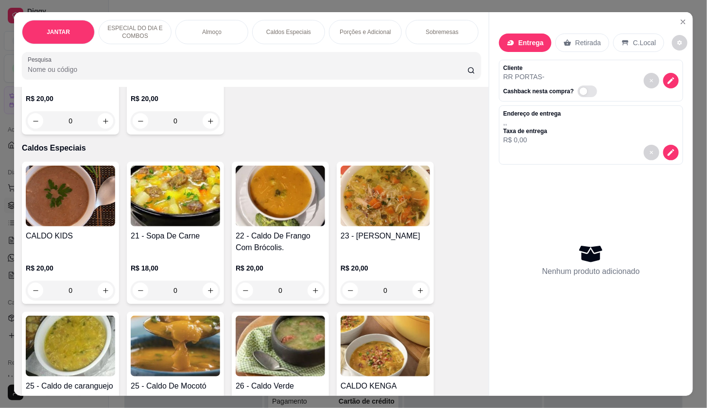
scroll to position [1081, 0]
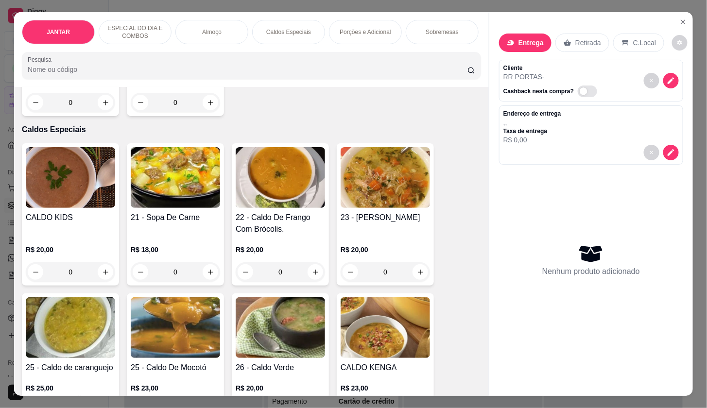
click at [102, 276] on div "0" at bounding box center [70, 271] width 89 height 19
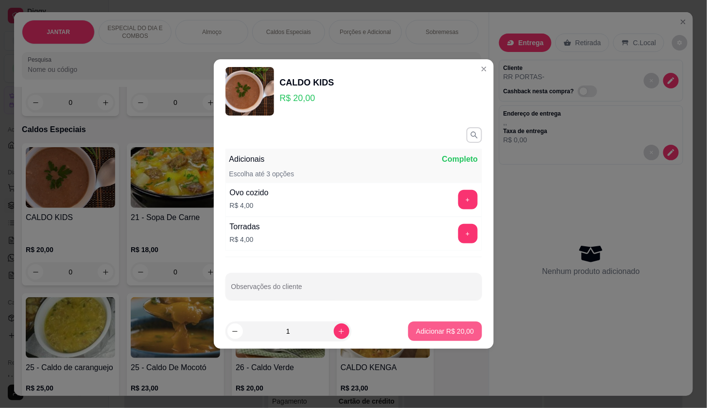
click at [454, 331] on p "Adicionar R$ 20,00" at bounding box center [445, 332] width 58 height 10
type input "1"
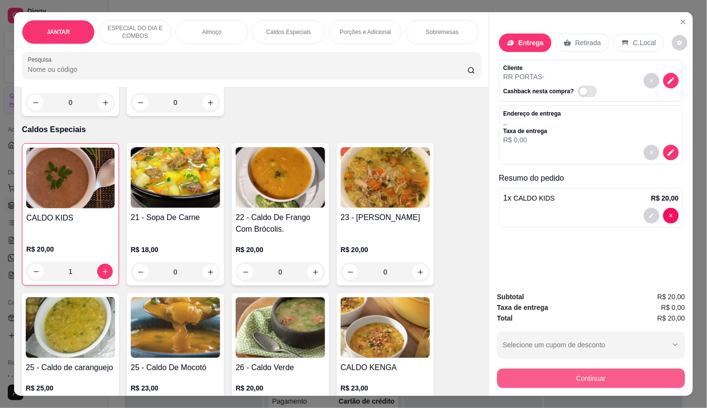
click at [526, 371] on button "Continuar" at bounding box center [591, 378] width 188 height 19
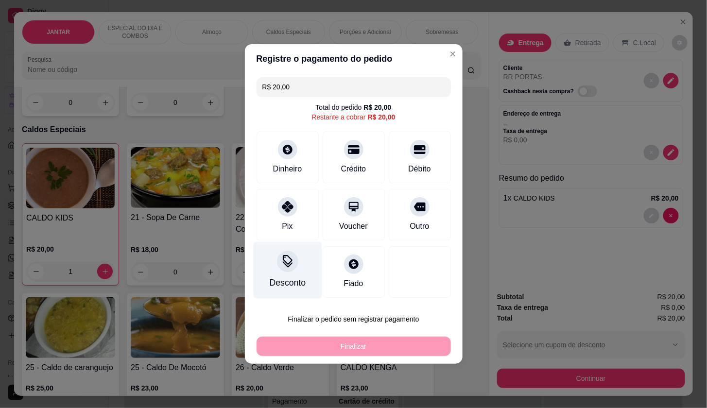
drag, startPoint x: 278, startPoint y: 213, endPoint x: 287, endPoint y: 279, distance: 67.1
click at [282, 220] on div "Pix" at bounding box center [288, 215] width 62 height 52
type input "R$ 0,00"
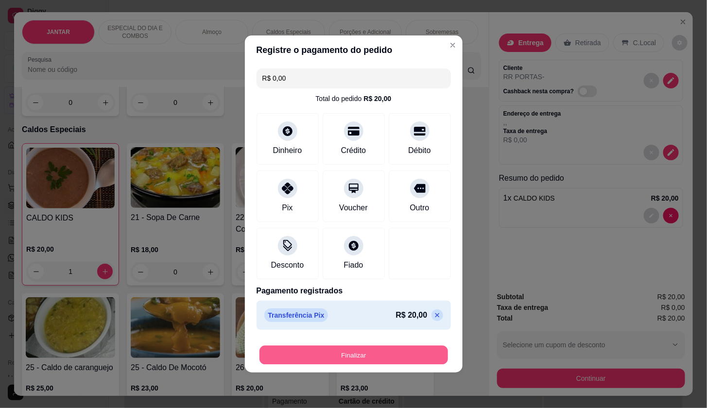
click at [289, 355] on button "Finalizar" at bounding box center [353, 355] width 189 height 19
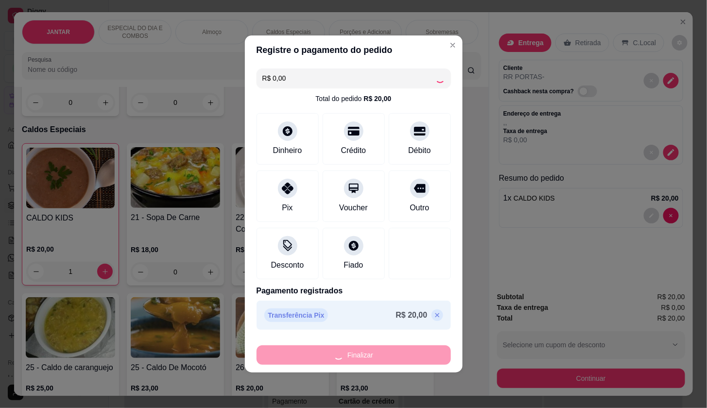
type input "0"
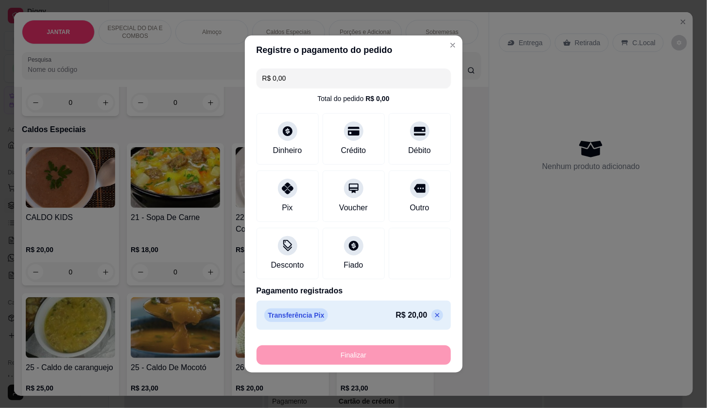
type input "-R$ 20,00"
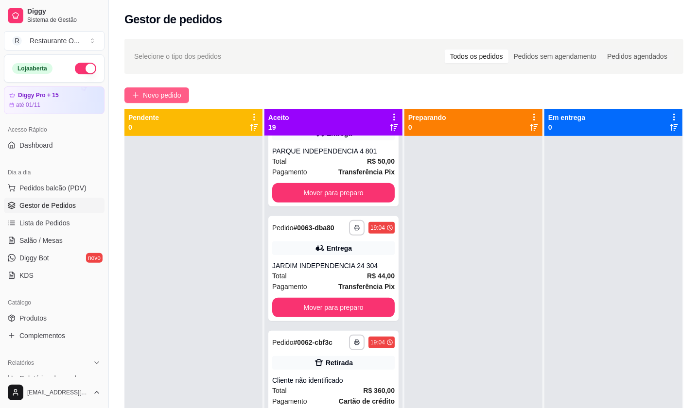
click at [137, 99] on button "Novo pedido" at bounding box center [156, 95] width 65 height 16
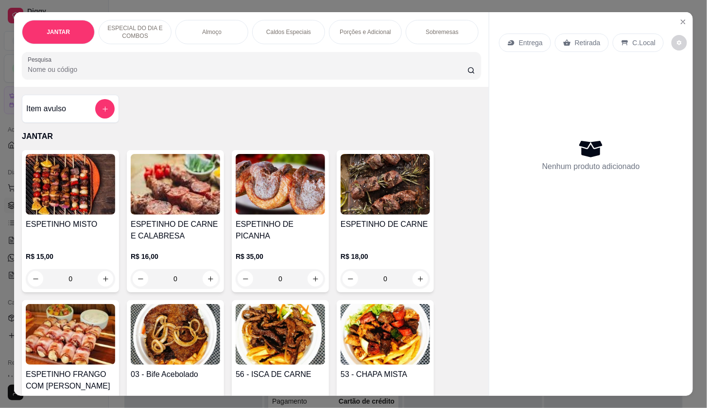
click at [522, 38] on p "Entrega" at bounding box center [531, 43] width 24 height 10
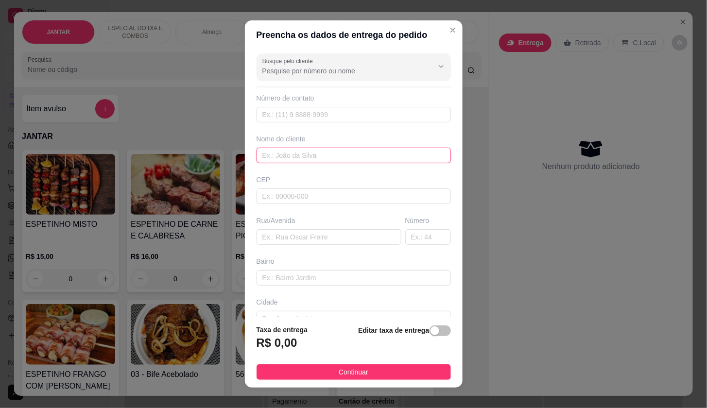
click at [292, 161] on input "text" at bounding box center [354, 156] width 194 height 16
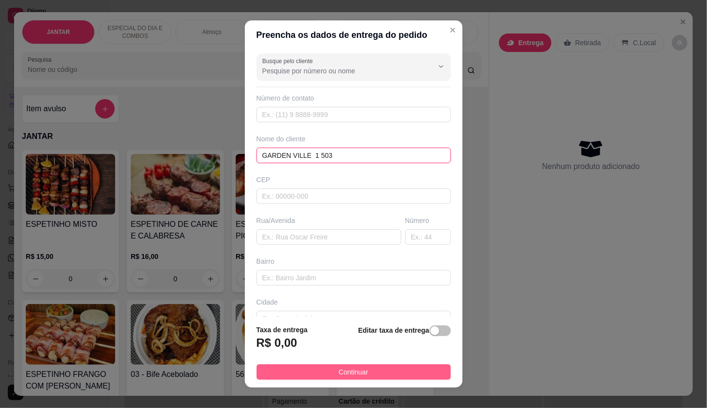
type input "GARDEN VILLE 1 503"
click at [318, 373] on button "Continuar" at bounding box center [354, 372] width 194 height 16
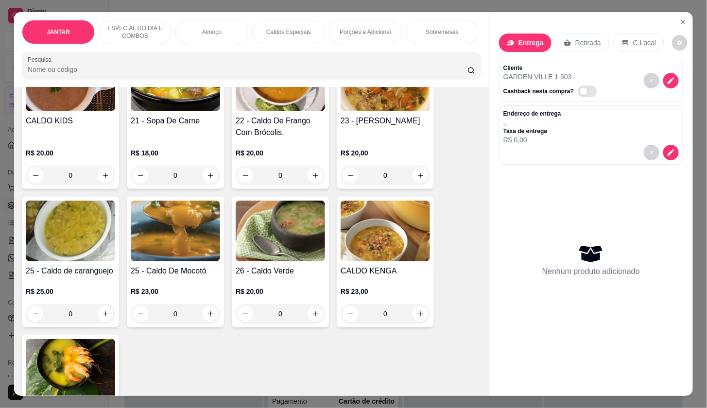
scroll to position [1164, 0]
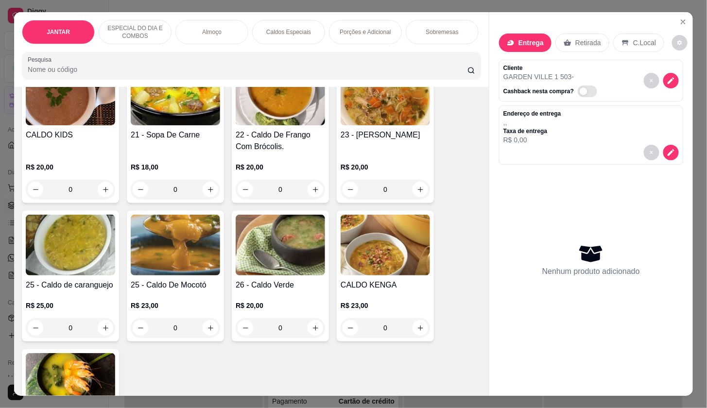
click at [313, 192] on div "0" at bounding box center [280, 189] width 89 height 19
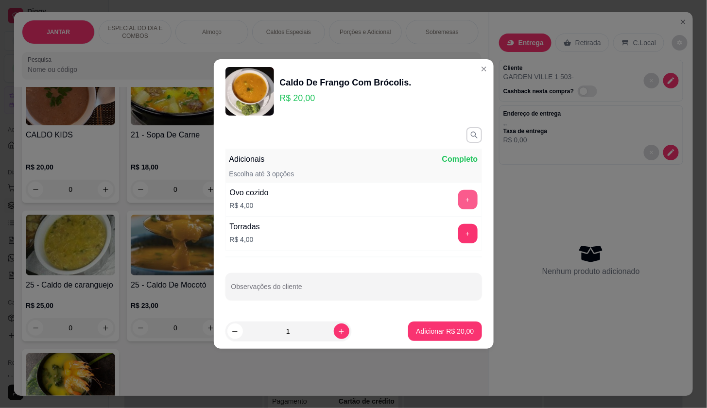
click at [458, 200] on button "+" at bounding box center [467, 199] width 19 height 19
click at [440, 329] on p "Adicionar R$ 24,00" at bounding box center [445, 332] width 58 height 10
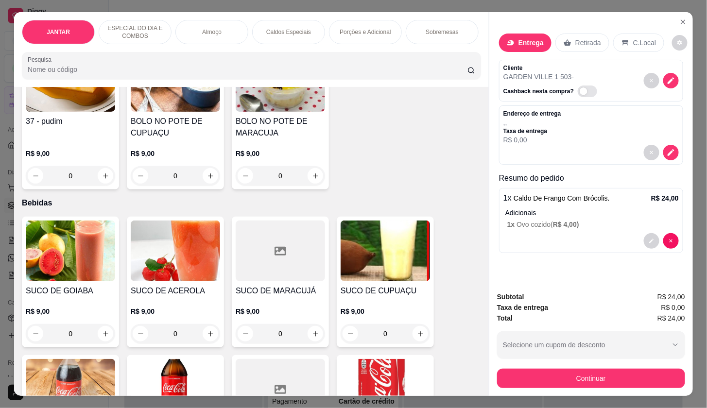
scroll to position [1895, 0]
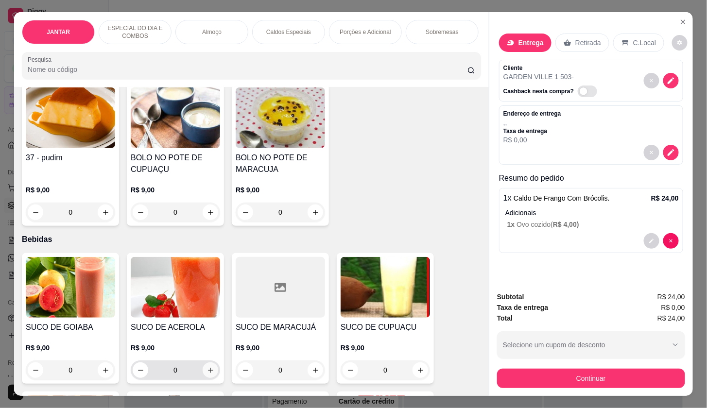
click at [209, 374] on icon "increase-product-quantity" at bounding box center [210, 370] width 7 height 7
type input "1"
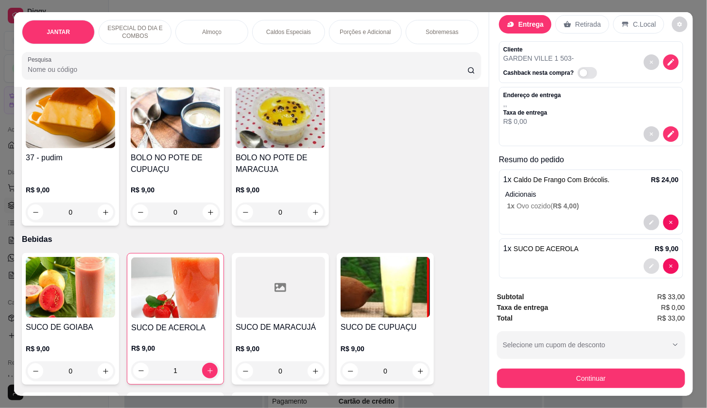
scroll to position [26, 0]
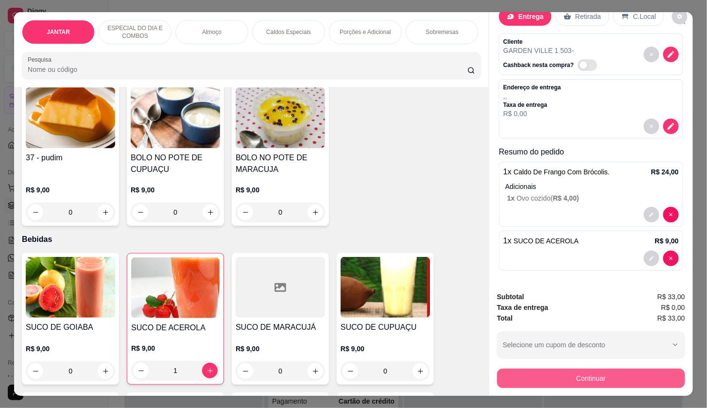
click at [605, 377] on button "Continuar" at bounding box center [591, 378] width 188 height 19
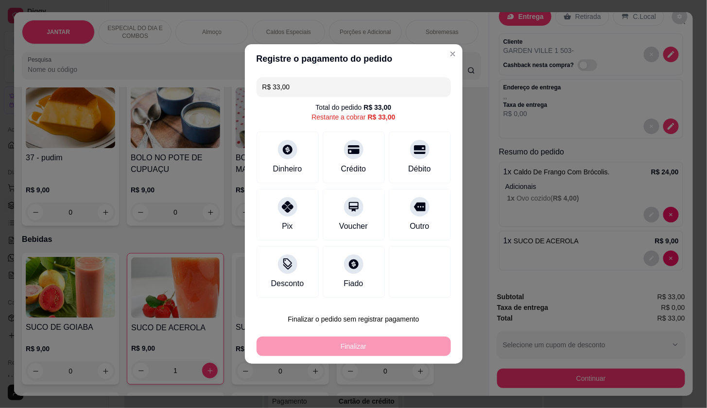
drag, startPoint x: 287, startPoint y: 219, endPoint x: 334, endPoint y: 282, distance: 78.5
click at [290, 219] on div "Pix" at bounding box center [288, 215] width 62 height 52
type input "R$ 0,00"
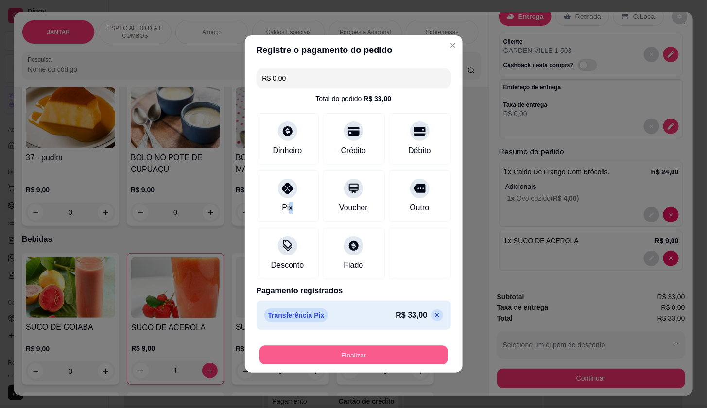
click at [306, 352] on button "Finalizar" at bounding box center [353, 355] width 189 height 19
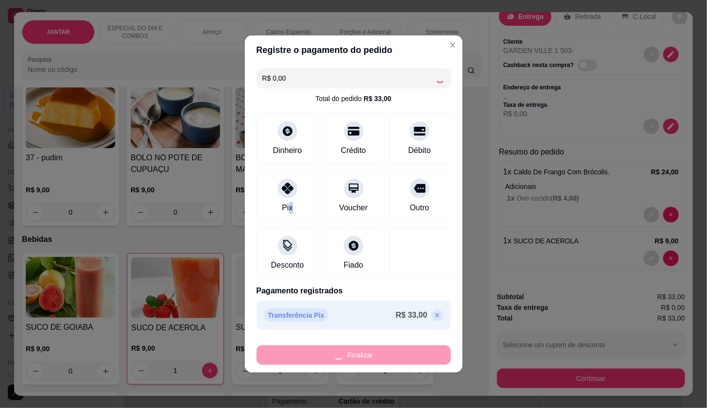
type input "0"
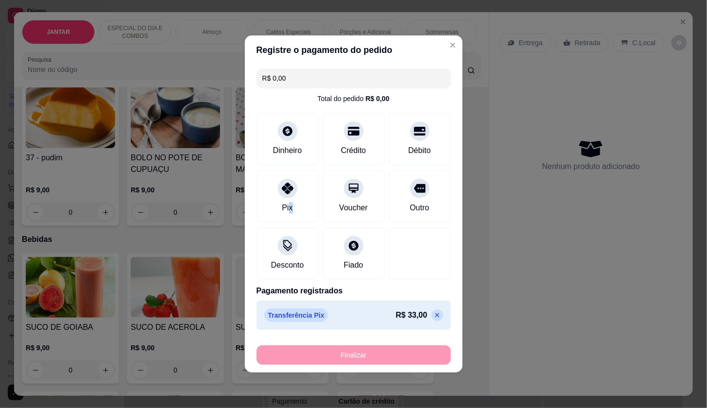
type input "-R$ 33,00"
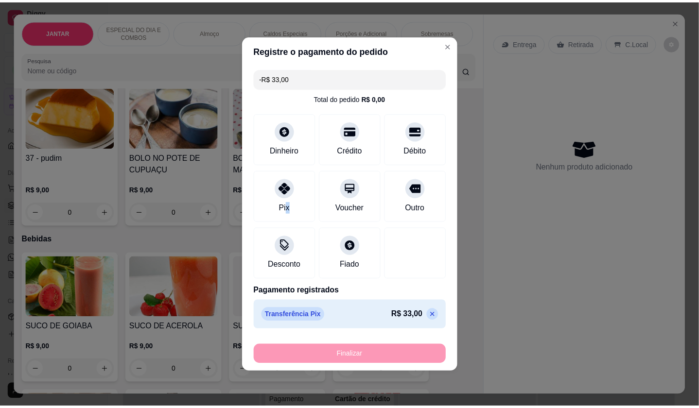
scroll to position [0, 0]
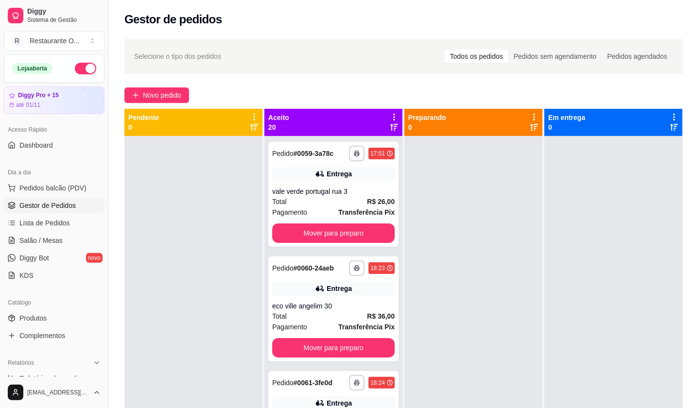
click at [390, 126] on icon at bounding box center [394, 127] width 8 height 8
click at [362, 167] on div "Entrega" at bounding box center [333, 174] width 122 height 14
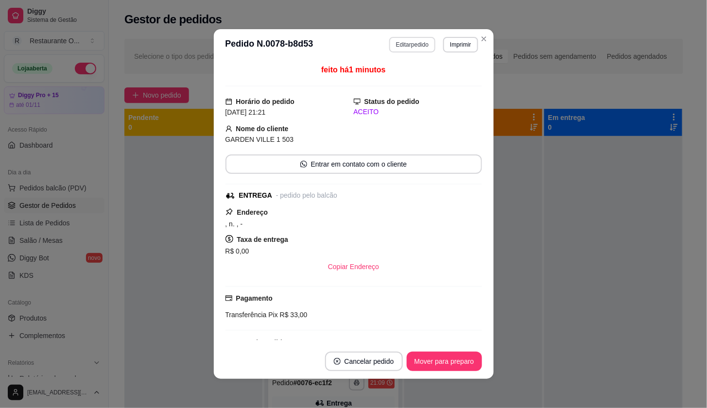
click at [417, 52] on button "Editar pedido" at bounding box center [412, 45] width 46 height 16
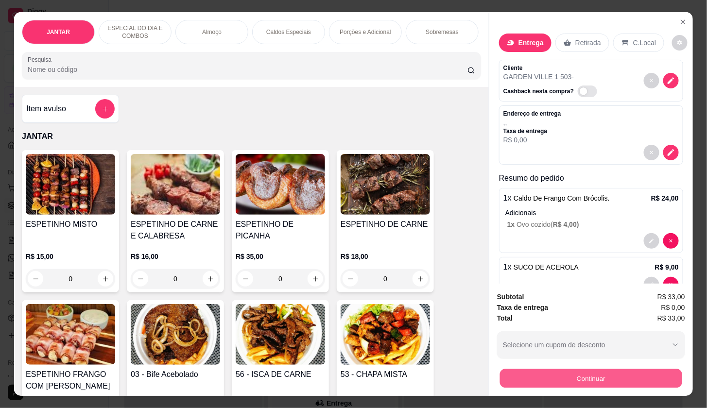
click at [521, 373] on button "Continuar" at bounding box center [591, 378] width 182 height 19
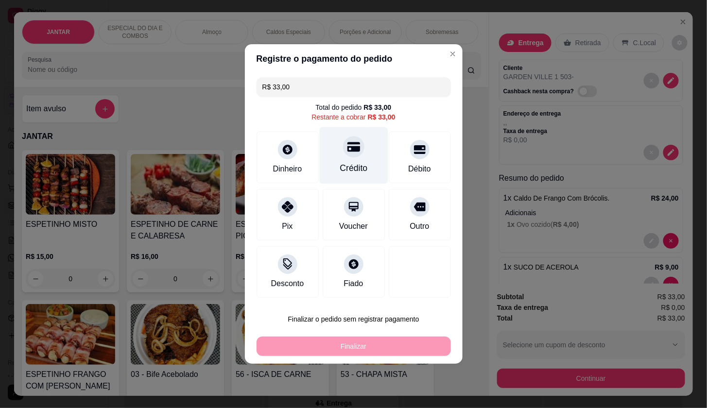
click at [347, 148] on icon at bounding box center [353, 146] width 13 height 13
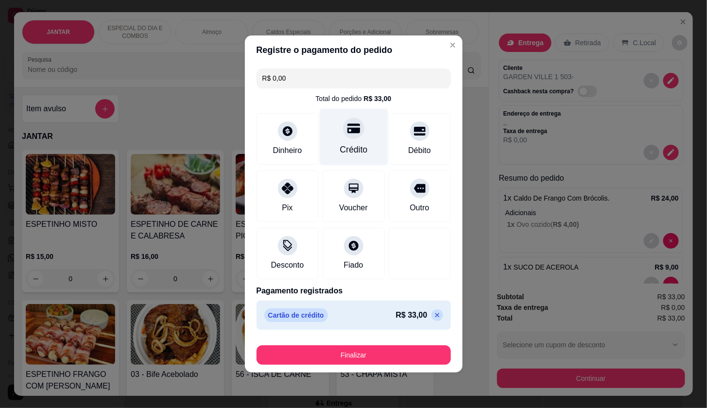
type input "R$ 0,00"
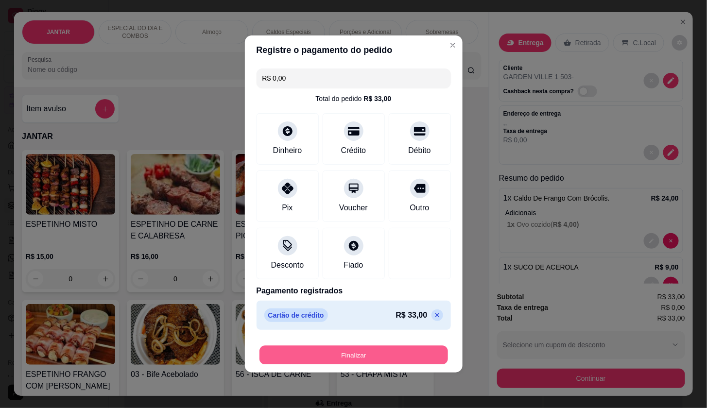
click at [310, 361] on button "Finalizar" at bounding box center [353, 355] width 189 height 19
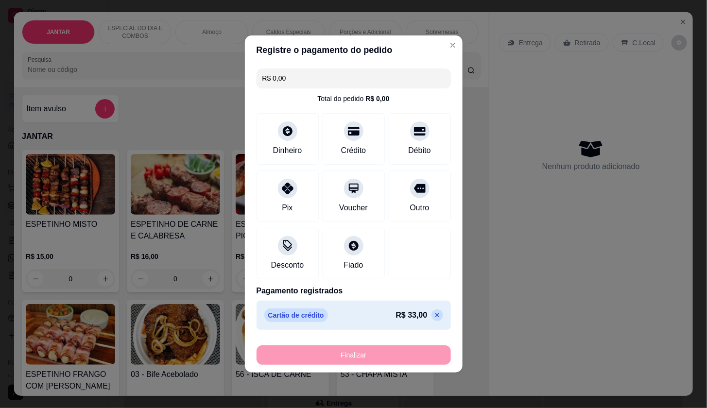
type input "0"
type input "-R$ 33,00"
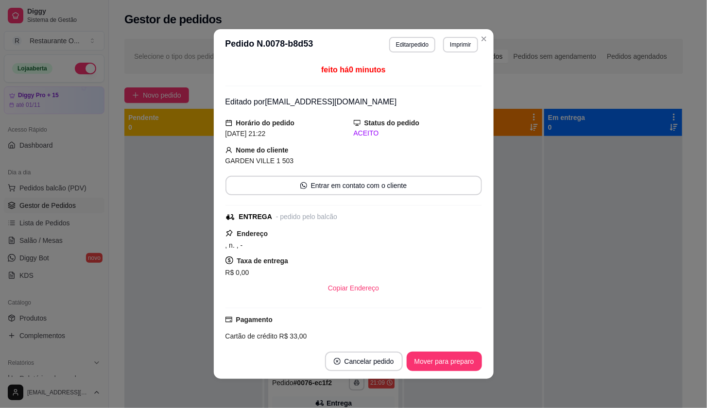
click at [310, 359] on footer "Cancelar pedido Mover para preparo" at bounding box center [354, 361] width 280 height 35
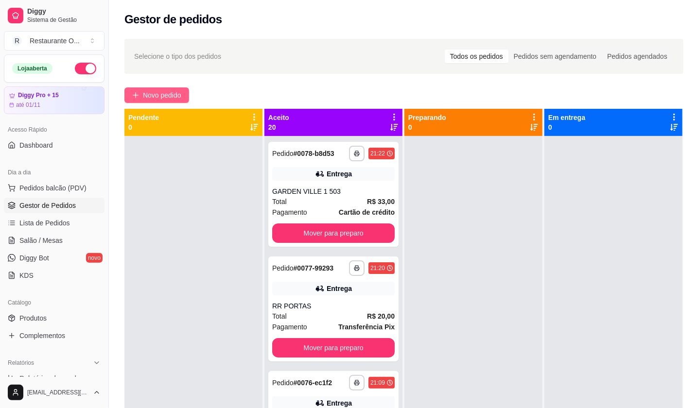
click at [170, 94] on span "Novo pedido" at bounding box center [162, 95] width 38 height 11
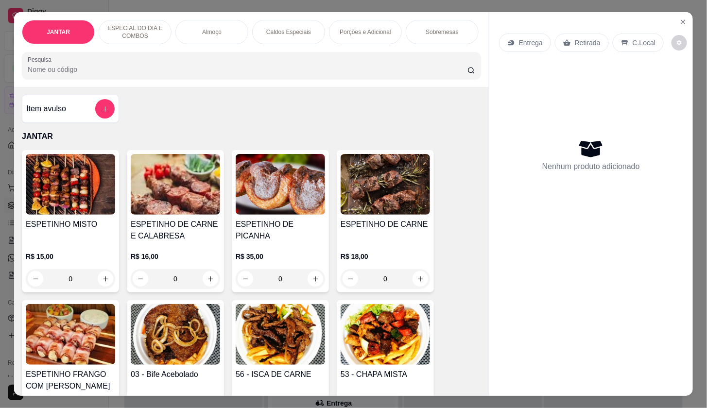
click at [526, 38] on p "Entrega" at bounding box center [531, 43] width 24 height 10
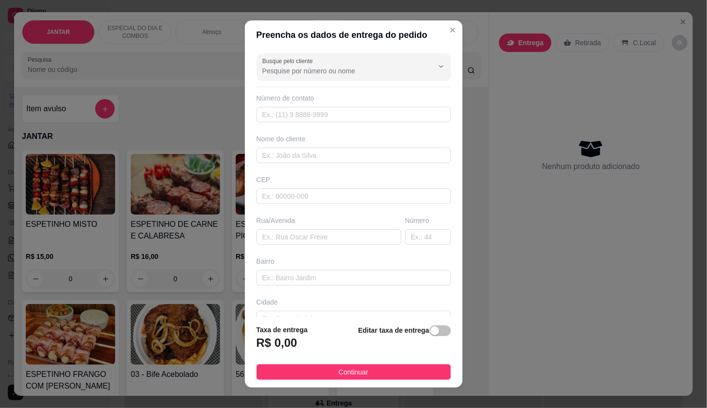
click at [298, 164] on div "Busque pelo cliente Número de contato Nome do cliente CEP Rua/[GEOGRAPHIC_DATA]" at bounding box center [354, 183] width 218 height 267
click at [298, 155] on input "text" at bounding box center [354, 156] width 194 height 16
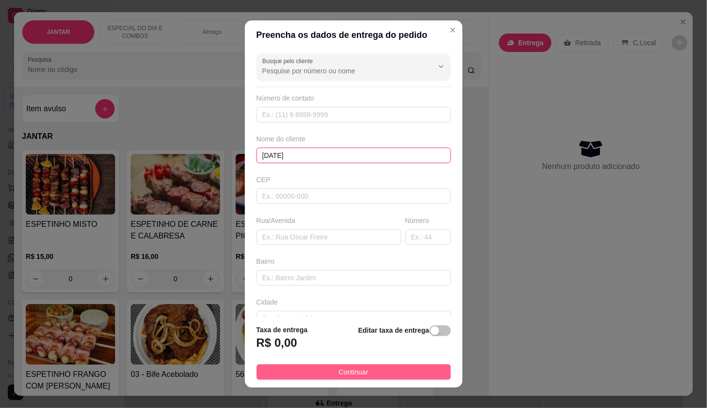
type input "[DATE]"
click at [339, 377] on span "Continuar" at bounding box center [354, 372] width 30 height 11
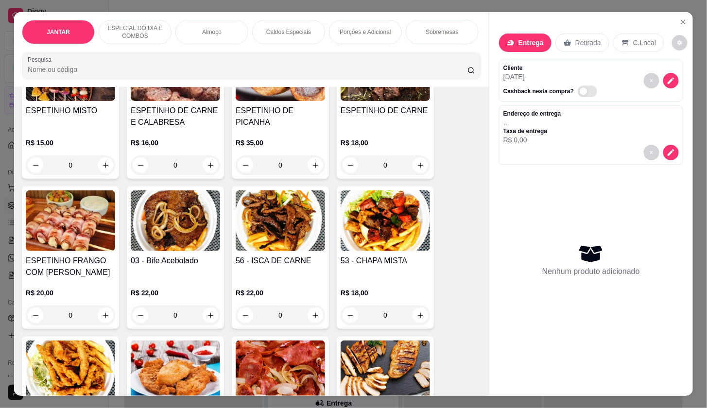
scroll to position [162, 0]
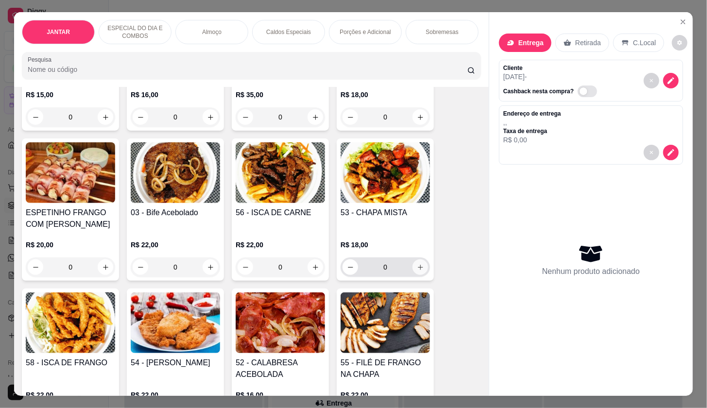
click at [413, 266] on button "increase-product-quantity" at bounding box center [421, 267] width 16 height 16
type input "1"
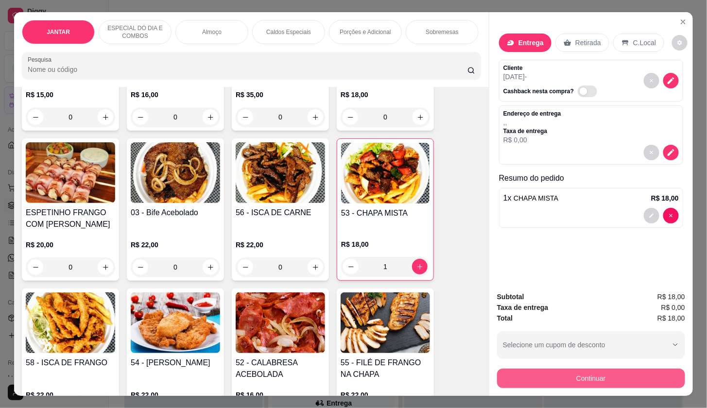
click at [561, 370] on button "Continuar" at bounding box center [591, 378] width 188 height 19
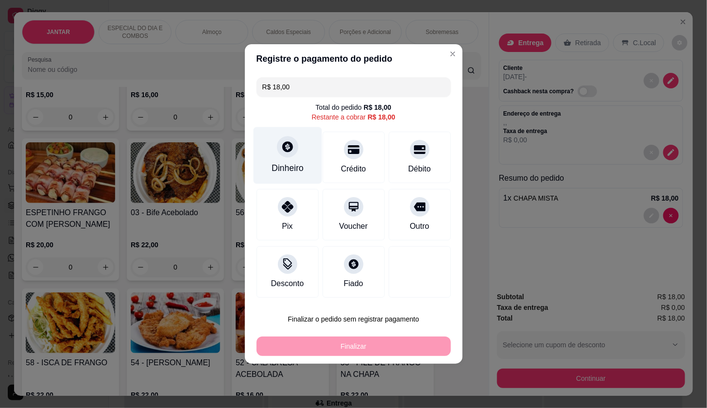
click at [282, 152] on icon at bounding box center [287, 146] width 13 height 13
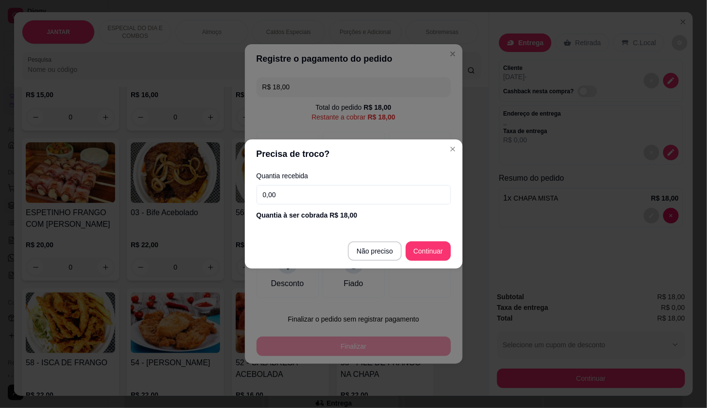
click at [329, 202] on input "0,00" at bounding box center [354, 194] width 194 height 19
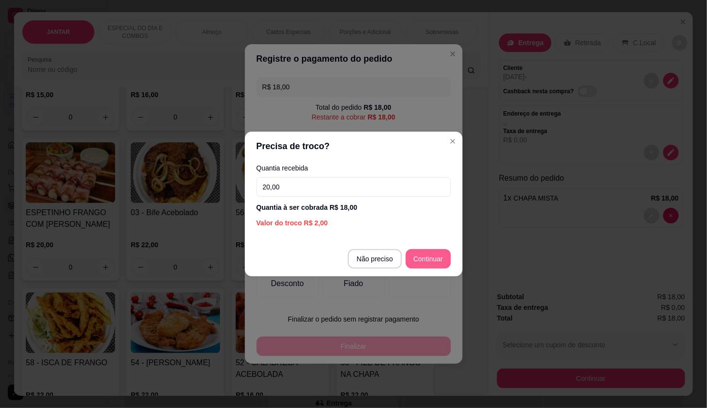
type input "20,00"
type input "R$ 0,00"
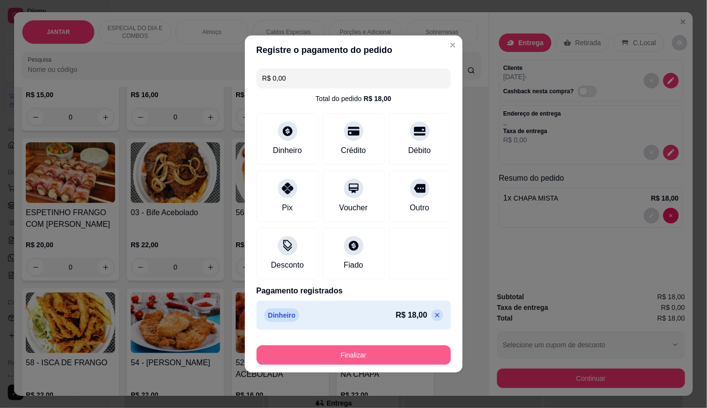
click at [332, 353] on button "Finalizar" at bounding box center [354, 354] width 194 height 19
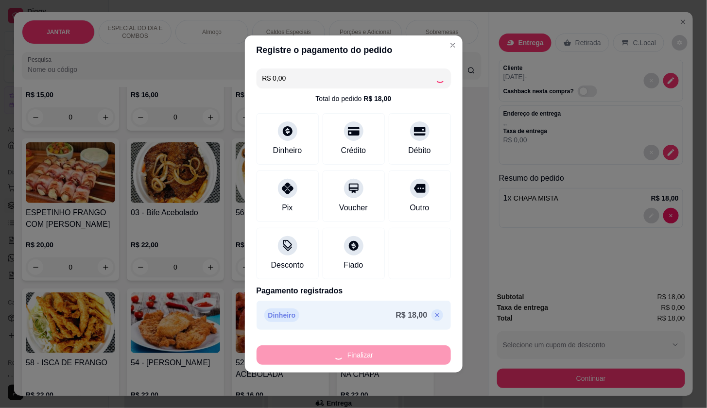
type input "0"
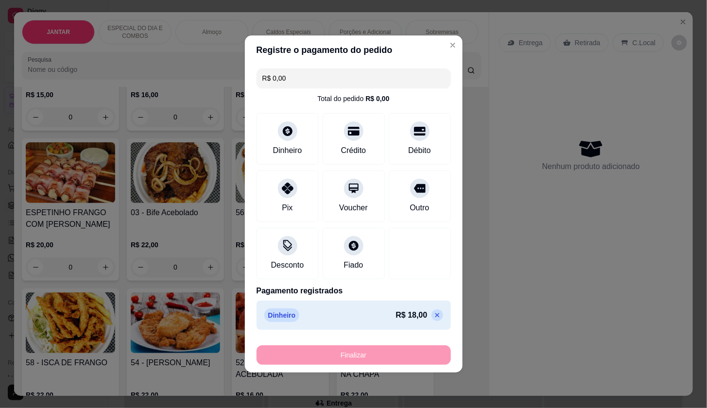
type input "-R$ 18,00"
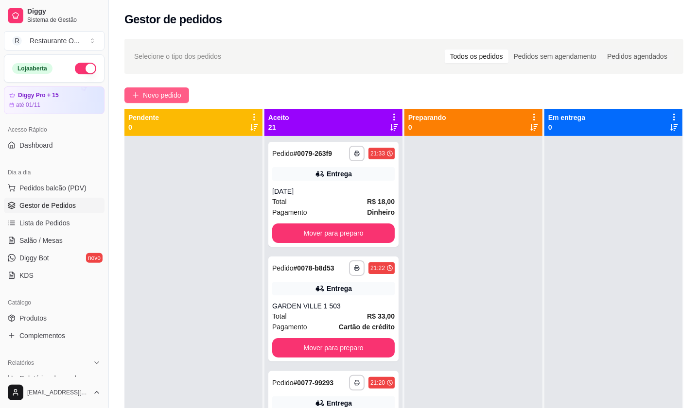
click at [175, 96] on span "Novo pedido" at bounding box center [162, 95] width 38 height 11
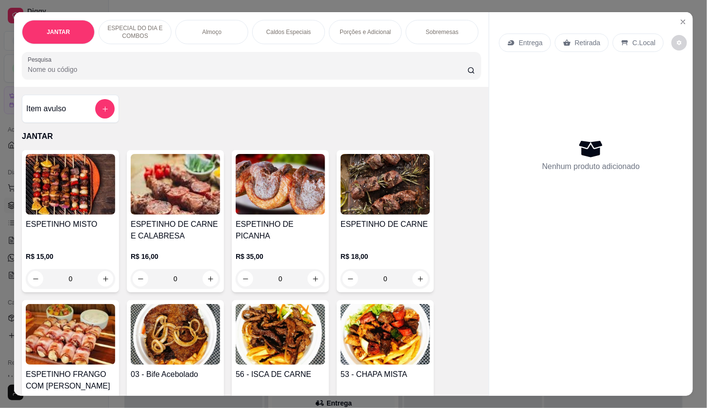
drag, startPoint x: 615, startPoint y: 42, endPoint x: 469, endPoint y: 118, distance: 164.1
click at [621, 42] on icon at bounding box center [625, 43] width 8 height 8
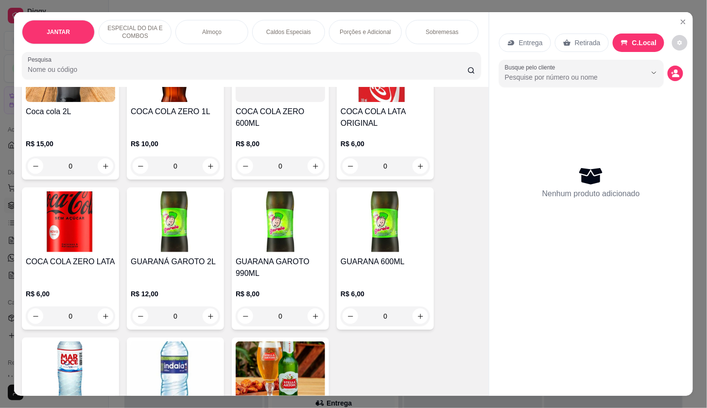
scroll to position [2337, 0]
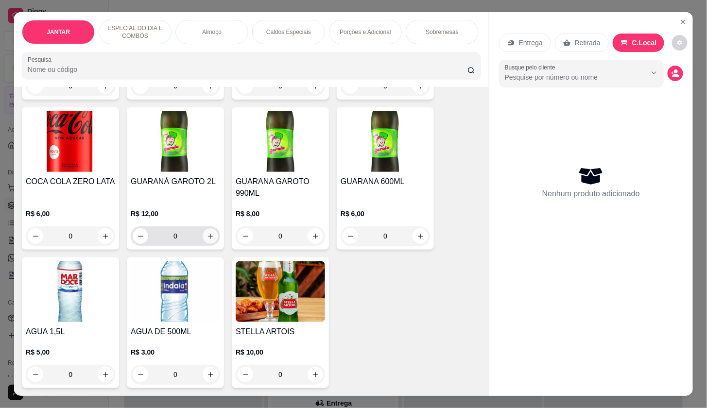
click at [207, 233] on icon "increase-product-quantity" at bounding box center [210, 236] width 7 height 7
type input "1"
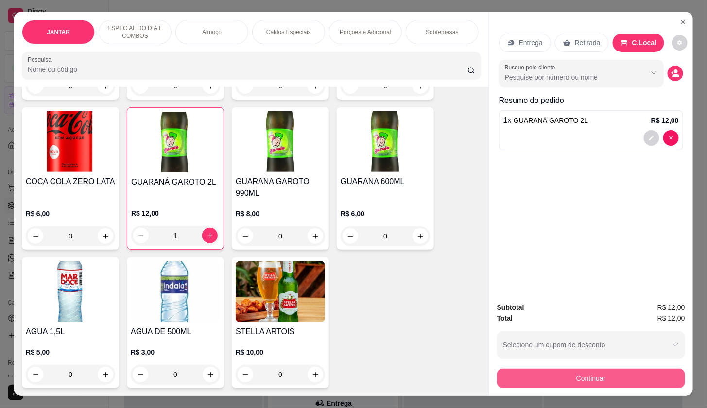
click at [505, 369] on button "Continuar" at bounding box center [591, 378] width 188 height 19
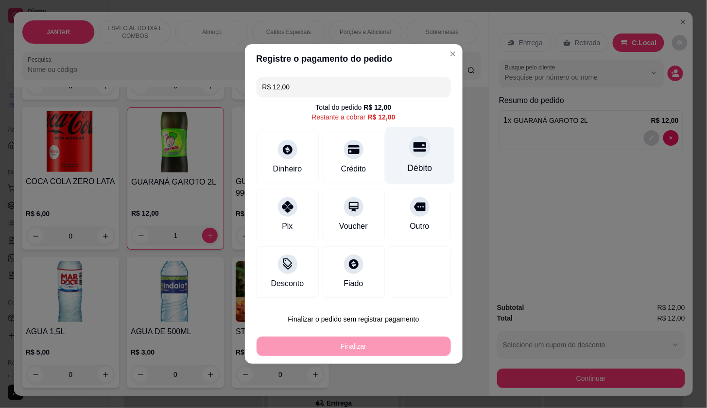
click at [413, 151] on icon at bounding box center [419, 146] width 13 height 13
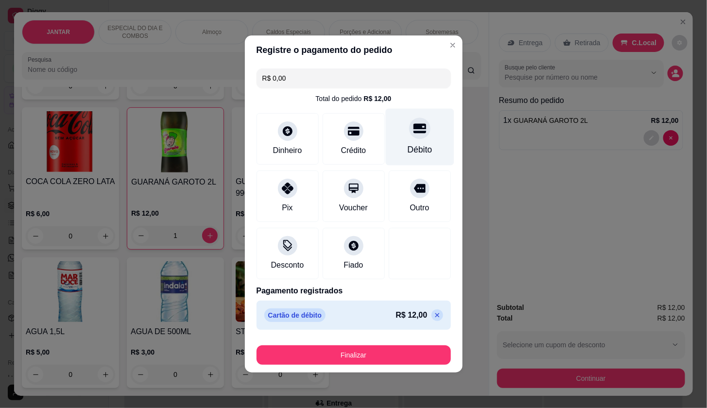
type input "R$ 0,00"
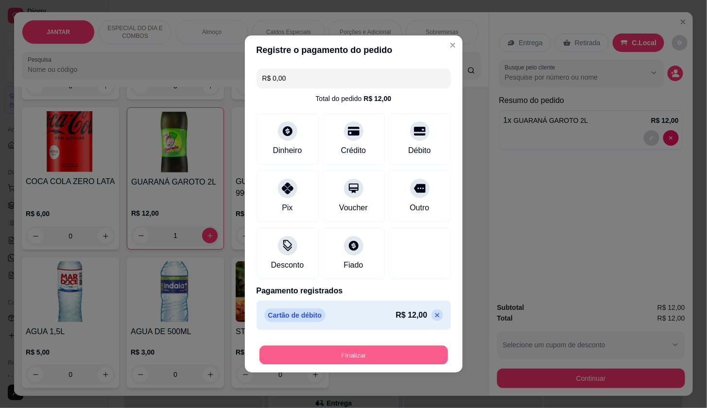
click at [339, 353] on button "Finalizar" at bounding box center [353, 355] width 189 height 19
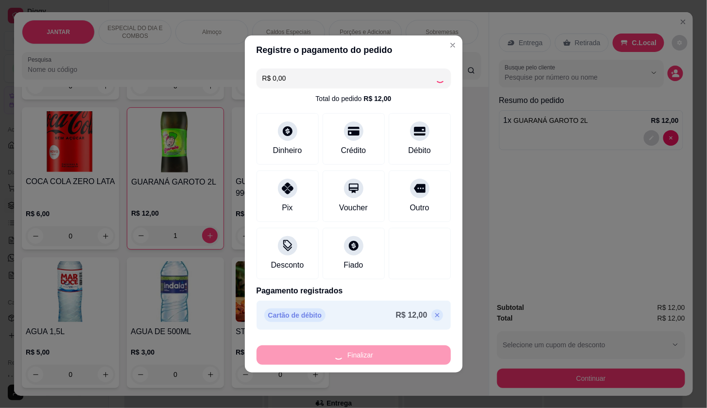
type input "0"
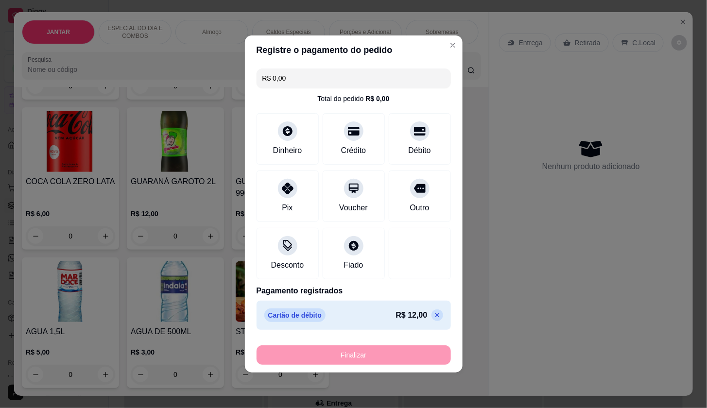
type input "-R$ 12,00"
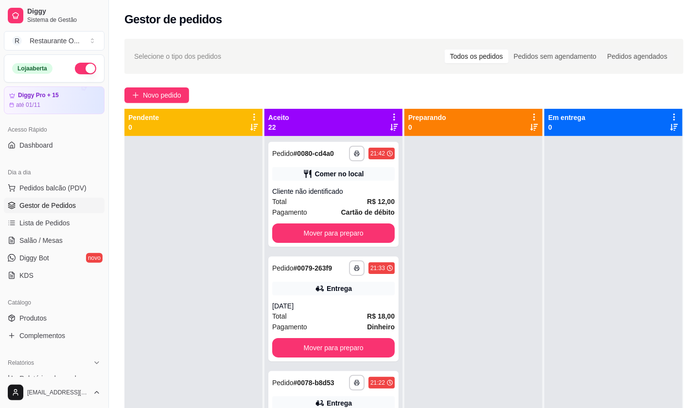
click at [170, 84] on div "**********" at bounding box center [404, 281] width 590 height 496
click at [170, 95] on span "Novo pedido" at bounding box center [162, 95] width 38 height 11
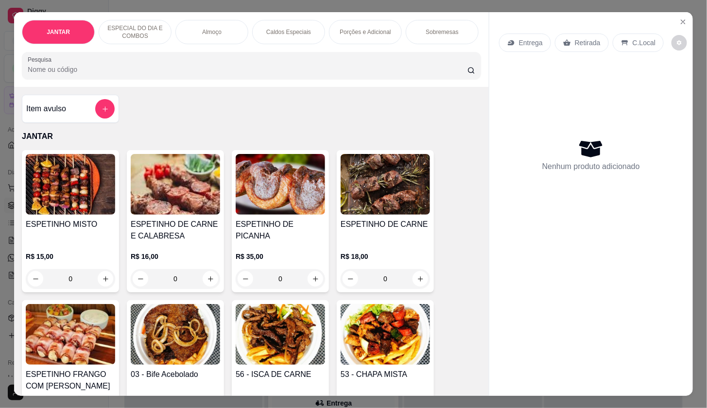
click at [639, 38] on p "C.Local" at bounding box center [644, 43] width 23 height 10
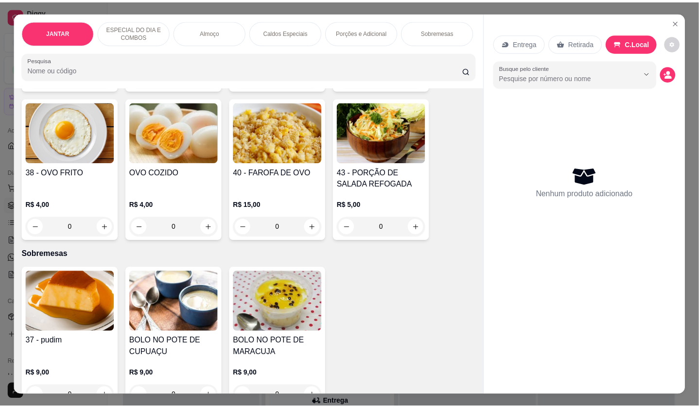
scroll to position [2337, 0]
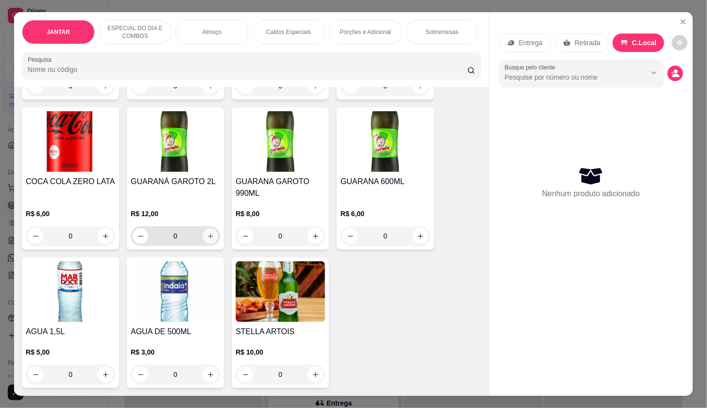
click at [208, 234] on icon "increase-product-quantity" at bounding box center [210, 236] width 5 height 5
type input "1"
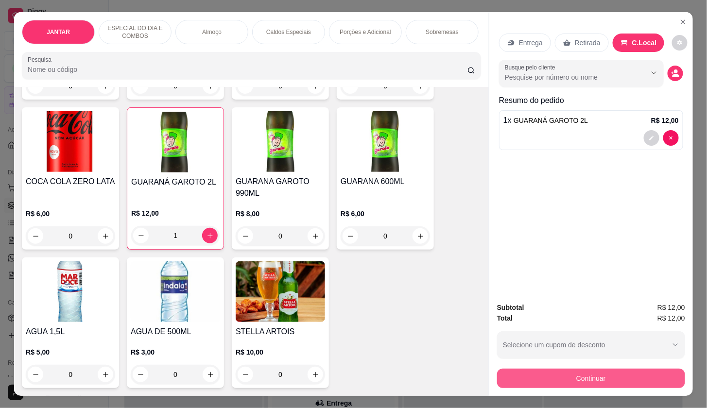
click at [595, 378] on button "Continuar" at bounding box center [591, 378] width 188 height 19
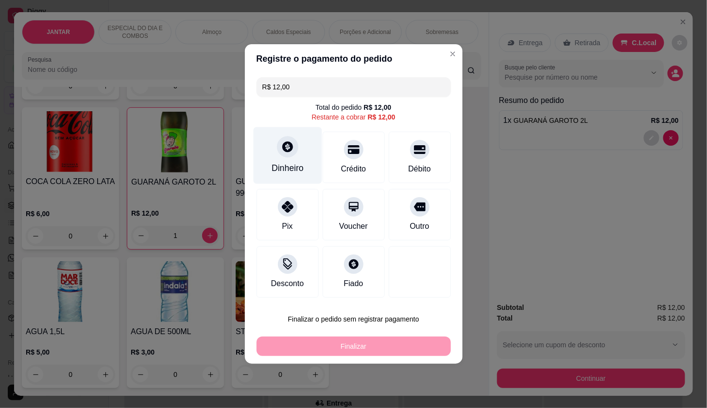
click at [287, 132] on div "Dinheiro" at bounding box center [287, 155] width 69 height 57
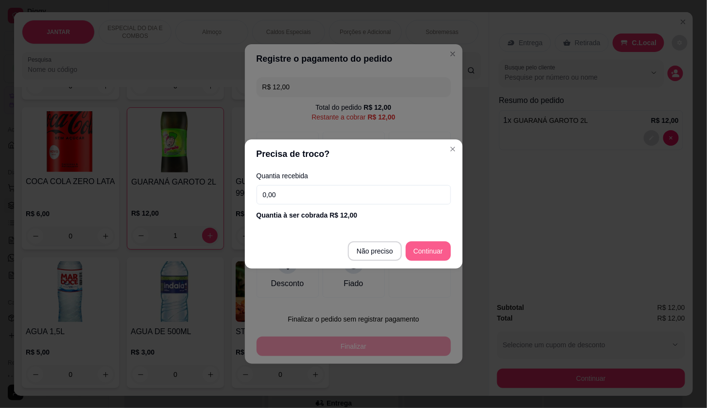
type input "R$ 0,00"
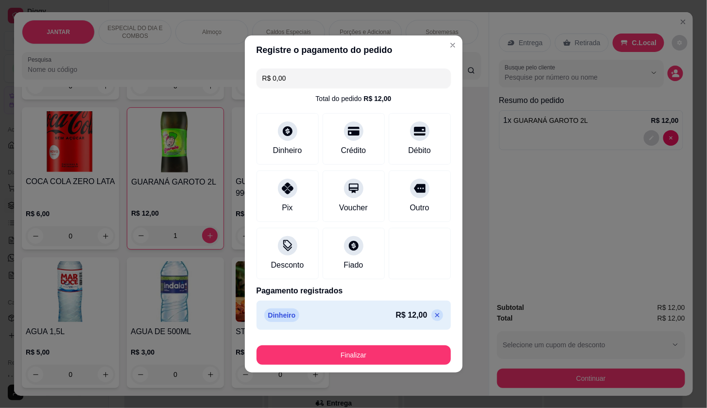
drag, startPoint x: 374, startPoint y: 369, endPoint x: 387, endPoint y: 365, distance: 13.8
click at [378, 366] on footer "Finalizar" at bounding box center [354, 353] width 218 height 39
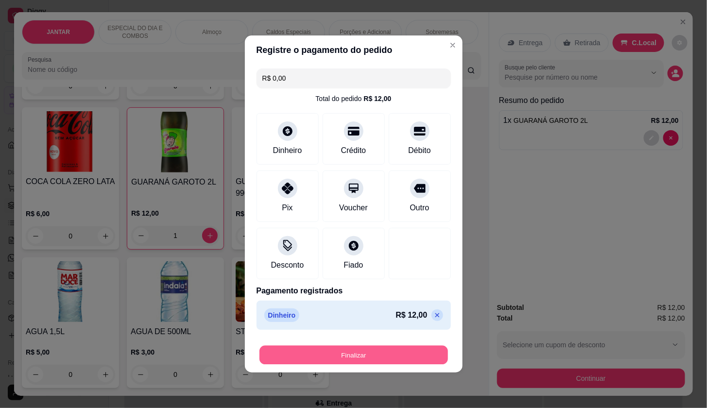
click at [392, 359] on button "Finalizar" at bounding box center [353, 355] width 189 height 19
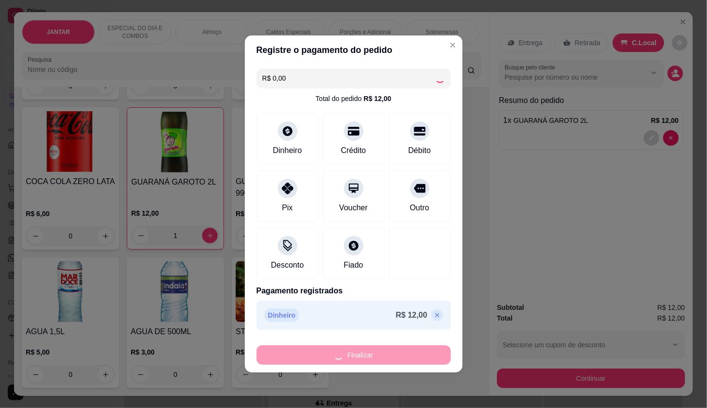
type input "0"
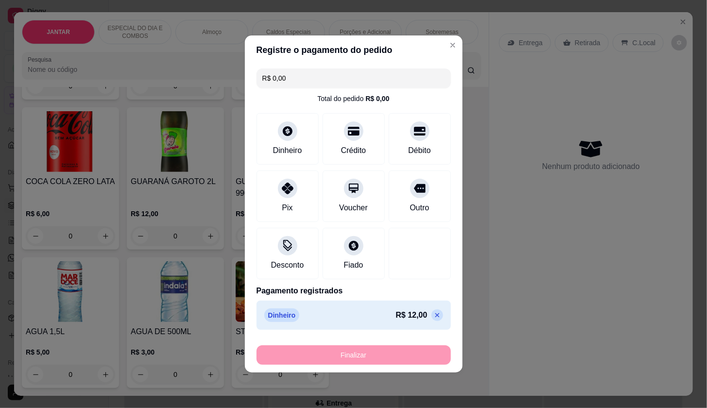
type input "-R$ 12,00"
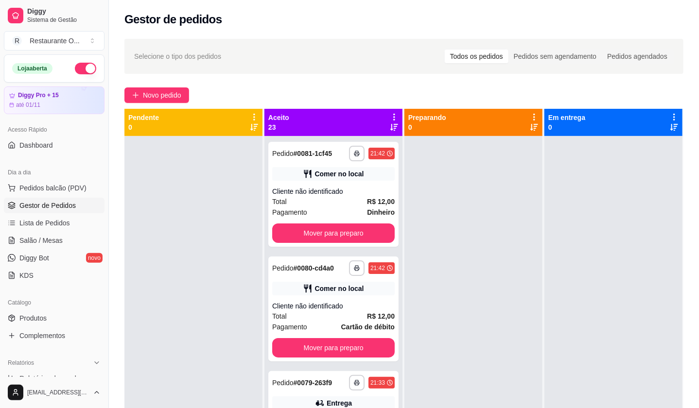
click at [385, 115] on div "Aceito 23" at bounding box center [333, 122] width 130 height 19
click at [394, 115] on icon at bounding box center [394, 117] width 9 height 9
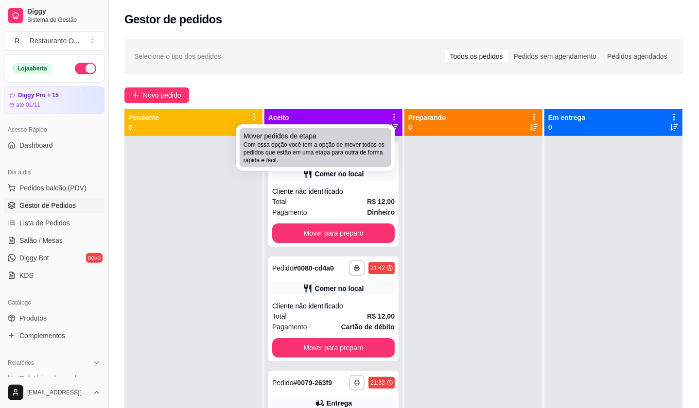
click at [303, 141] on span "Com essa opção você tem a opção de mover todos os pedidos que estão em uma etap…" at bounding box center [315, 152] width 144 height 23
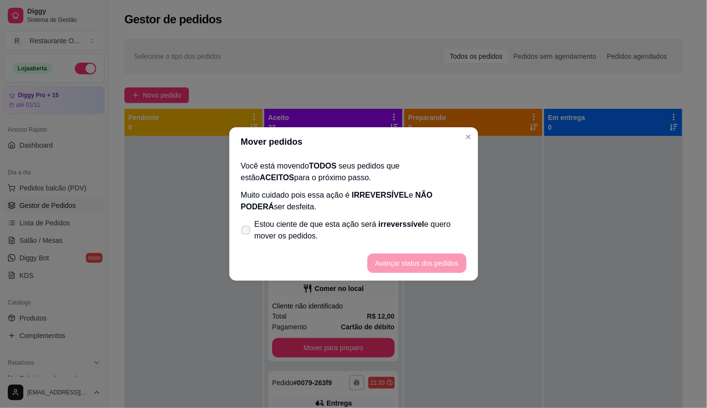
click at [249, 233] on icon at bounding box center [245, 229] width 7 height 5
click at [247, 233] on input "Estou ciente de que esta ação será irreverssível e quero mover os pedidos." at bounding box center [244, 235] width 6 height 6
checkbox input "true"
click at [375, 258] on button "Avançar status dos pedidos" at bounding box center [417, 263] width 96 height 19
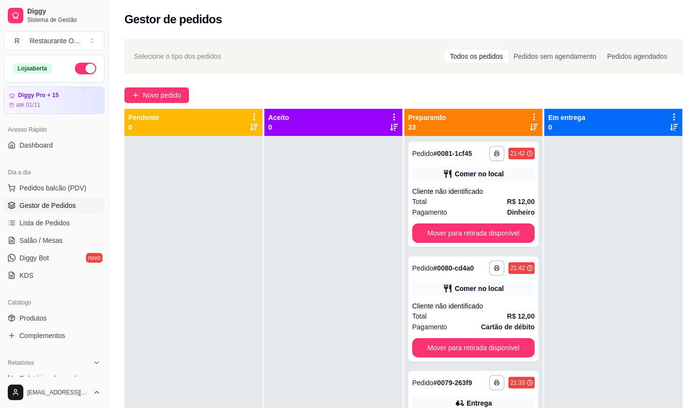
click at [533, 115] on icon at bounding box center [534, 117] width 2 height 7
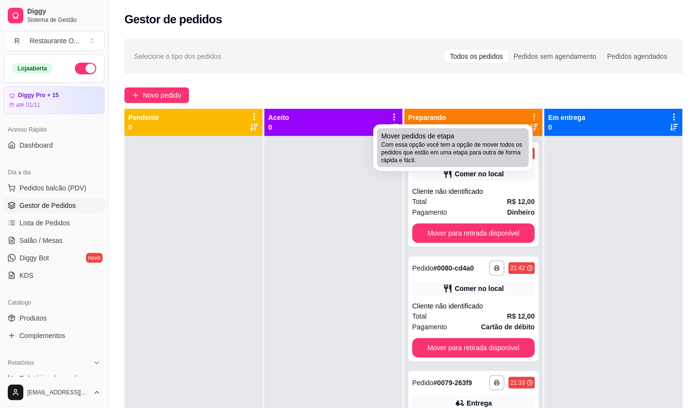
click at [497, 155] on span "Com essa opção você tem a opção de mover todos os pedidos que estão em uma etap…" at bounding box center [453, 152] width 144 height 23
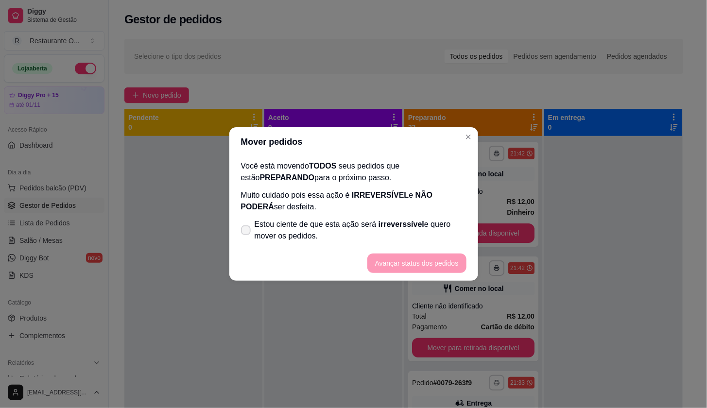
click at [259, 235] on span "Estou ciente de que esta ação será irreverssível e quero mover os pedidos." at bounding box center [361, 230] width 212 height 23
click at [247, 235] on input "Estou ciente de que esta ação será irreverssível e quero mover os pedidos." at bounding box center [244, 235] width 6 height 6
checkbox input "true"
click at [388, 264] on button "Avançar status dos pedidos" at bounding box center [416, 263] width 99 height 19
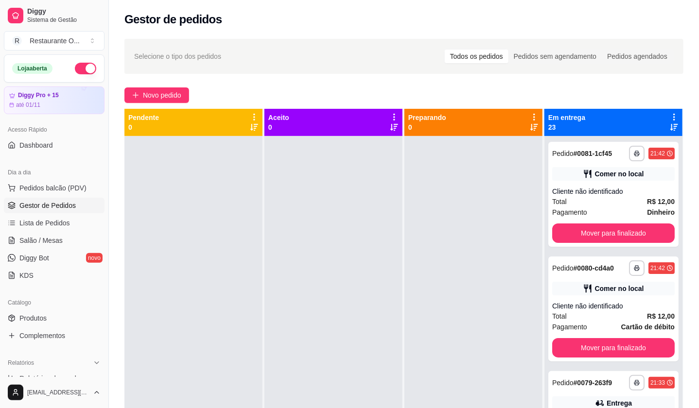
click at [670, 120] on icon at bounding box center [674, 117] width 9 height 9
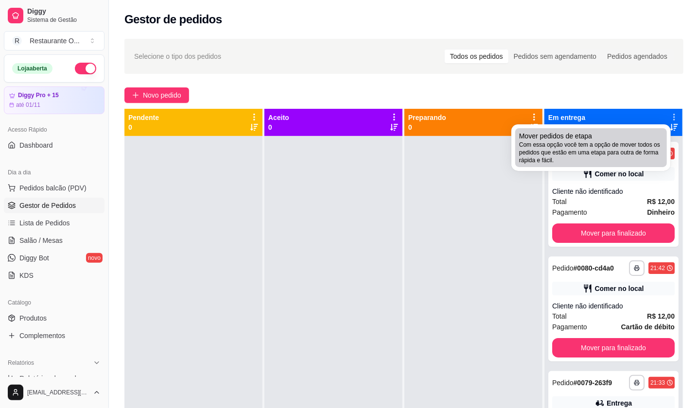
click at [587, 137] on span "Mover pedidos de etapa" at bounding box center [555, 136] width 73 height 10
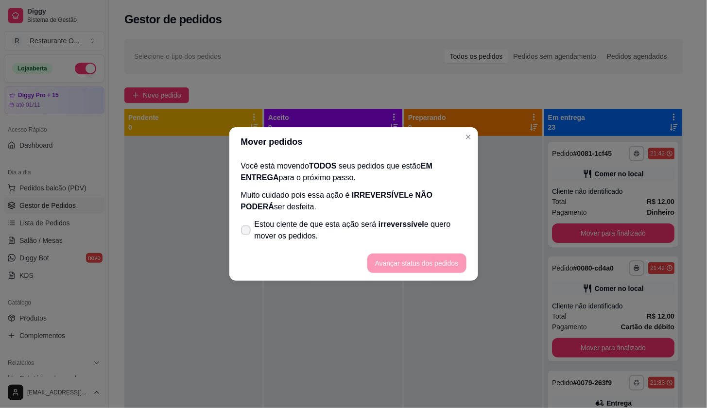
click at [264, 243] on label "Estou ciente de que esta ação será irreverssível e quero mover os pedidos." at bounding box center [353, 230] width 233 height 31
click at [247, 239] on input "Estou ciente de que esta ação será irreverssível e quero mover os pedidos." at bounding box center [244, 235] width 6 height 6
checkbox input "true"
click at [427, 261] on button "Avançar status dos pedidos" at bounding box center [416, 263] width 99 height 19
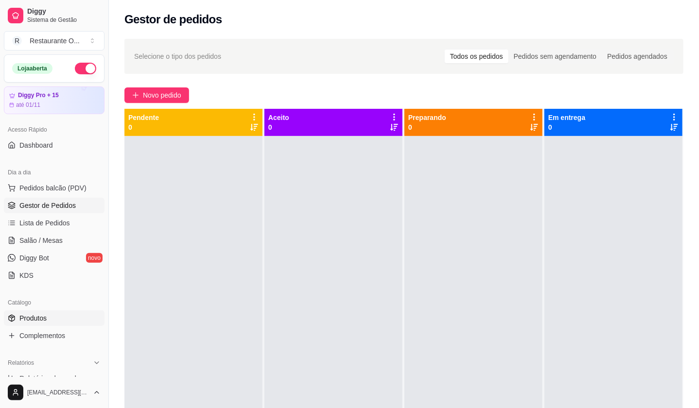
click at [59, 314] on link "Produtos" at bounding box center [54, 318] width 101 height 16
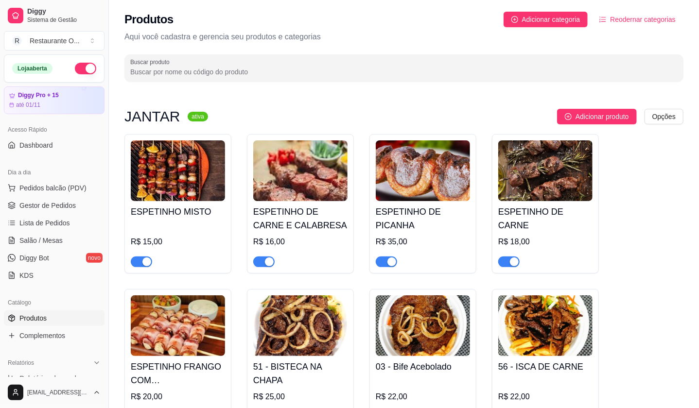
click at [138, 260] on span "button" at bounding box center [141, 262] width 21 height 11
click at [264, 260] on button "button" at bounding box center [263, 262] width 21 height 11
drag, startPoint x: 385, startPoint y: 259, endPoint x: 428, endPoint y: 257, distance: 43.3
click at [385, 259] on span "button" at bounding box center [386, 262] width 21 height 11
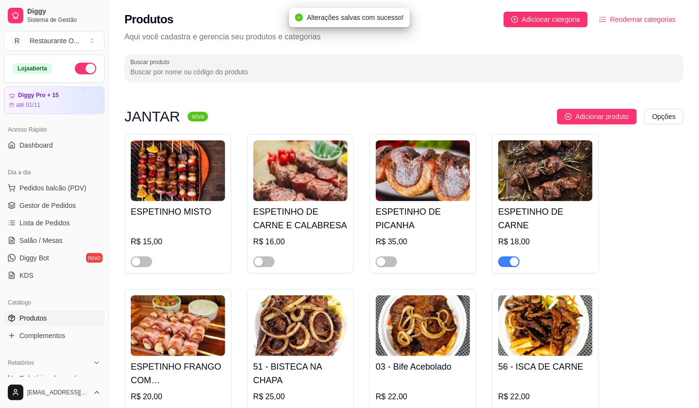
click at [504, 265] on span "button" at bounding box center [508, 262] width 21 height 11
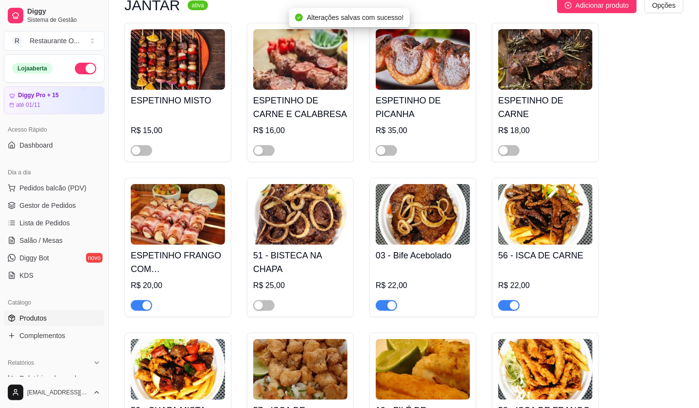
scroll to position [108, 0]
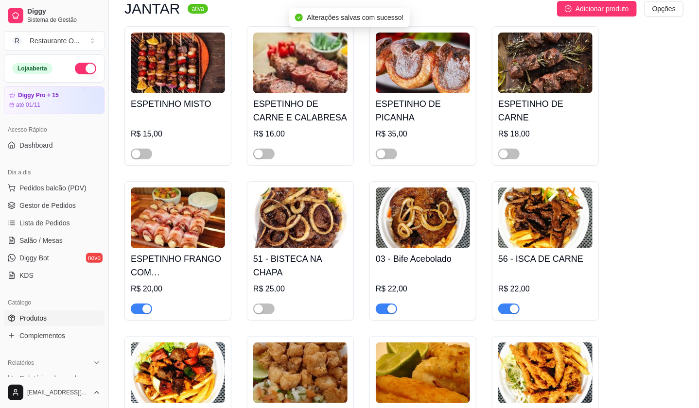
click at [133, 308] on span "button" at bounding box center [141, 309] width 21 height 11
drag, startPoint x: 379, startPoint y: 306, endPoint x: 496, endPoint y: 339, distance: 121.2
click at [387, 312] on button "button" at bounding box center [386, 309] width 21 height 11
click at [512, 313] on div "button" at bounding box center [514, 309] width 9 height 9
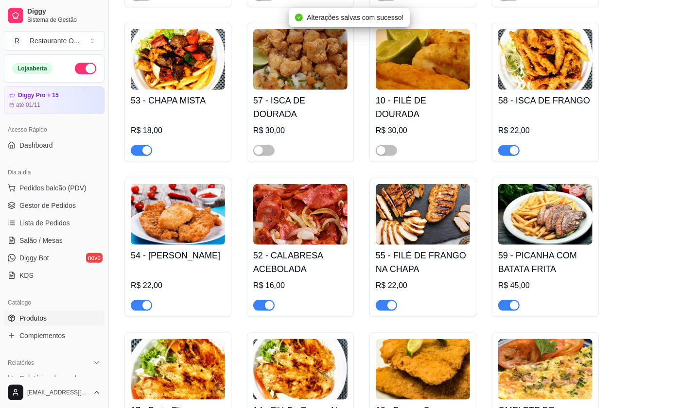
scroll to position [486, 0]
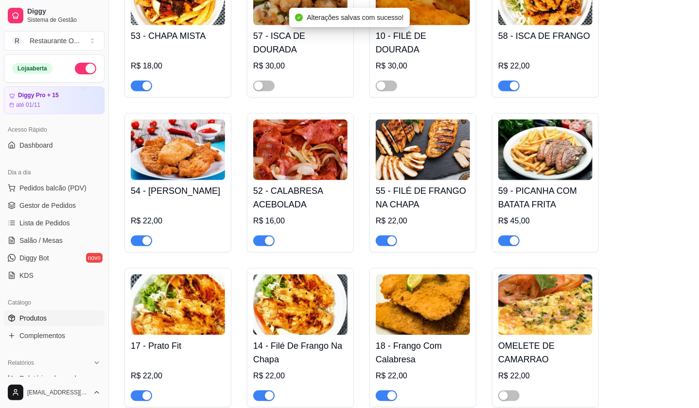
click at [142, 86] on div "button" at bounding box center [146, 86] width 9 height 9
click at [515, 89] on div "button" at bounding box center [514, 86] width 9 height 9
click at [136, 240] on span "button" at bounding box center [141, 241] width 21 height 11
drag, startPoint x: 259, startPoint y: 244, endPoint x: 277, endPoint y: 244, distance: 18.5
click at [260, 244] on span "button" at bounding box center [263, 241] width 21 height 11
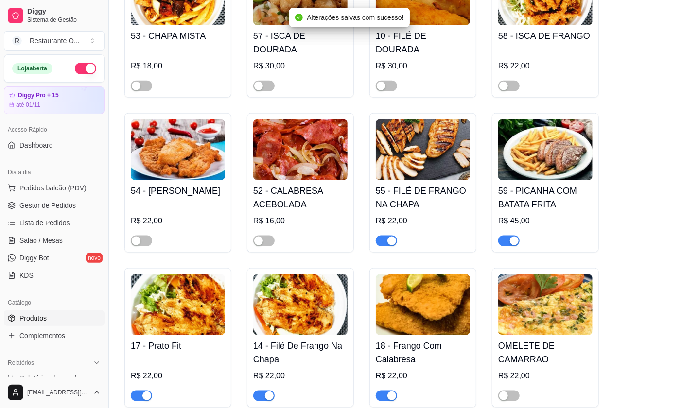
click at [390, 245] on div "button" at bounding box center [391, 241] width 9 height 9
click at [507, 243] on span "button" at bounding box center [508, 241] width 21 height 11
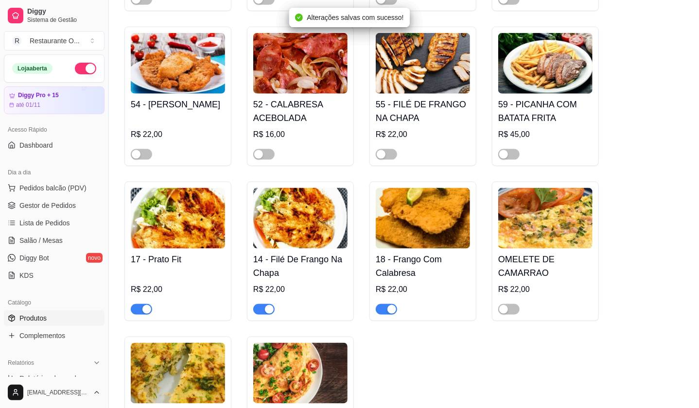
scroll to position [594, 0]
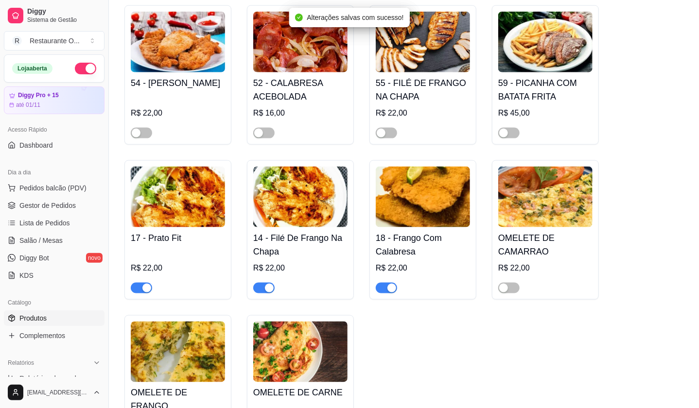
drag, startPoint x: 140, startPoint y: 290, endPoint x: 160, endPoint y: 290, distance: 20.4
click at [140, 291] on span "button" at bounding box center [141, 288] width 21 height 11
click at [265, 291] on div "button" at bounding box center [269, 288] width 9 height 9
click at [379, 290] on span "button" at bounding box center [386, 288] width 21 height 11
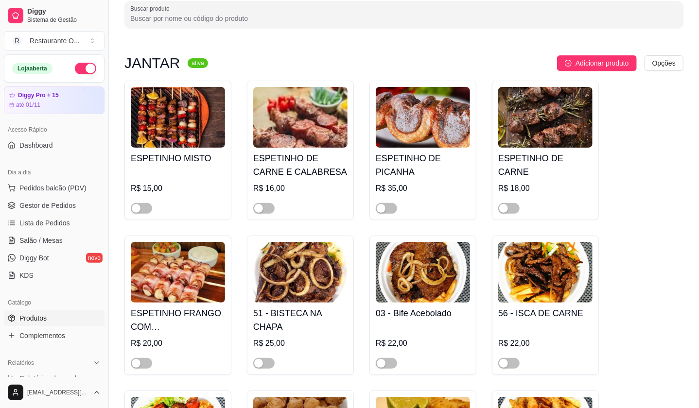
scroll to position [54, 0]
